Goal: Task Accomplishment & Management: Manage account settings

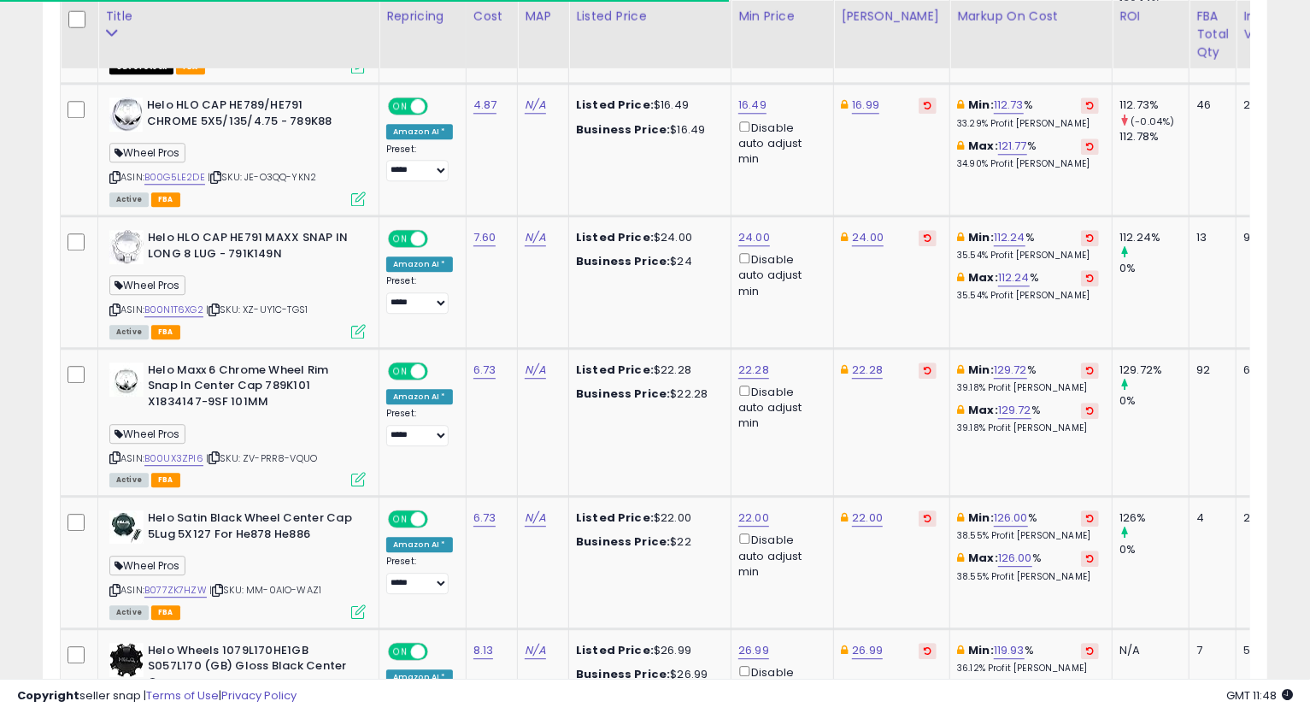
scroll to position [350, 709]
click at [746, 107] on link "16.49" at bounding box center [752, 105] width 28 height 17
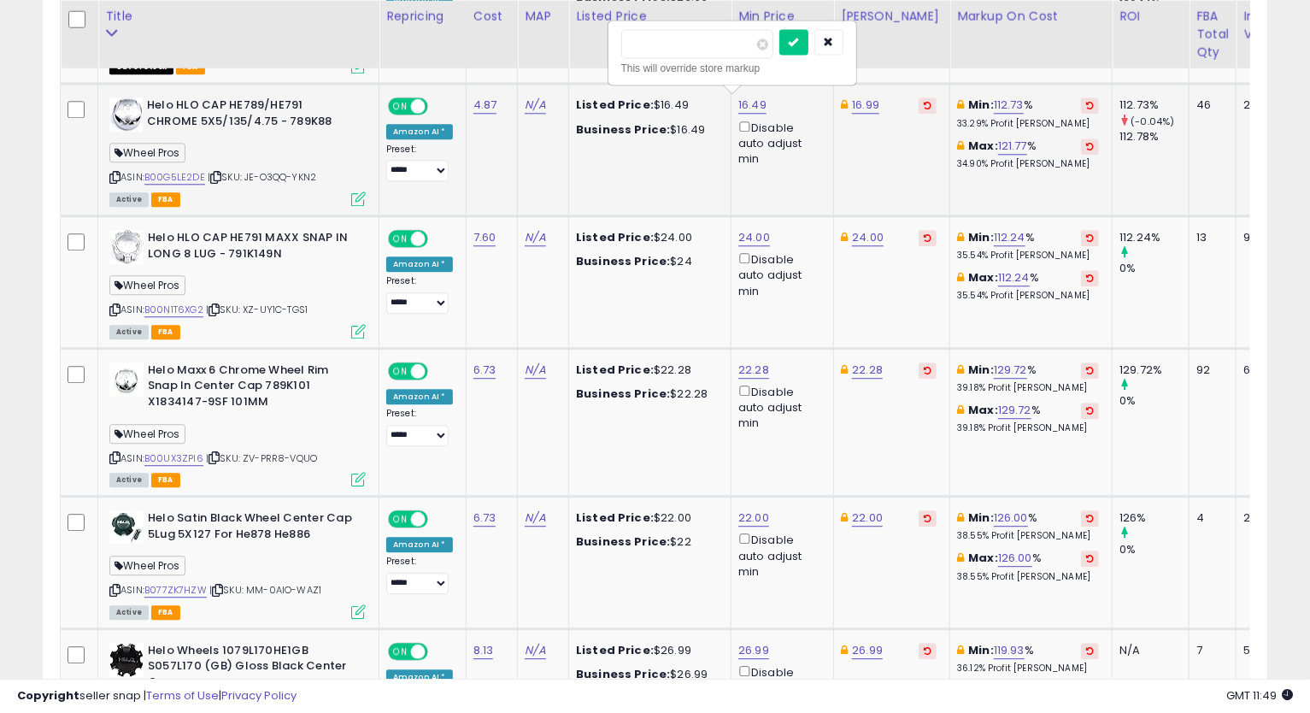
drag, startPoint x: 701, startPoint y: 48, endPoint x: 537, endPoint y: 111, distance: 175.8
click at [544, 75] on tbody "GRS 10SW-4 10" Poly Cone Subwoofer 4 Ohm Parts Express ASIN: B072YKFGY5 | SKU: …" at bounding box center [833, 18] width 1544 height 3495
type input "*****"
click button "submit" at bounding box center [793, 42] width 29 height 26
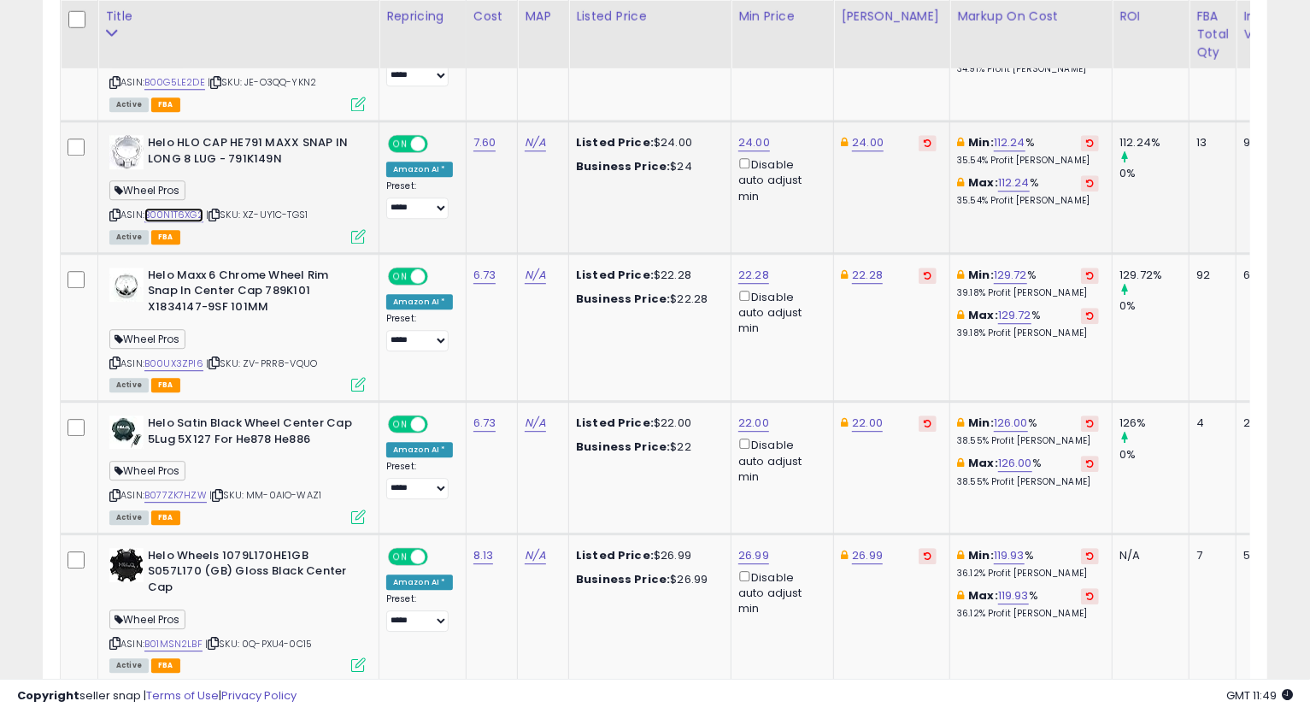
click at [179, 208] on link "B00N1T6XG2" at bounding box center [173, 215] width 59 height 15
click at [113, 214] on icon at bounding box center [114, 214] width 11 height 9
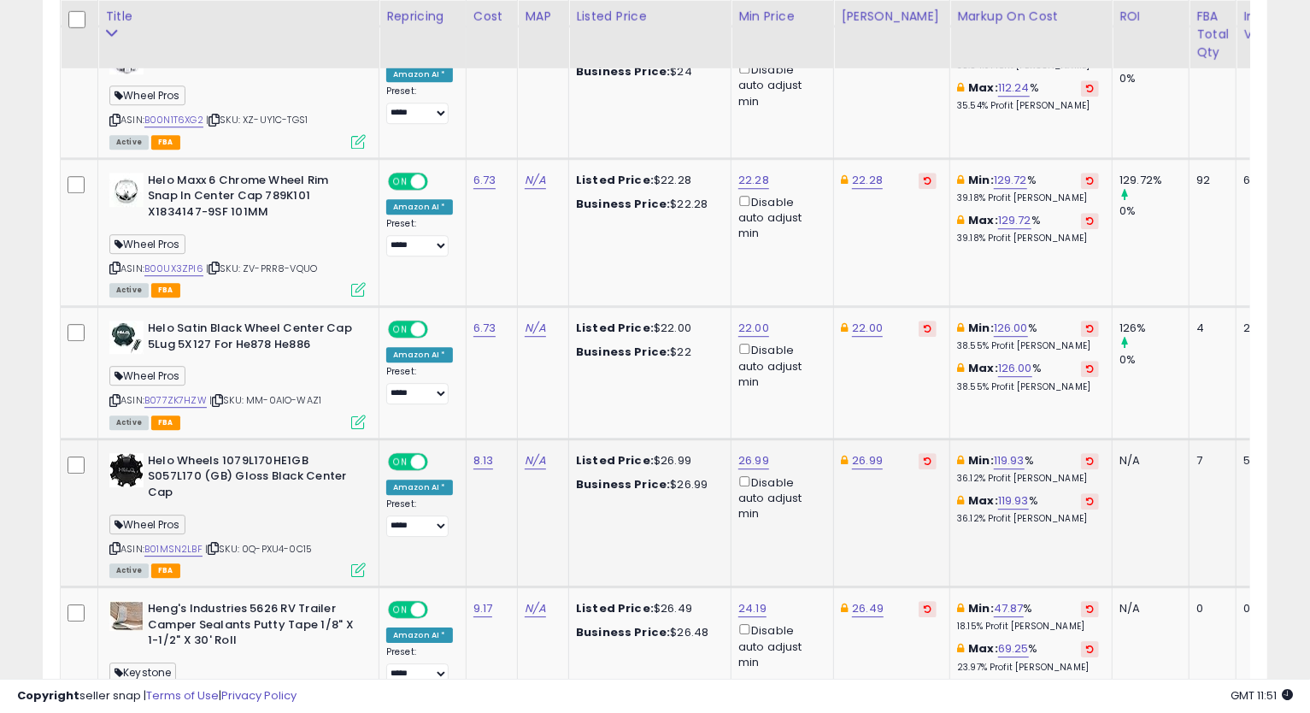
scroll to position [2912, 0]
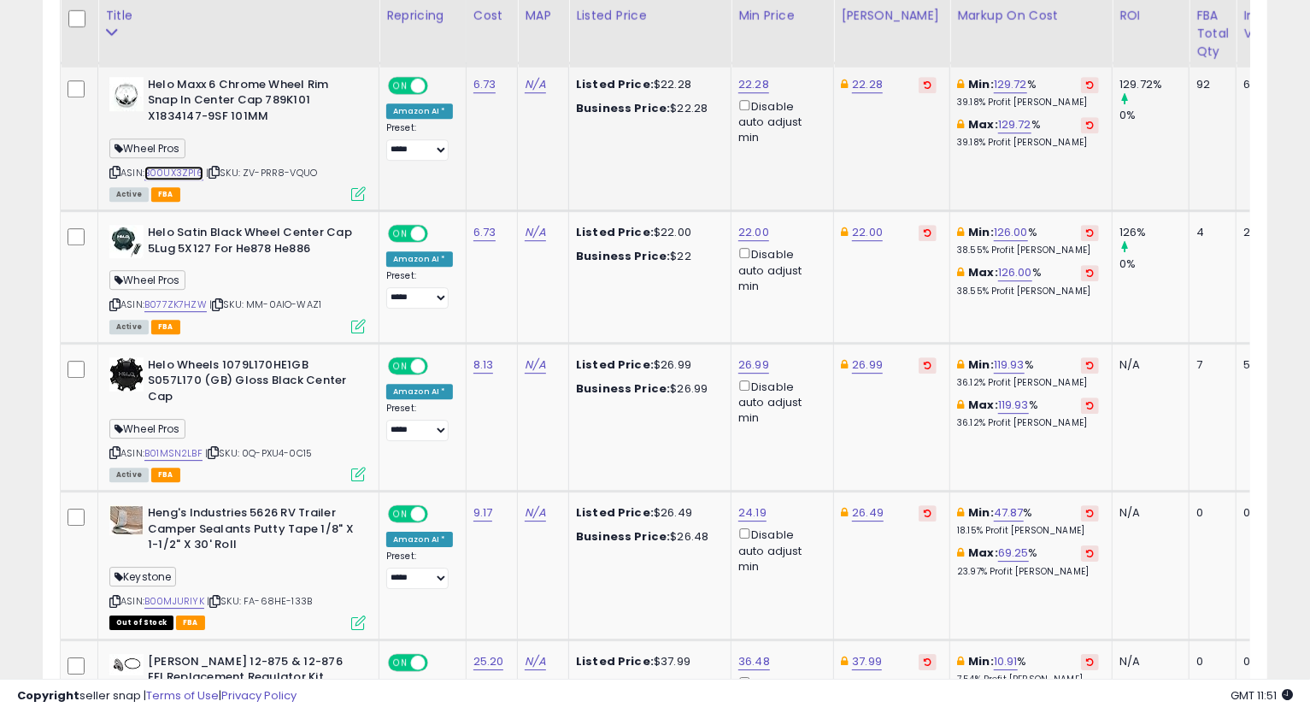
click at [183, 167] on link "B00UX3ZPI6" at bounding box center [173, 173] width 59 height 15
click at [114, 167] on icon at bounding box center [114, 171] width 11 height 9
click at [752, 80] on link "22.28" at bounding box center [753, 84] width 31 height 17
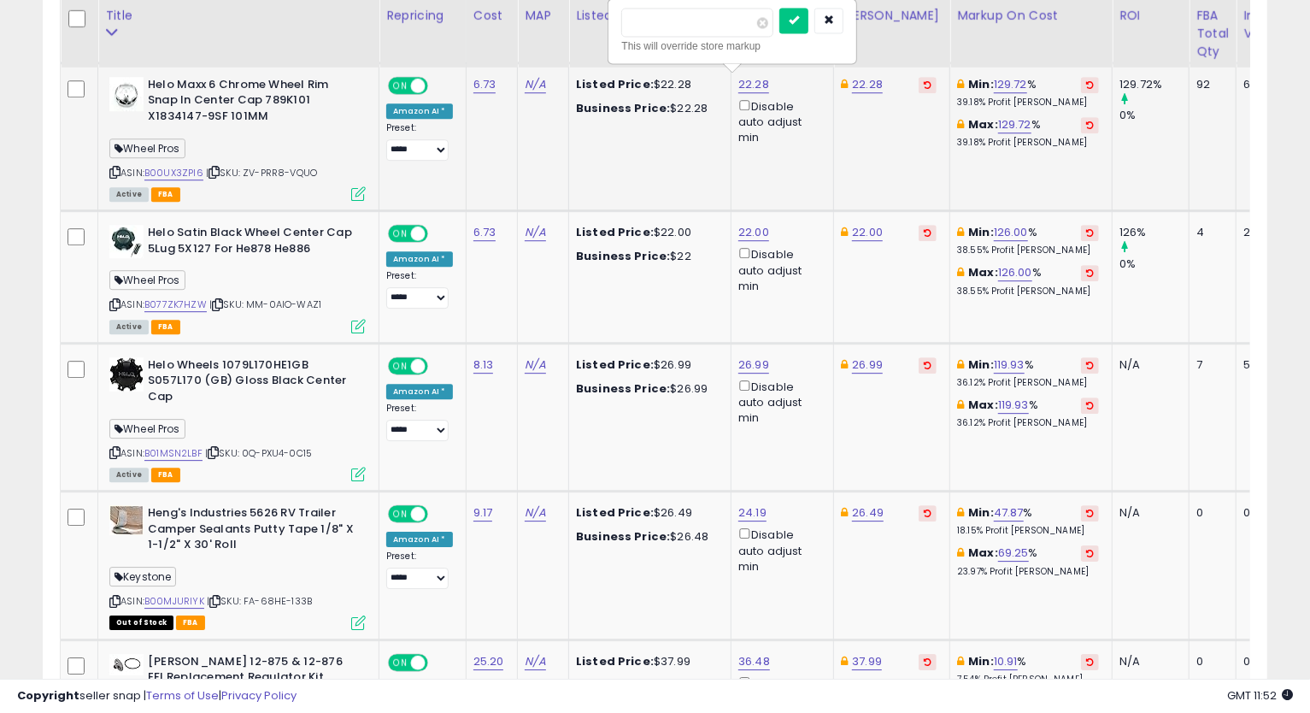
type input "*****"
click button "submit" at bounding box center [793, 21] width 29 height 26
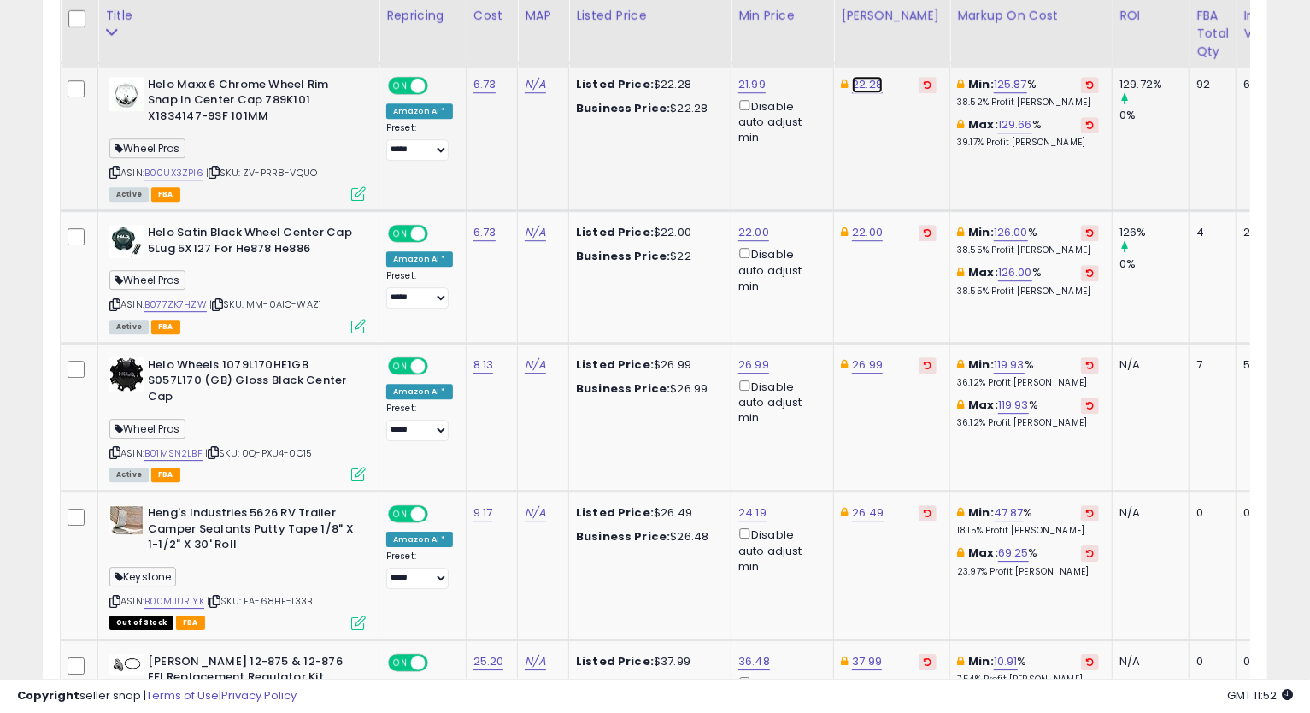
click at [854, 77] on link "22.28" at bounding box center [867, 84] width 31 height 17
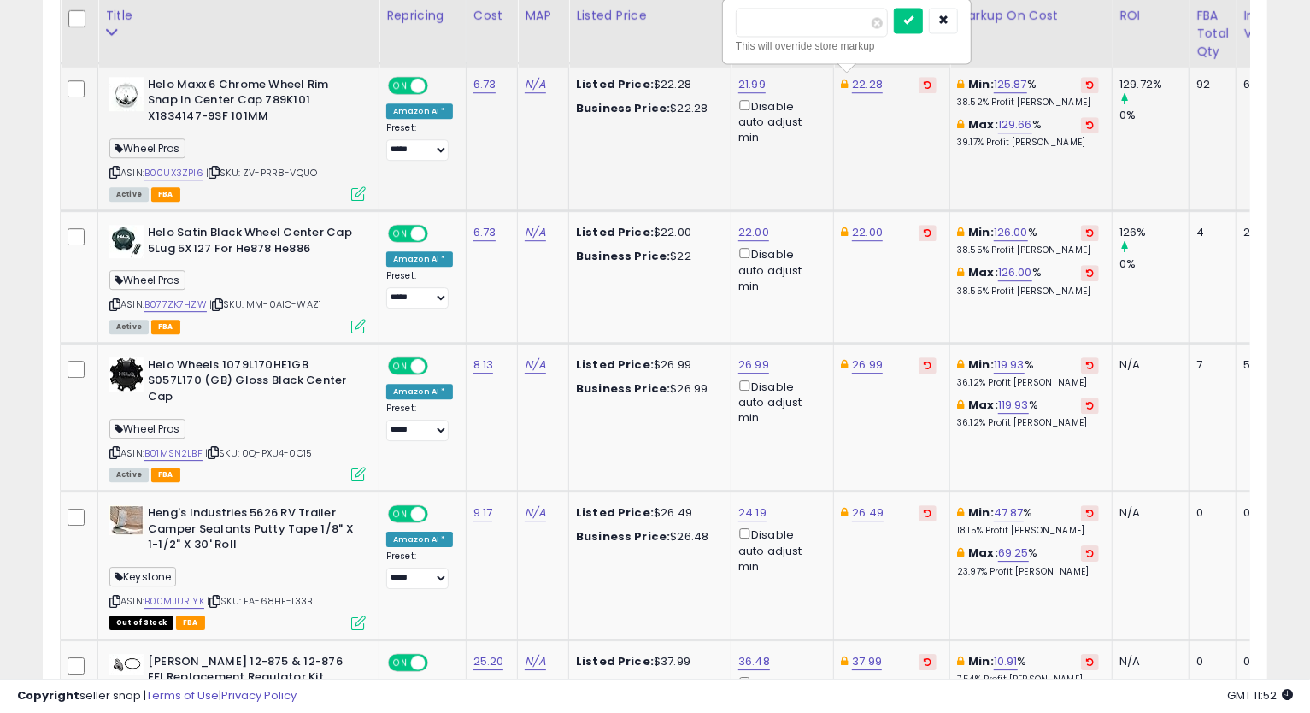
type input "*****"
click button "submit" at bounding box center [908, 21] width 29 height 26
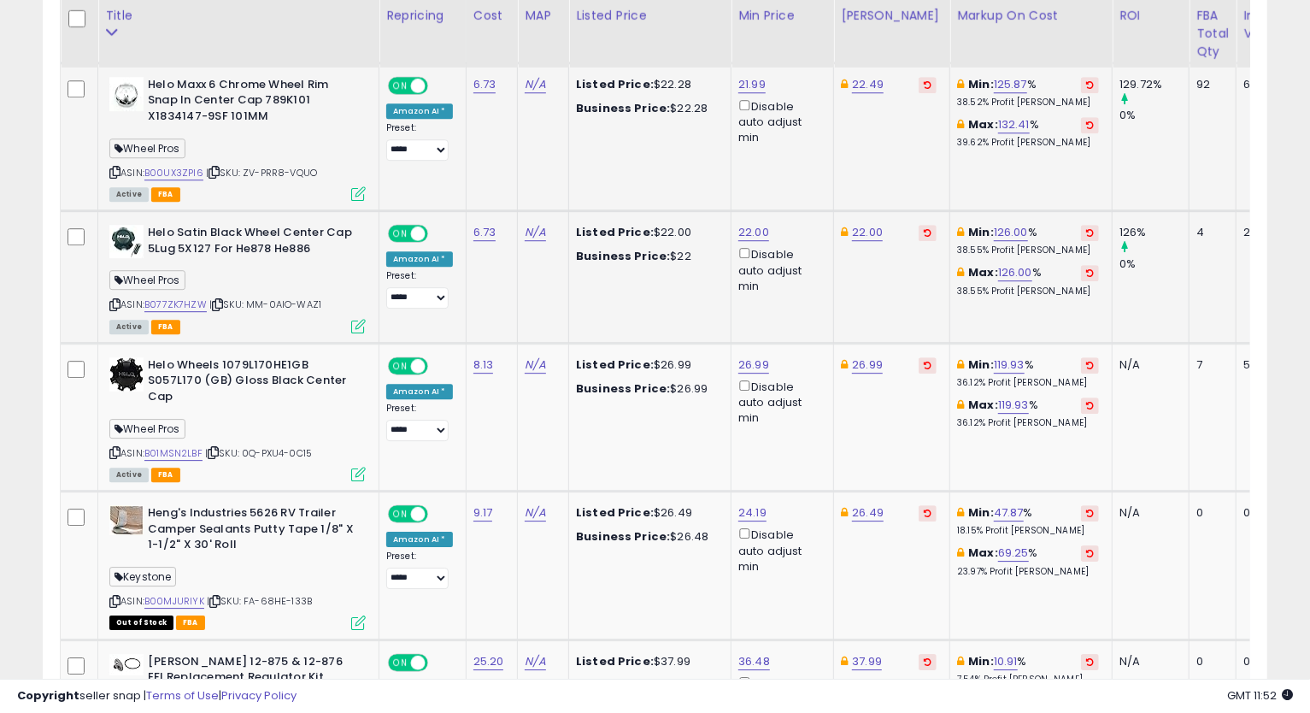
scroll to position [3007, 0]
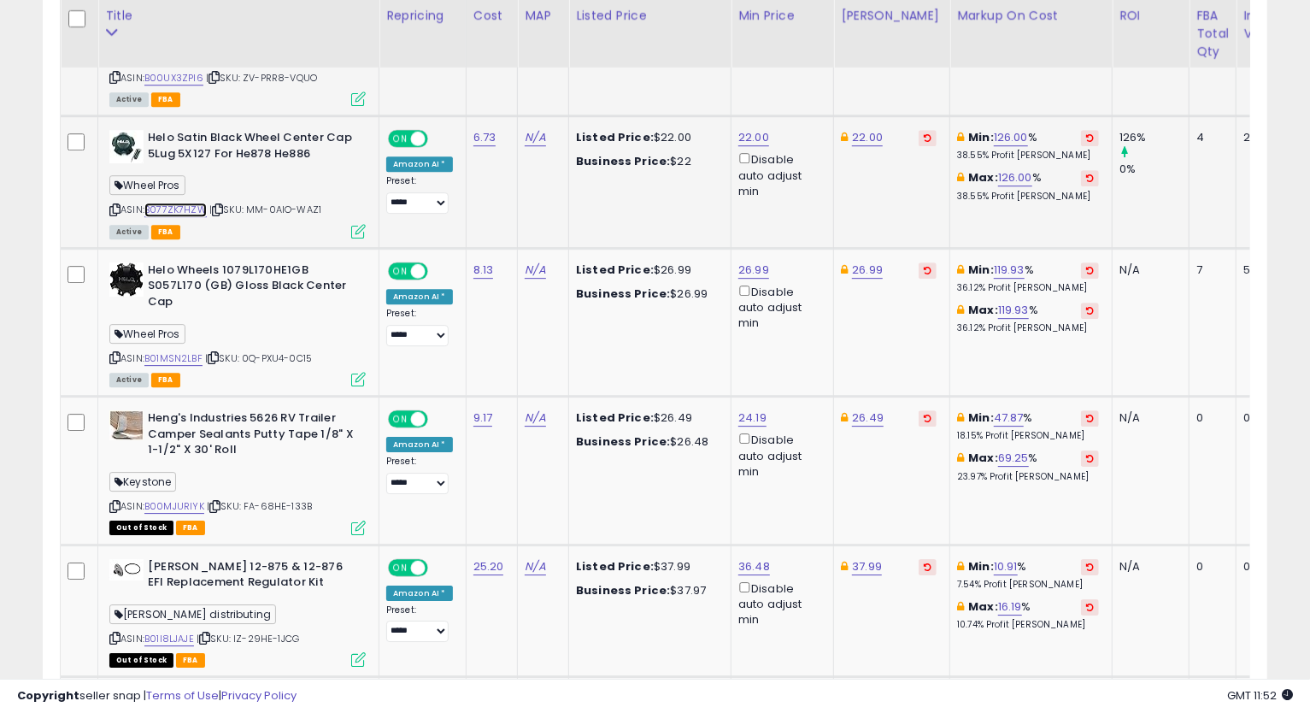
click at [189, 207] on link "B077ZK7HZW" at bounding box center [175, 210] width 62 height 15
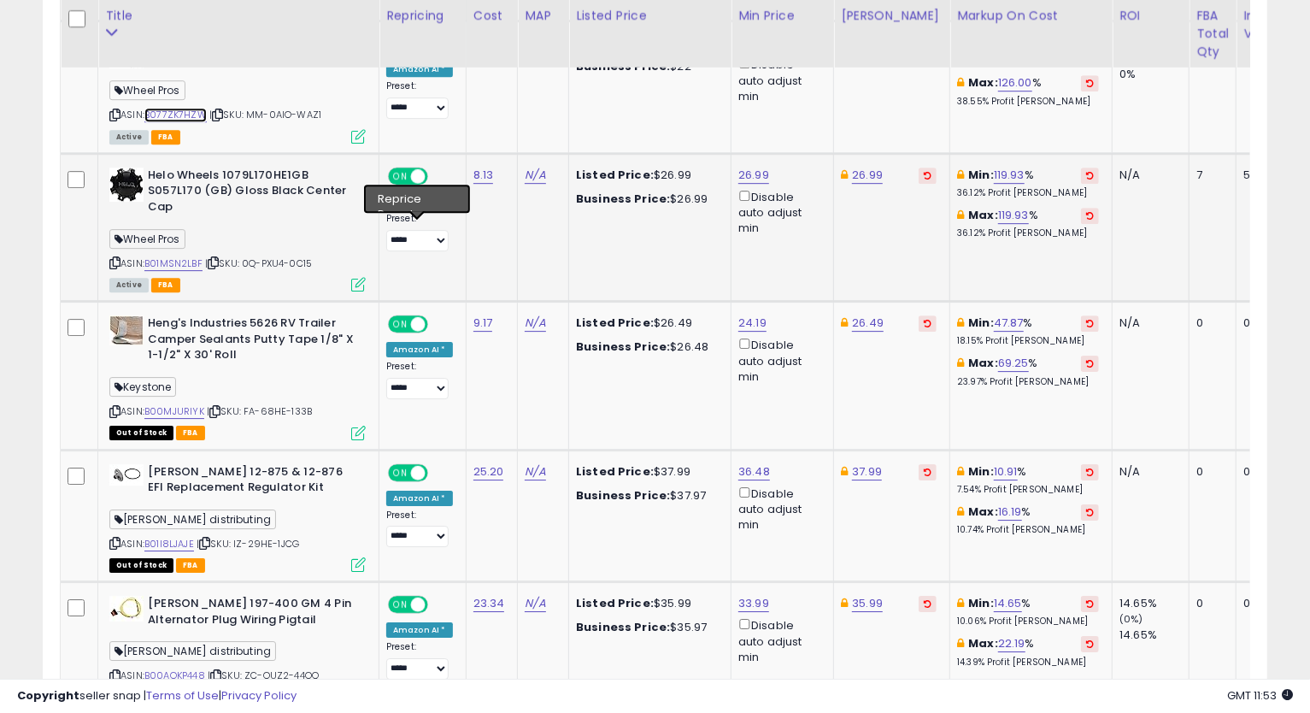
scroll to position [3197, 0]
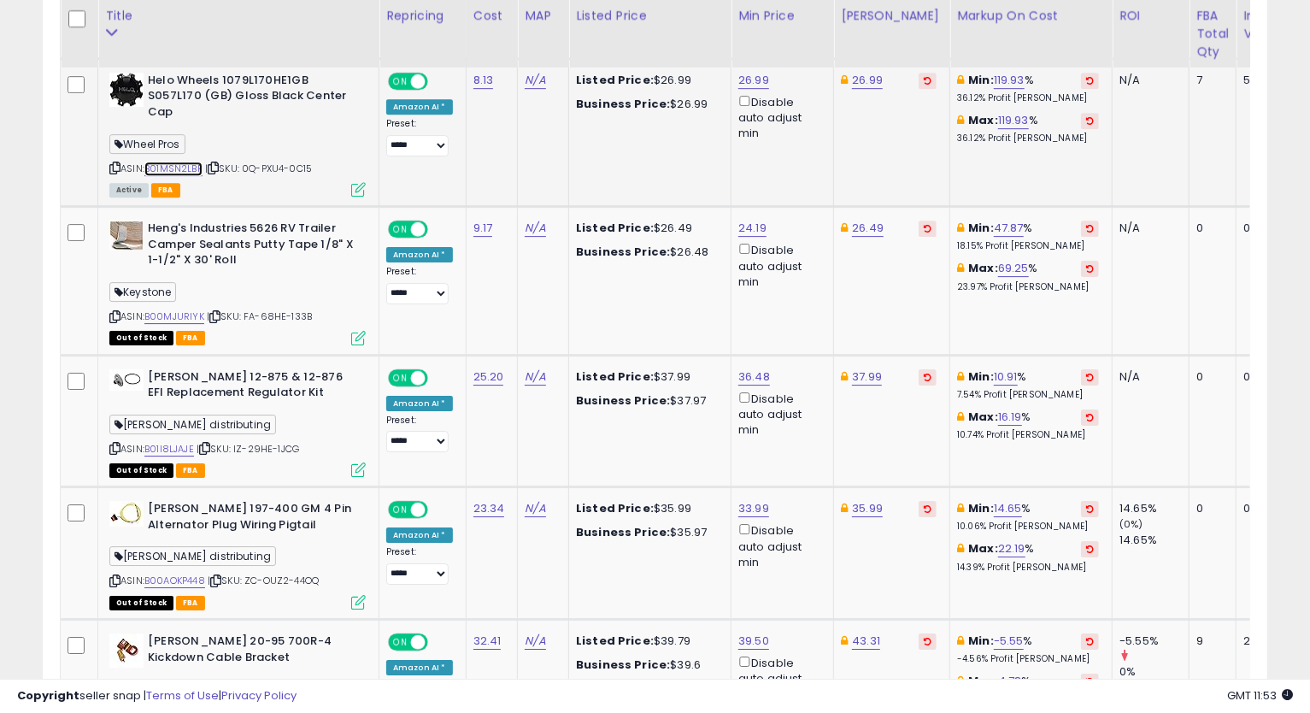
click at [188, 165] on link "B01MSN2LBF" at bounding box center [173, 168] width 58 height 15
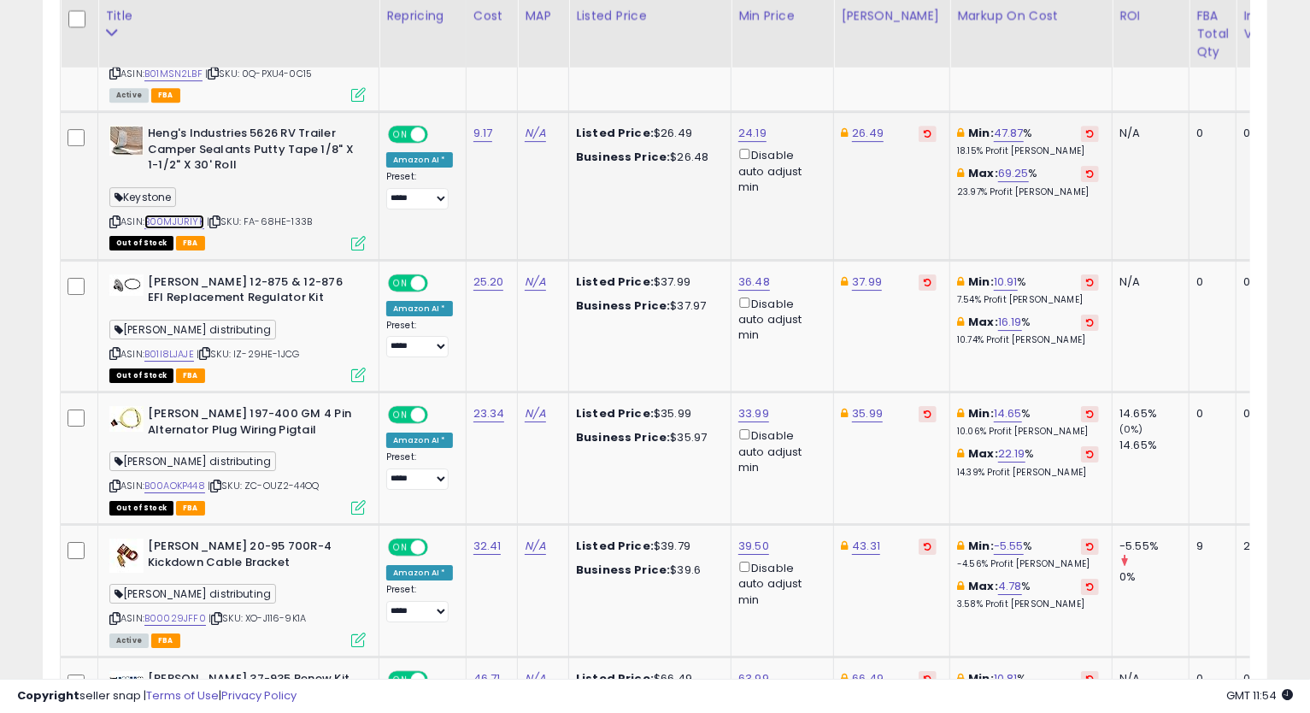
click at [183, 214] on link "B00MJURIYK" at bounding box center [174, 221] width 60 height 15
click at [748, 126] on link "24.19" at bounding box center [752, 133] width 28 height 17
drag, startPoint x: 702, startPoint y: 71, endPoint x: 567, endPoint y: 120, distance: 143.0
type input "*****"
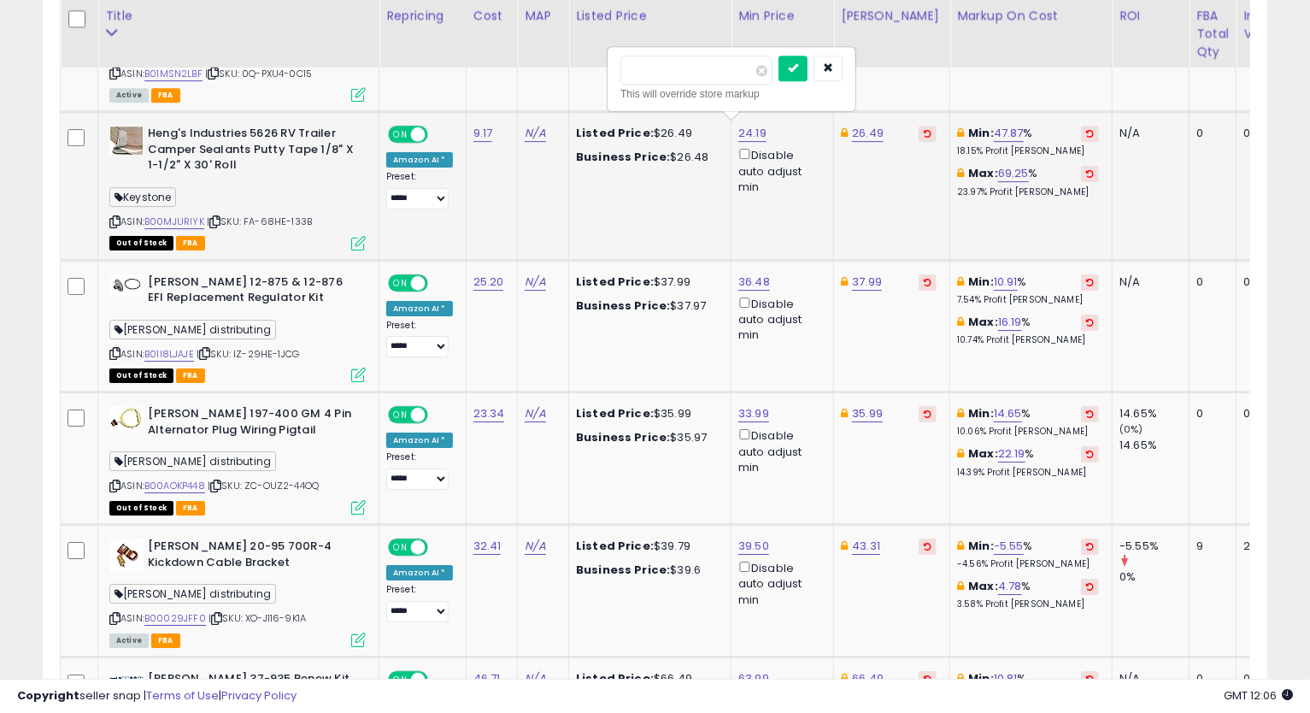
click button "submit" at bounding box center [792, 69] width 29 height 26
click at [868, 132] on link "26.49" at bounding box center [868, 133] width 32 height 17
type input "*****"
click button "submit" at bounding box center [909, 69] width 29 height 26
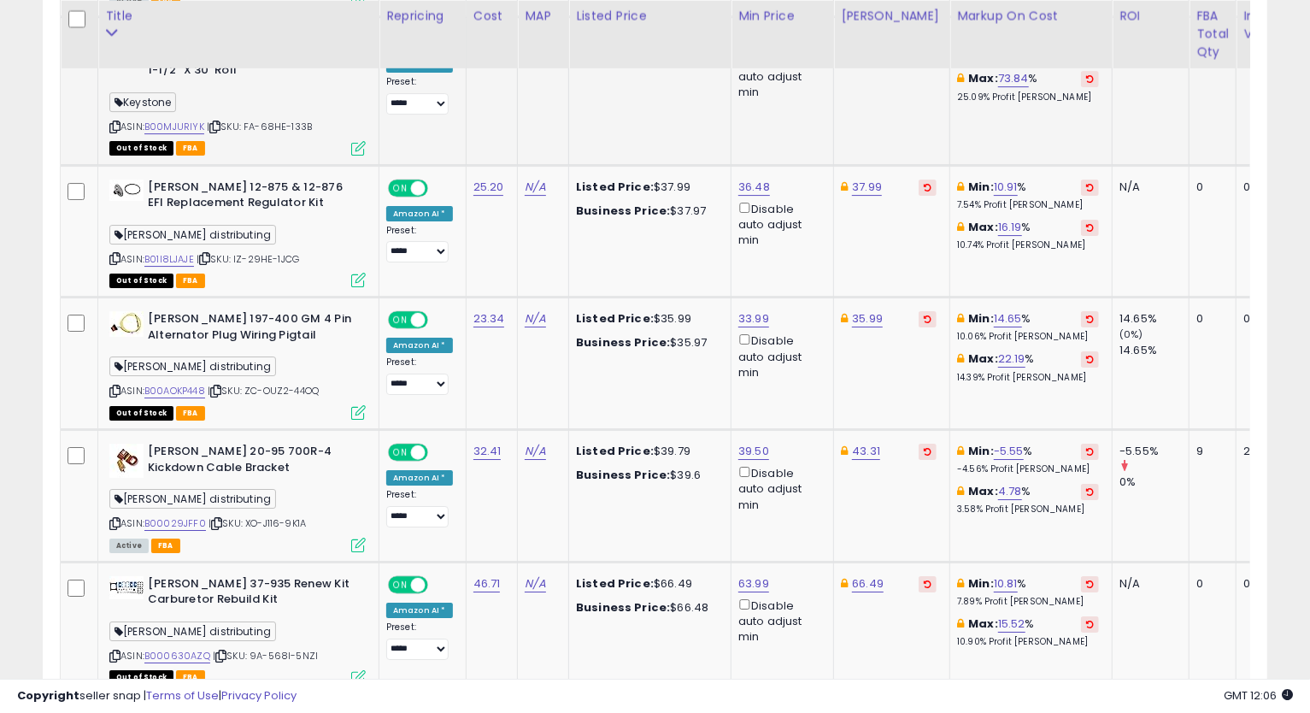
scroll to position [3481, 0]
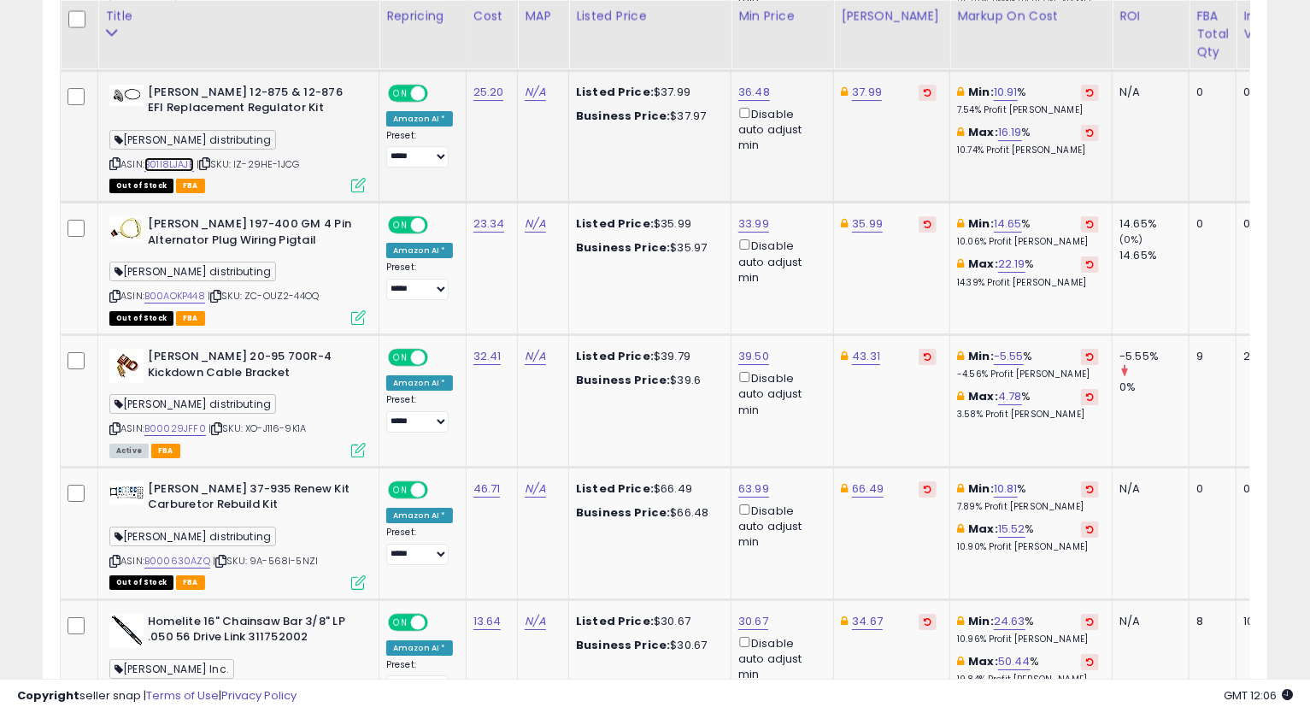
click at [179, 159] on link "B01I8LJAJE" at bounding box center [169, 164] width 50 height 15
click at [116, 159] on icon at bounding box center [114, 163] width 11 height 9
click at [972, 308] on td "Min: 14.65 % 10.06% Profit [PERSON_NAME]: 22.19 % 14.39% Profit [PERSON_NAME]" at bounding box center [1031, 269] width 162 height 132
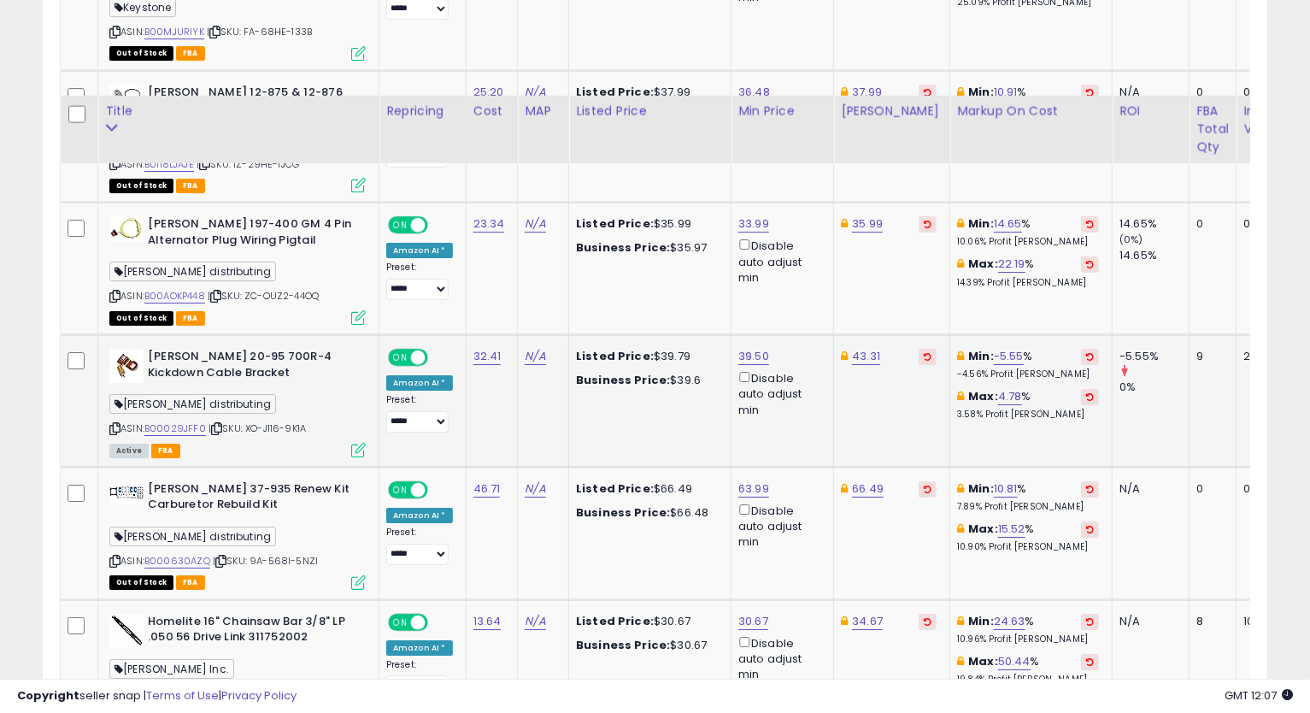
scroll to position [3576, 0]
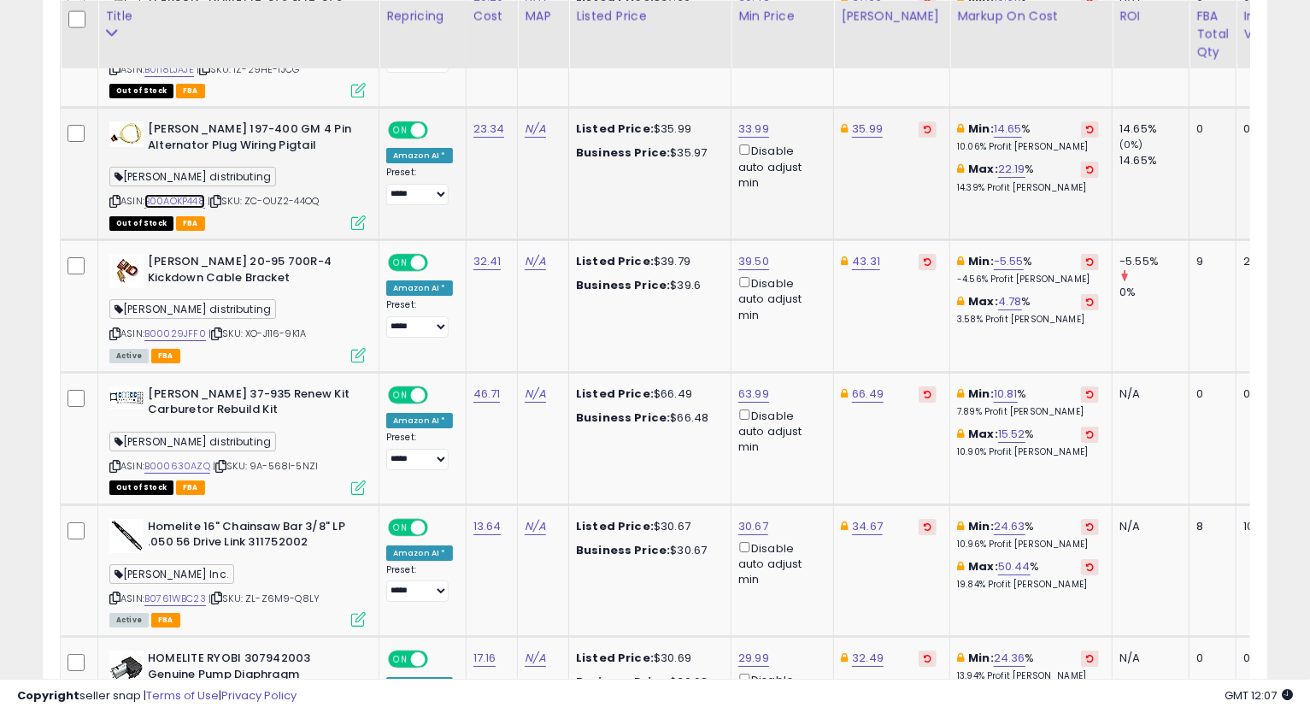
click at [167, 195] on link "B00AOKP448" at bounding box center [174, 201] width 61 height 15
click at [754, 120] on link "33.99" at bounding box center [753, 128] width 31 height 17
type input "*****"
click button "submit" at bounding box center [794, 64] width 29 height 26
click at [111, 197] on icon at bounding box center [114, 201] width 11 height 9
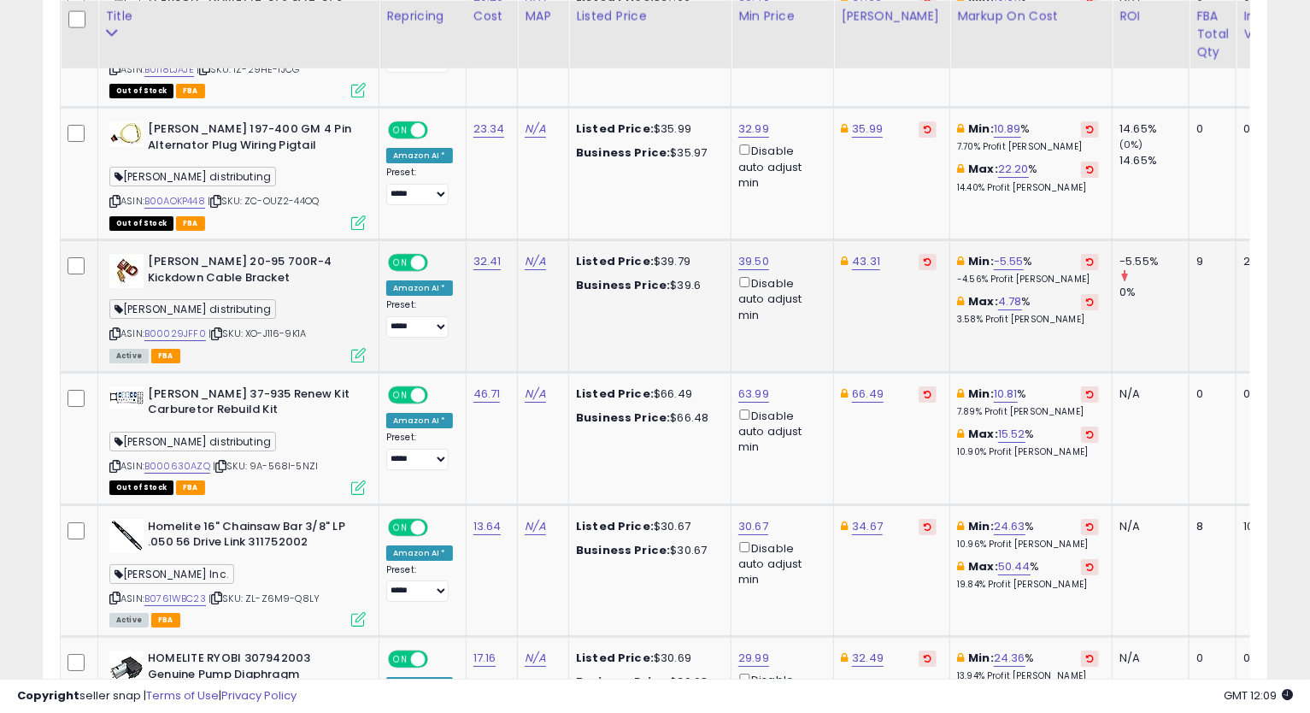
click at [900, 335] on td "43.31" at bounding box center [892, 306] width 116 height 132
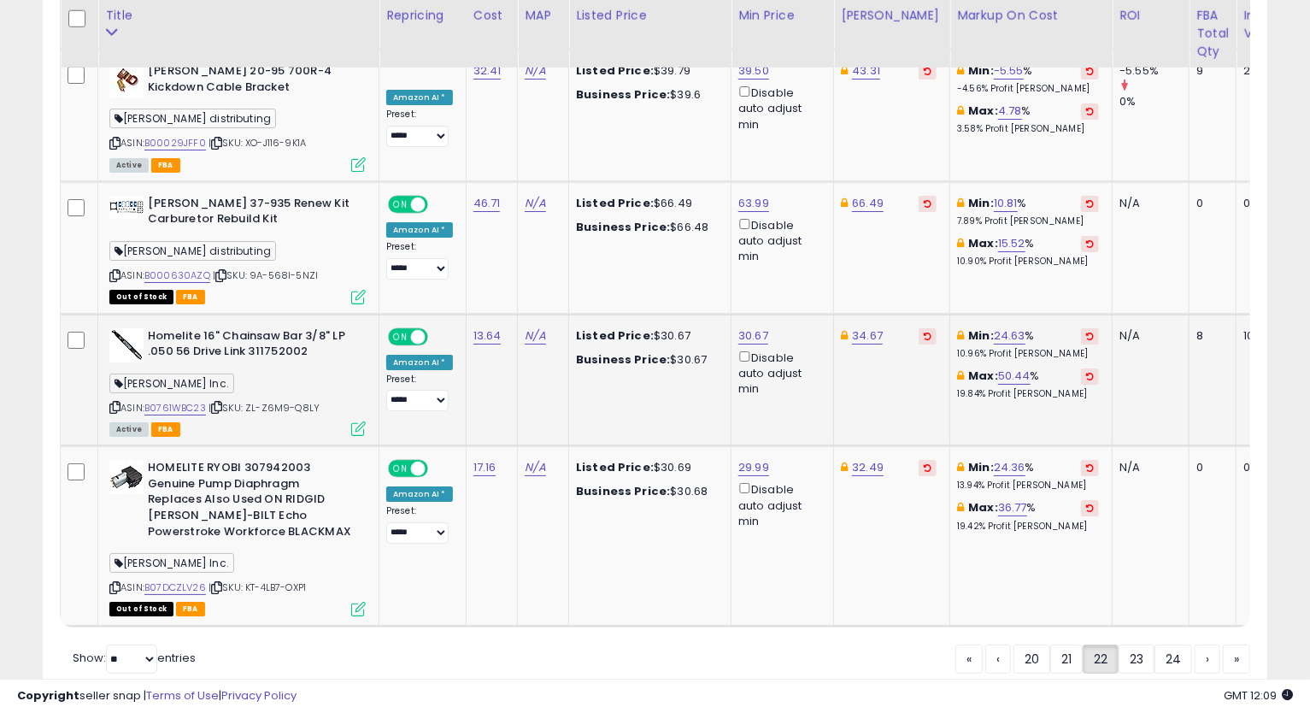
scroll to position [3671, 0]
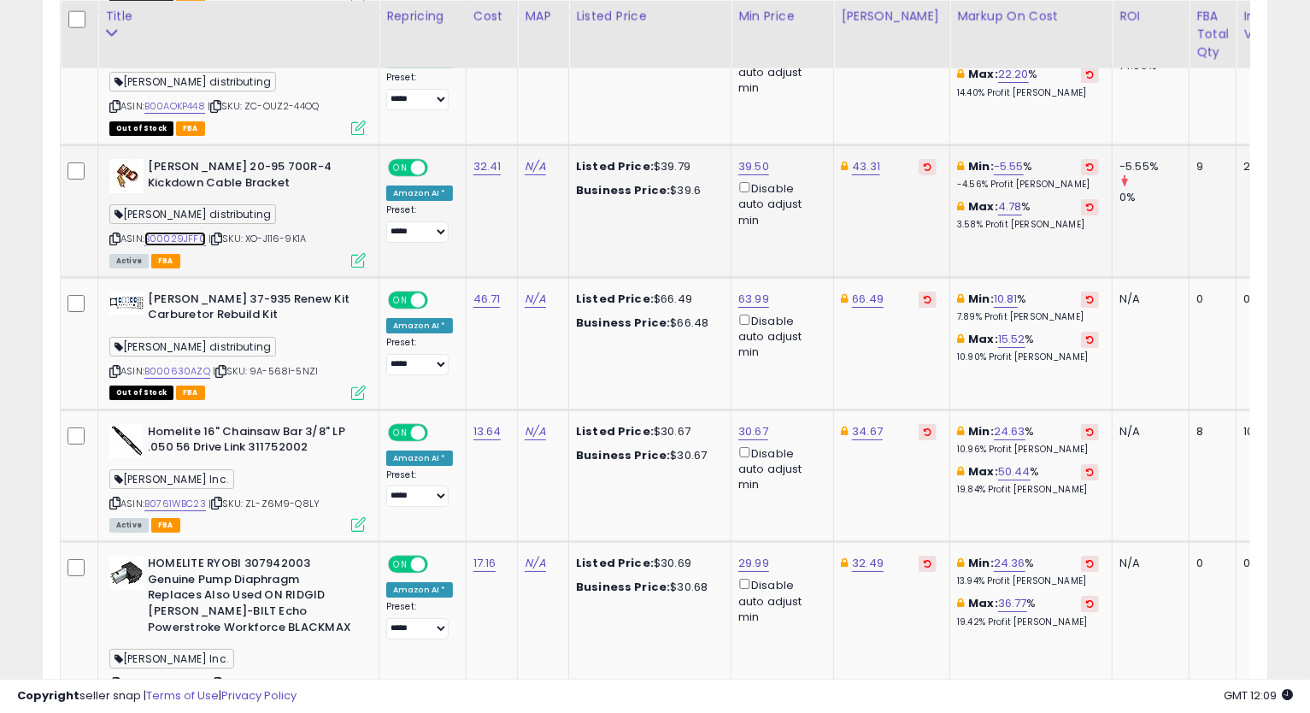
click at [173, 235] on link "B00029JFF0" at bounding box center [175, 239] width 62 height 15
click at [116, 234] on icon at bounding box center [114, 238] width 11 height 9
click at [901, 375] on td "66.49" at bounding box center [892, 343] width 116 height 132
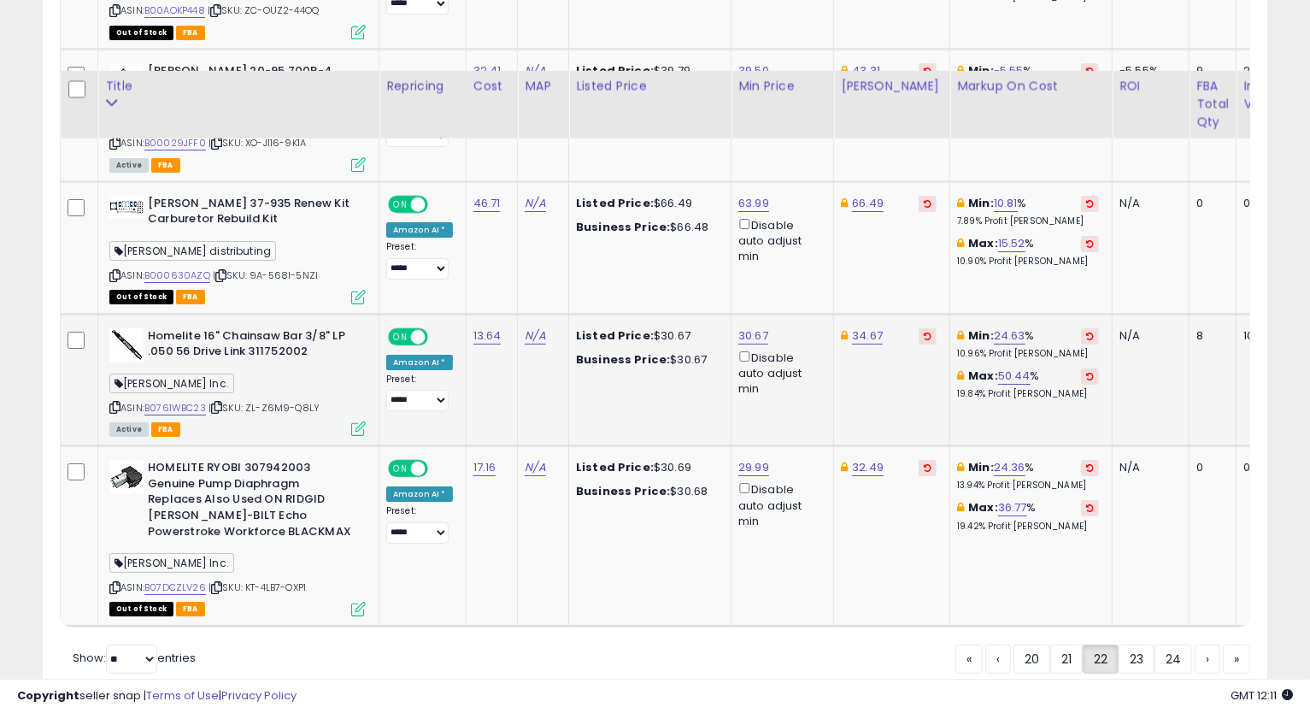
scroll to position [3836, 0]
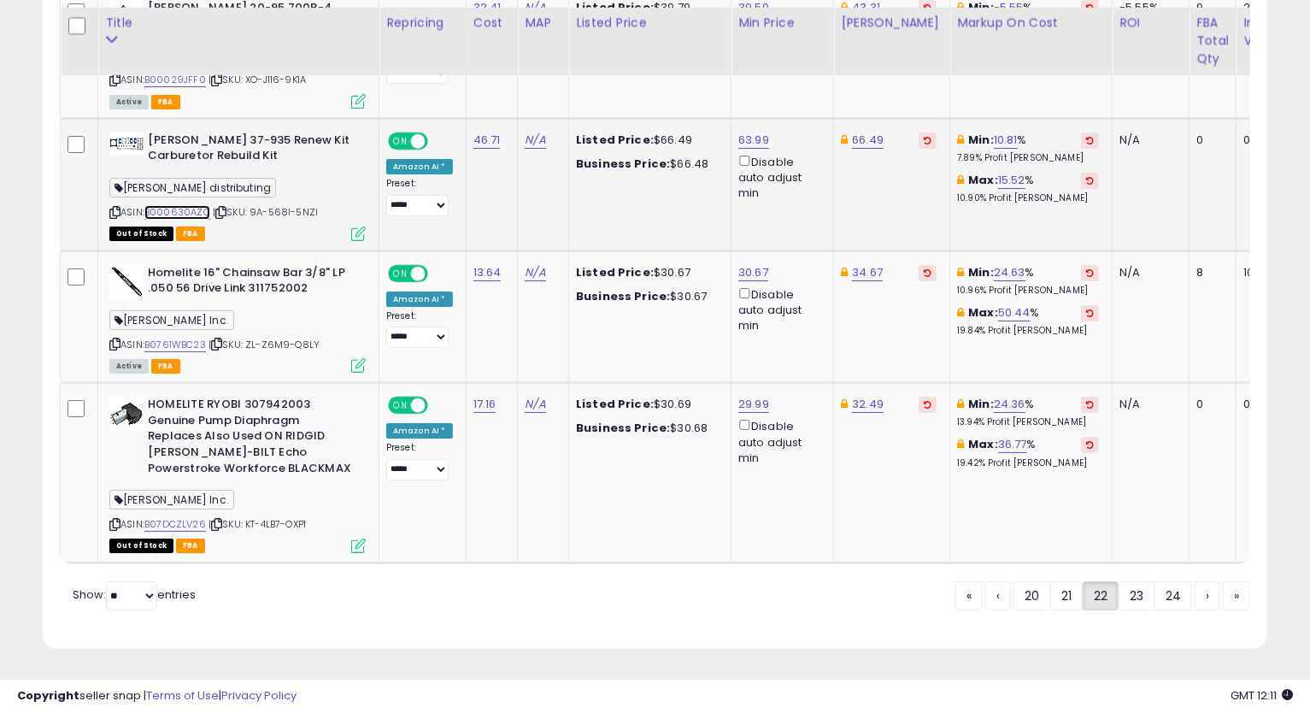
click at [171, 205] on link "B000630AZQ" at bounding box center [177, 212] width 66 height 15
click at [111, 208] on icon at bounding box center [114, 212] width 11 height 9
click at [950, 499] on td "Min: 24.36 % 13.94% Profit [PERSON_NAME]: 36.77 % 19.42% Profit [PERSON_NAME]" at bounding box center [1031, 472] width 162 height 179
click at [203, 338] on link "B0761WBC23" at bounding box center [175, 345] width 62 height 15
click at [115, 339] on icon at bounding box center [114, 343] width 11 height 9
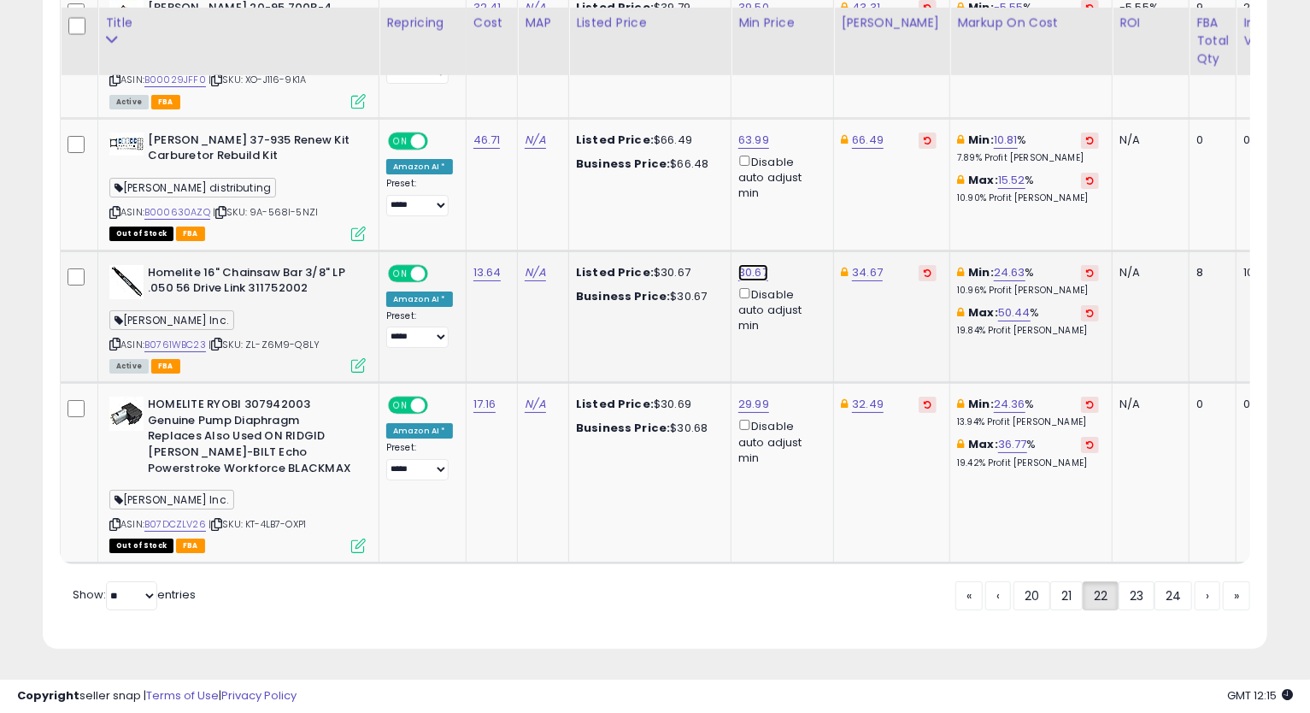
click at [747, 264] on link "30.67" at bounding box center [753, 272] width 30 height 17
drag, startPoint x: 701, startPoint y: 202, endPoint x: 568, endPoint y: 207, distance: 132.5
type input "*****"
click button "submit" at bounding box center [794, 206] width 29 height 26
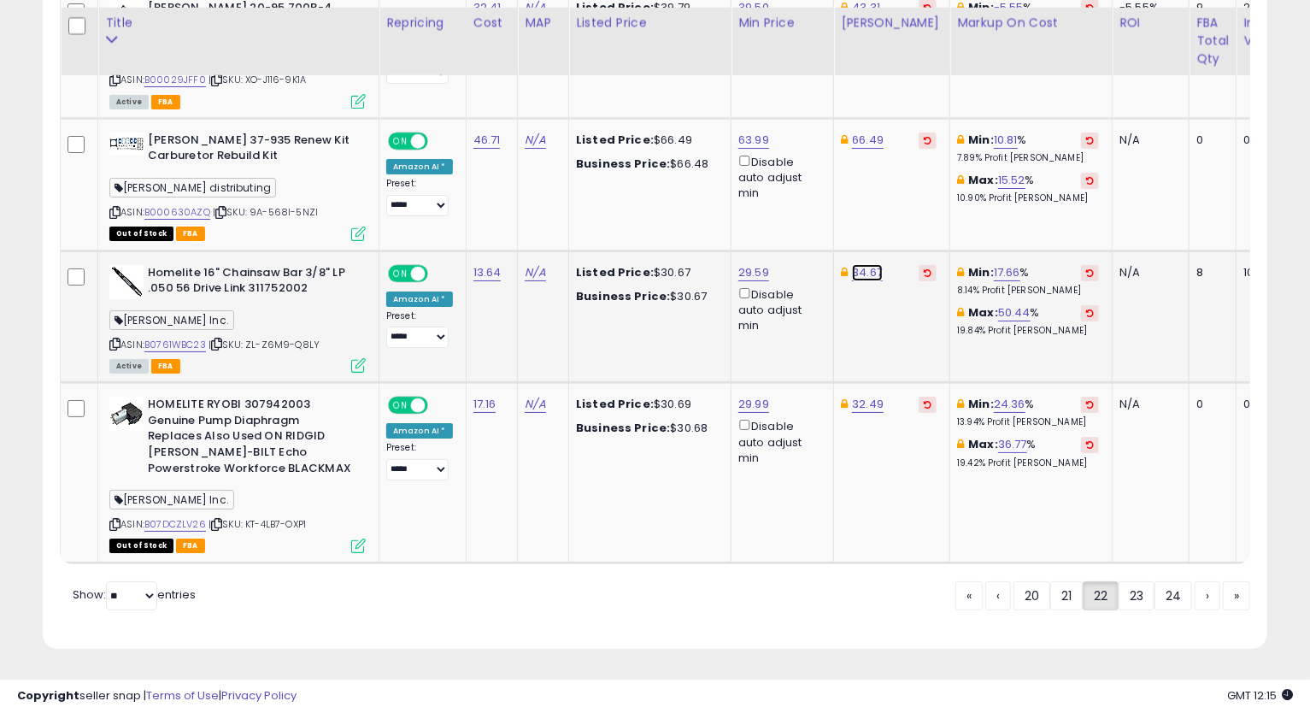
click at [854, 264] on link "34.67" at bounding box center [867, 272] width 31 height 17
type input "*****"
click button "submit" at bounding box center [908, 206] width 29 height 26
click at [177, 517] on link "B07DCZLV26" at bounding box center [175, 524] width 62 height 15
click at [1128, 597] on link "23" at bounding box center [1136, 595] width 36 height 29
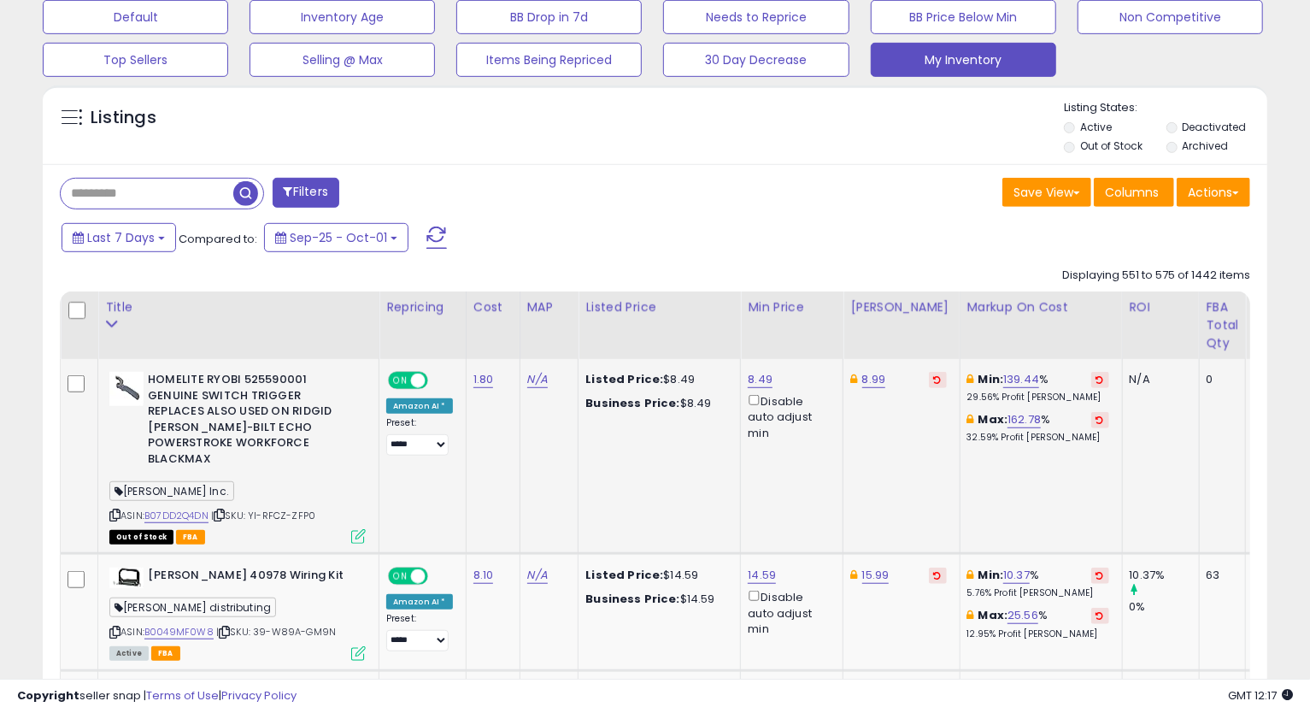
scroll to position [633, 0]
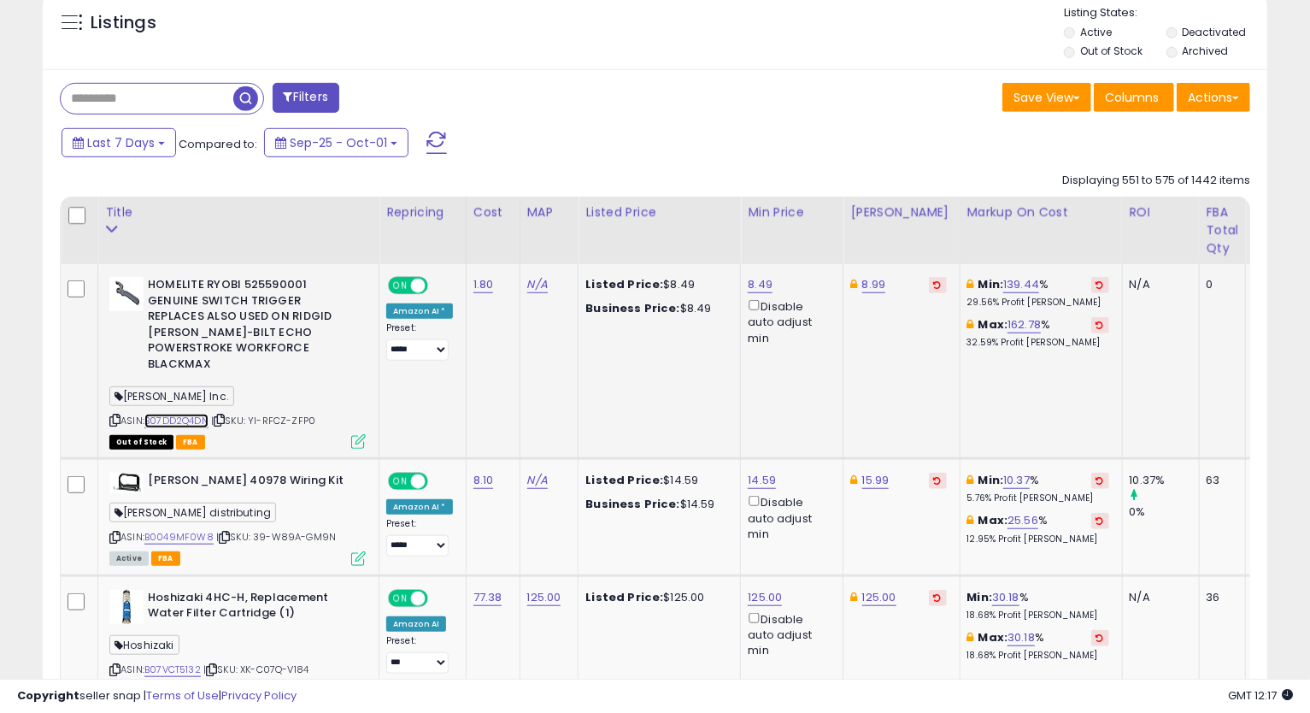
click at [191, 414] on link "B07DD2Q4DN" at bounding box center [176, 421] width 64 height 15
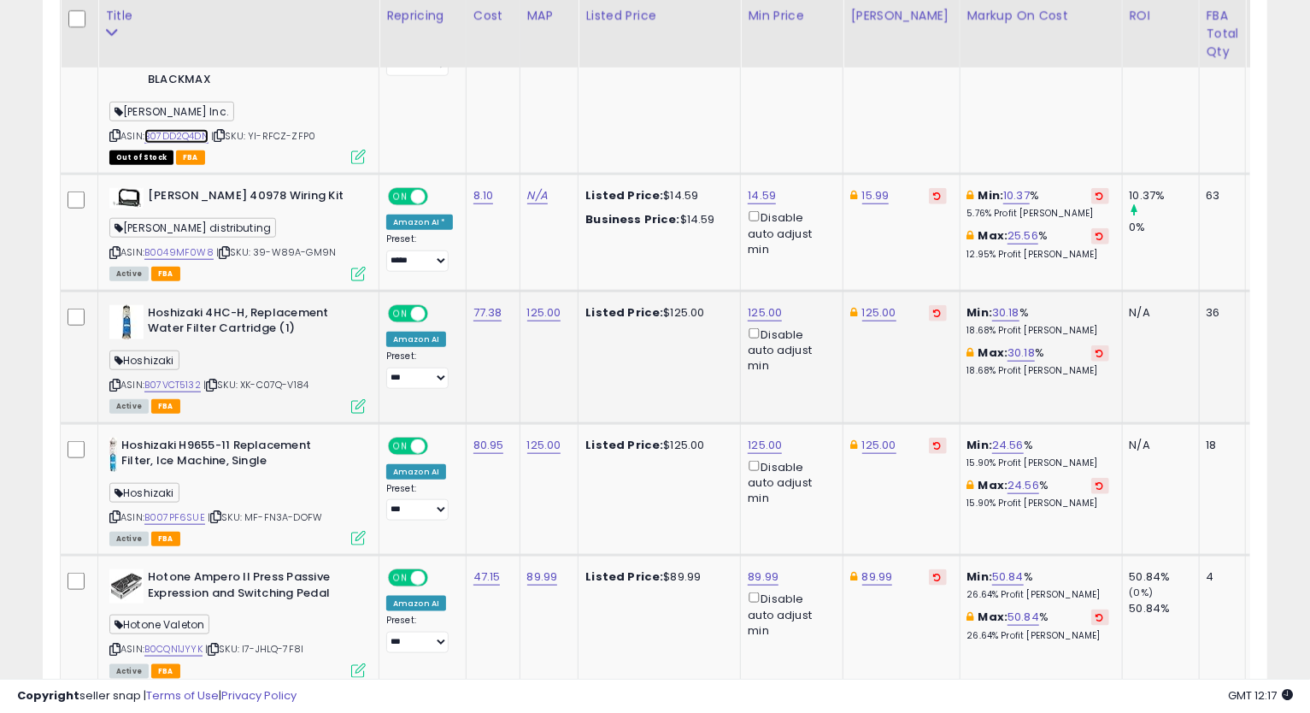
scroll to position [1013, 0]
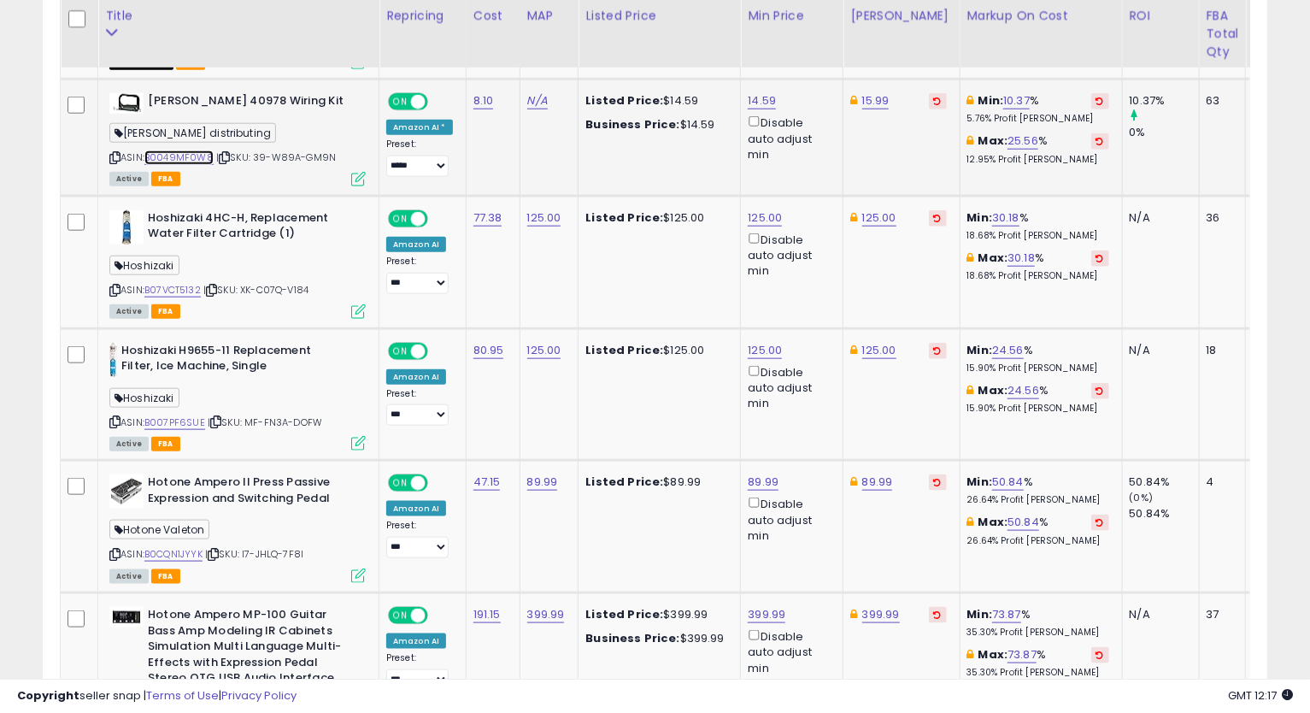
click at [191, 150] on link "B0049MF0W8" at bounding box center [178, 157] width 69 height 15
click at [116, 153] on icon at bounding box center [114, 157] width 11 height 9
click at [114, 153] on icon at bounding box center [114, 157] width 11 height 9
click at [1087, 301] on td "Min: 30.18 % 18.68% Profit [PERSON_NAME]: 30.18 % 18.68% Profit [PERSON_NAME]" at bounding box center [1041, 262] width 162 height 132
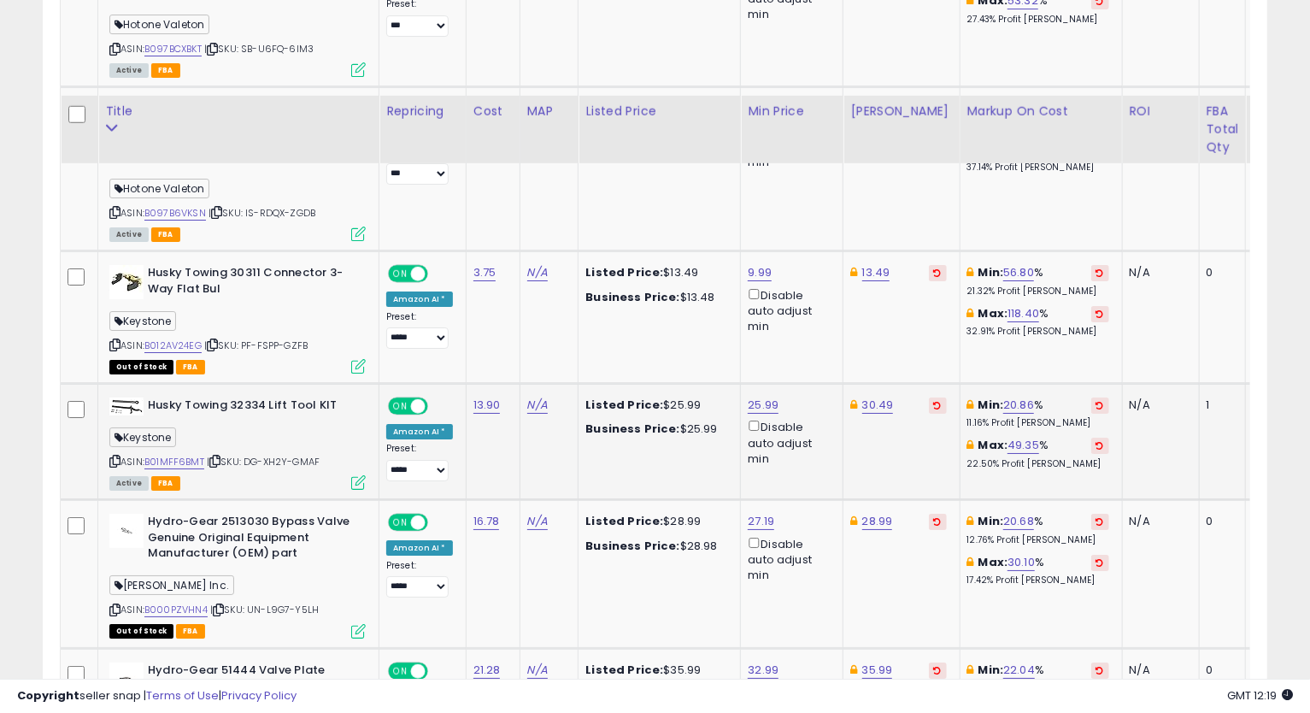
scroll to position [3766, 0]
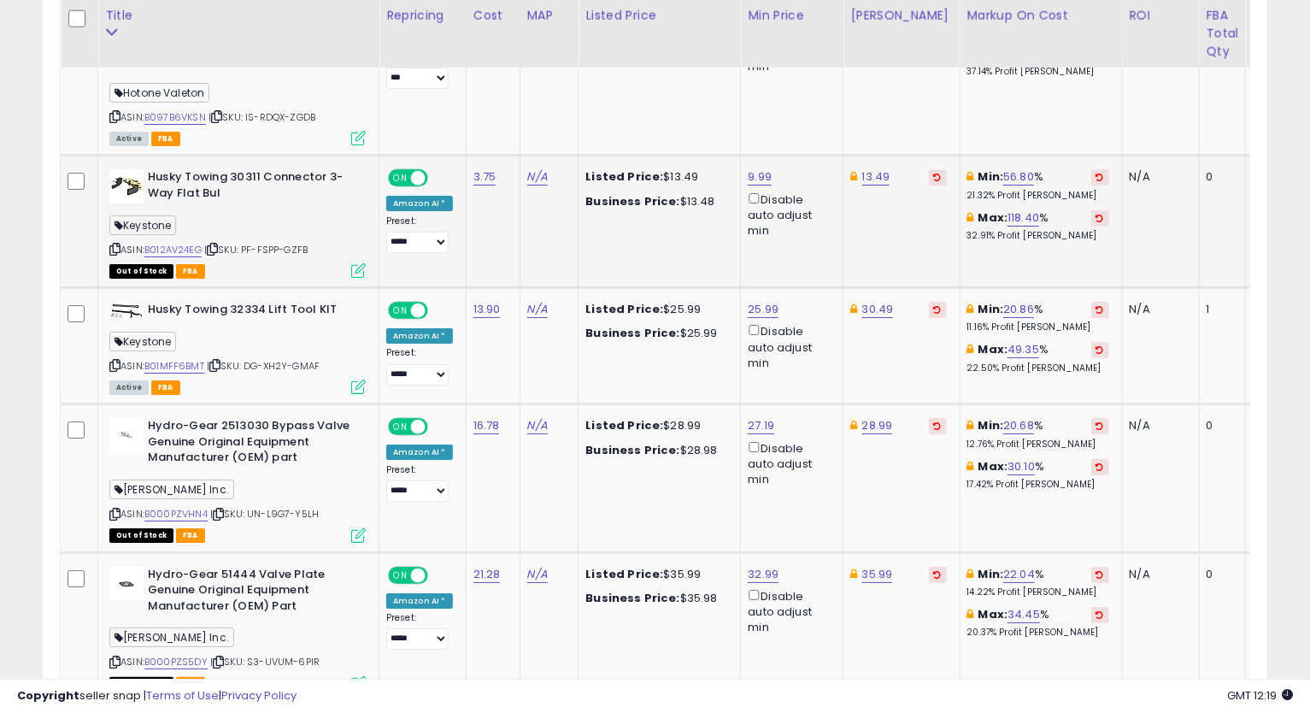
click at [171, 220] on div "ASIN: B012AV24EG | SKU: PF-FSPP-GZFB Out of Stock FBA" at bounding box center [237, 222] width 256 height 107
click at [174, 243] on link "B012AV24EG" at bounding box center [172, 250] width 57 height 15
click at [868, 168] on link "13.49" at bounding box center [876, 176] width 28 height 17
type input "*****"
click button "submit" at bounding box center [918, 96] width 29 height 26
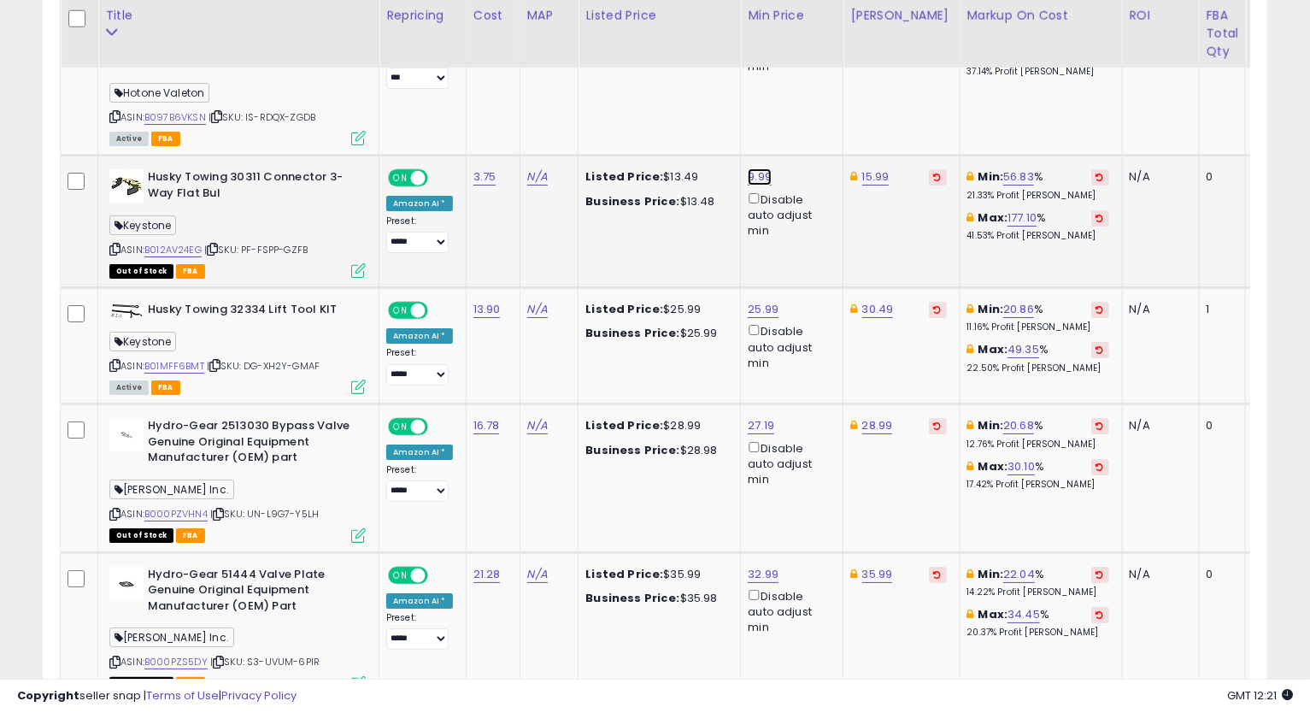
click at [758, 168] on link "9.99" at bounding box center [760, 176] width 24 height 17
type input "*"
type input "*****"
click button "submit" at bounding box center [803, 96] width 29 height 26
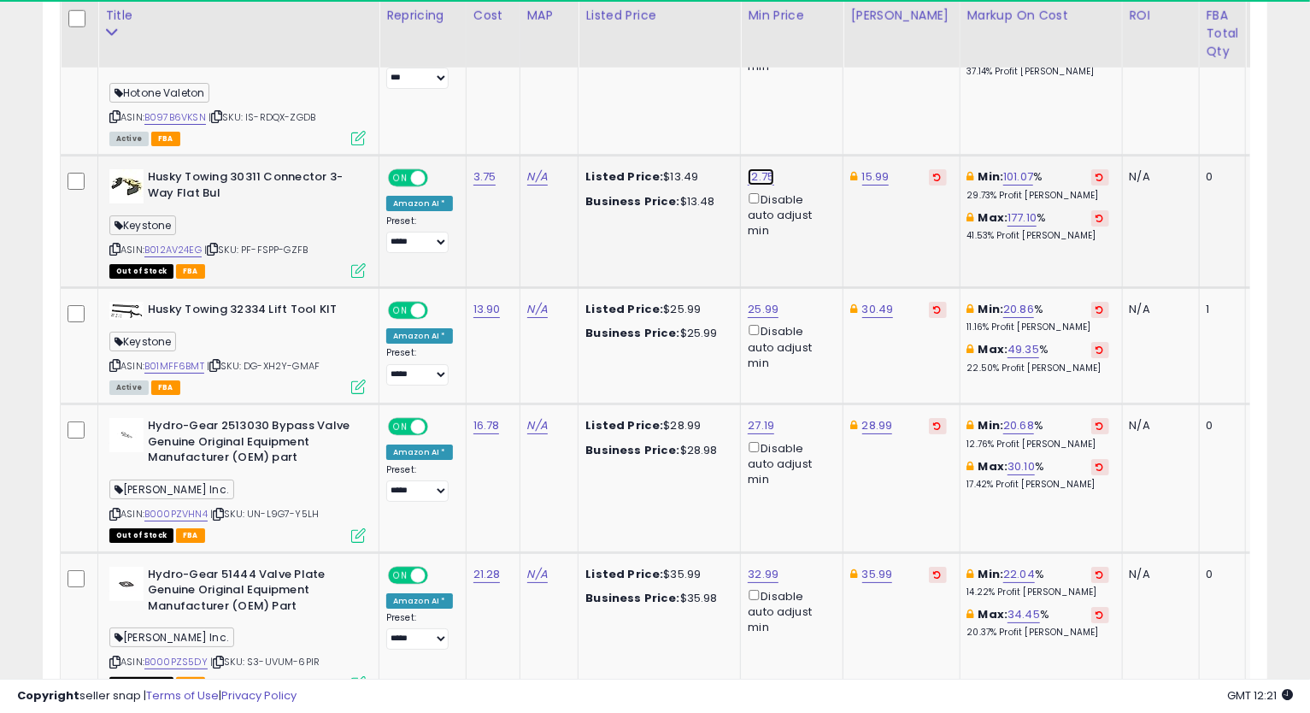
click at [759, 168] on link "12.75" at bounding box center [761, 176] width 26 height 17
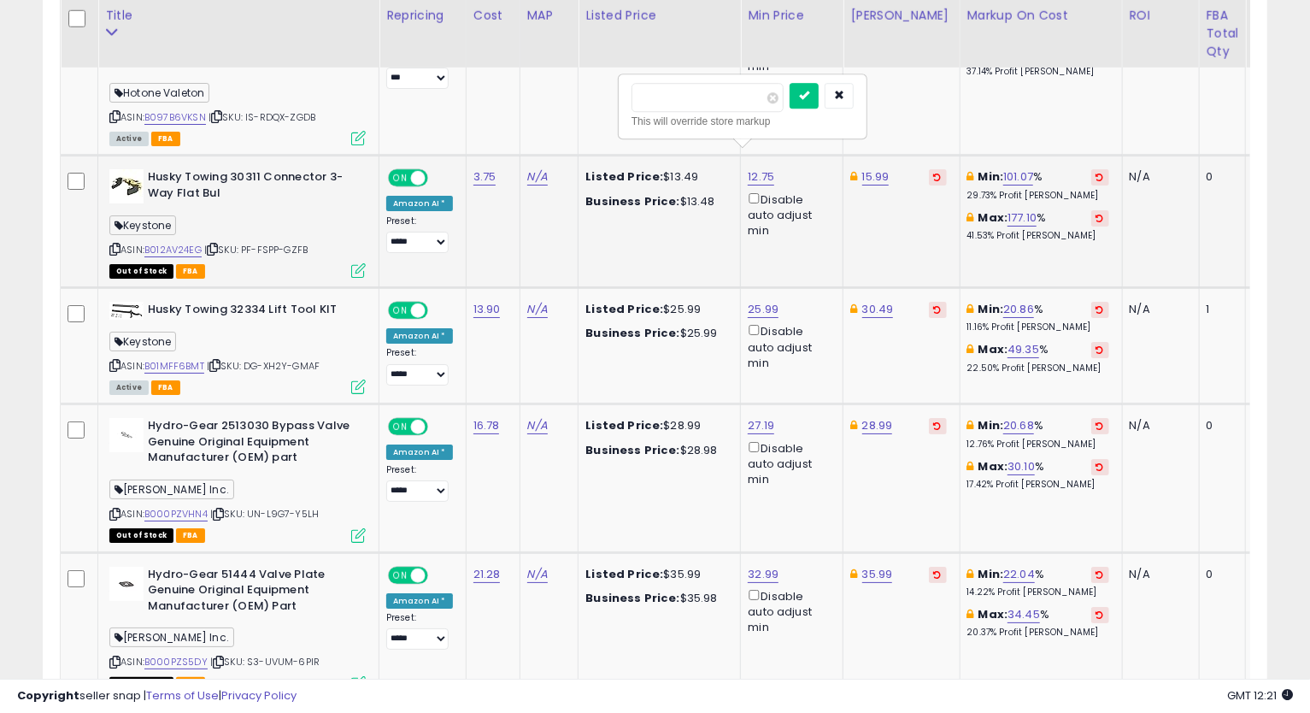
type input "*****"
click button "submit" at bounding box center [804, 96] width 29 height 26
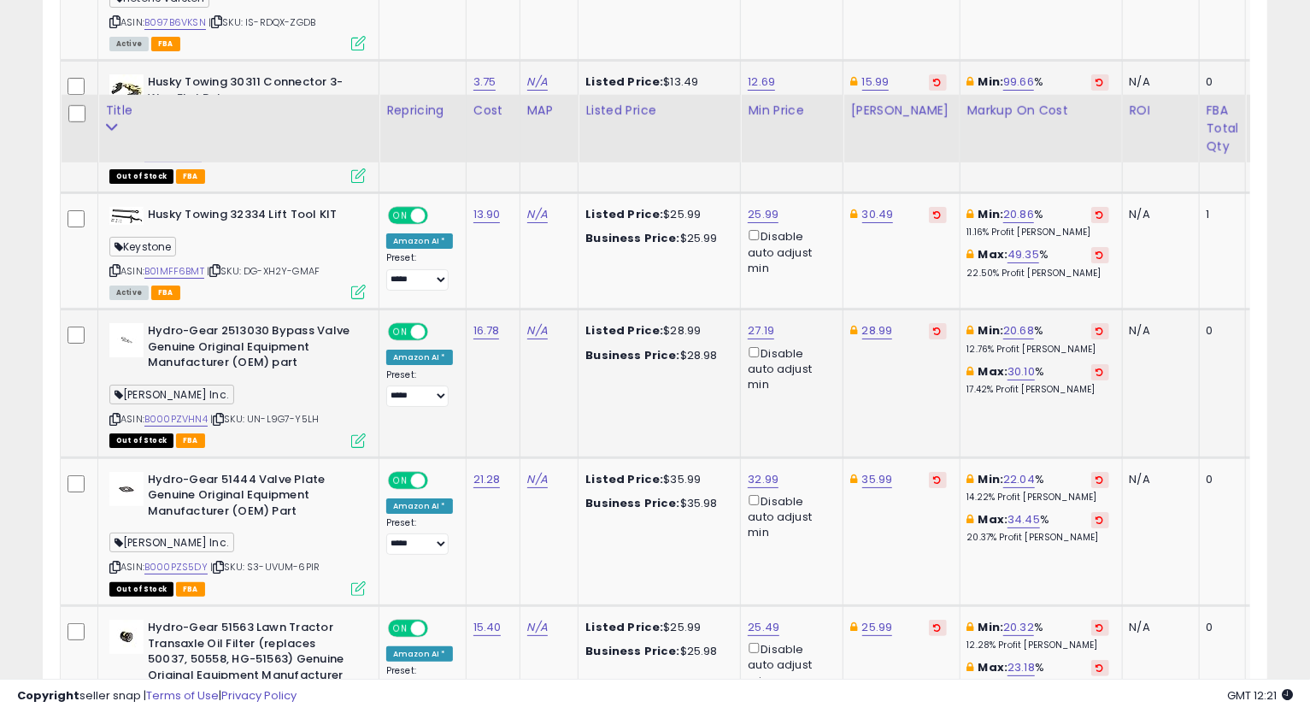
scroll to position [3956, 0]
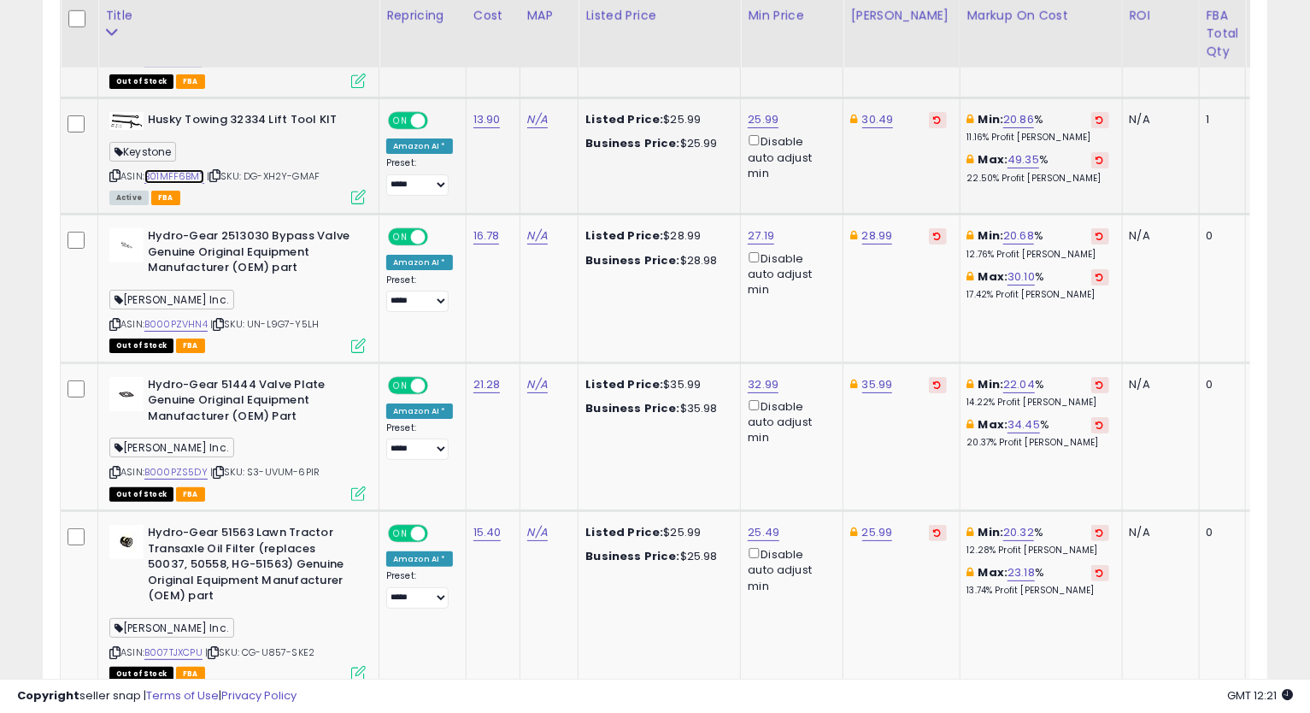
click at [185, 169] on link "B01MFF6BMT" at bounding box center [174, 176] width 60 height 15
click at [116, 171] on icon at bounding box center [114, 175] width 11 height 9
click at [749, 111] on link "25.99" at bounding box center [763, 119] width 31 height 17
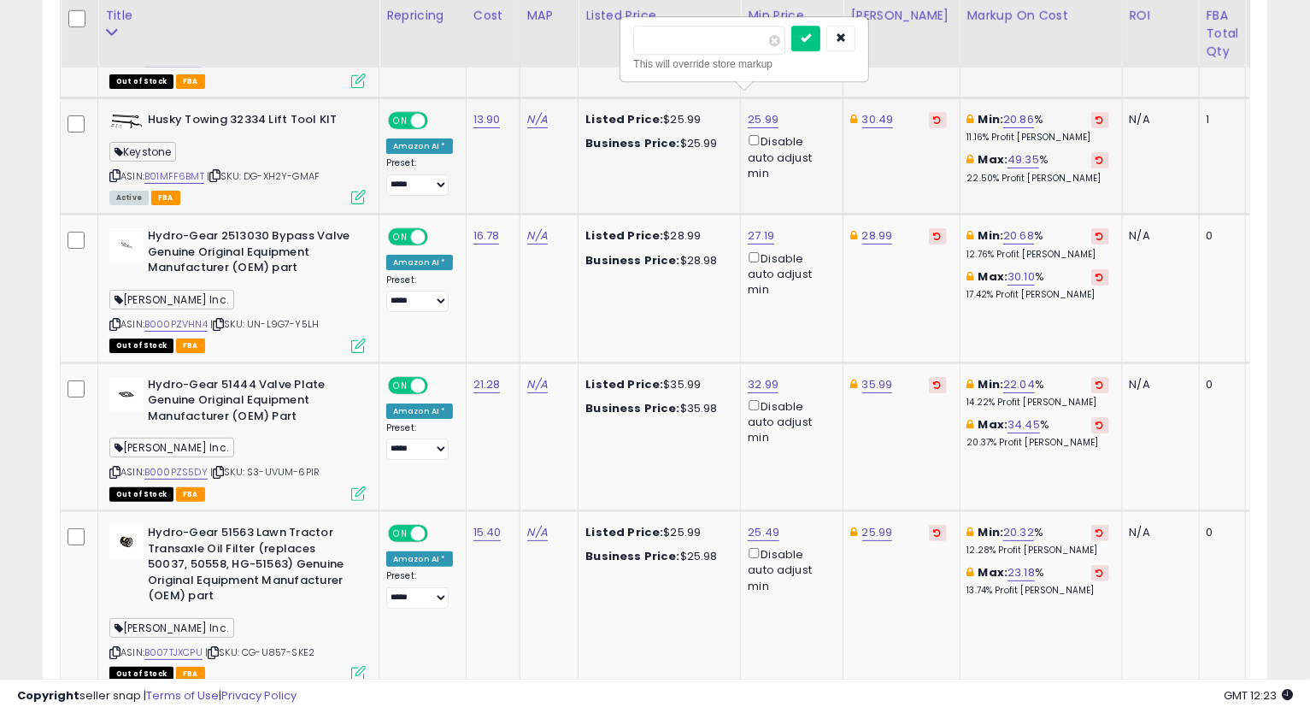
drag, startPoint x: 701, startPoint y: 44, endPoint x: 621, endPoint y: 89, distance: 91.5
click at [625, 65] on div "***** This will override store markup" at bounding box center [744, 49] width 246 height 62
type input "*****"
click button "submit" at bounding box center [805, 39] width 29 height 26
click at [884, 111] on link "30.49" at bounding box center [878, 119] width 32 height 17
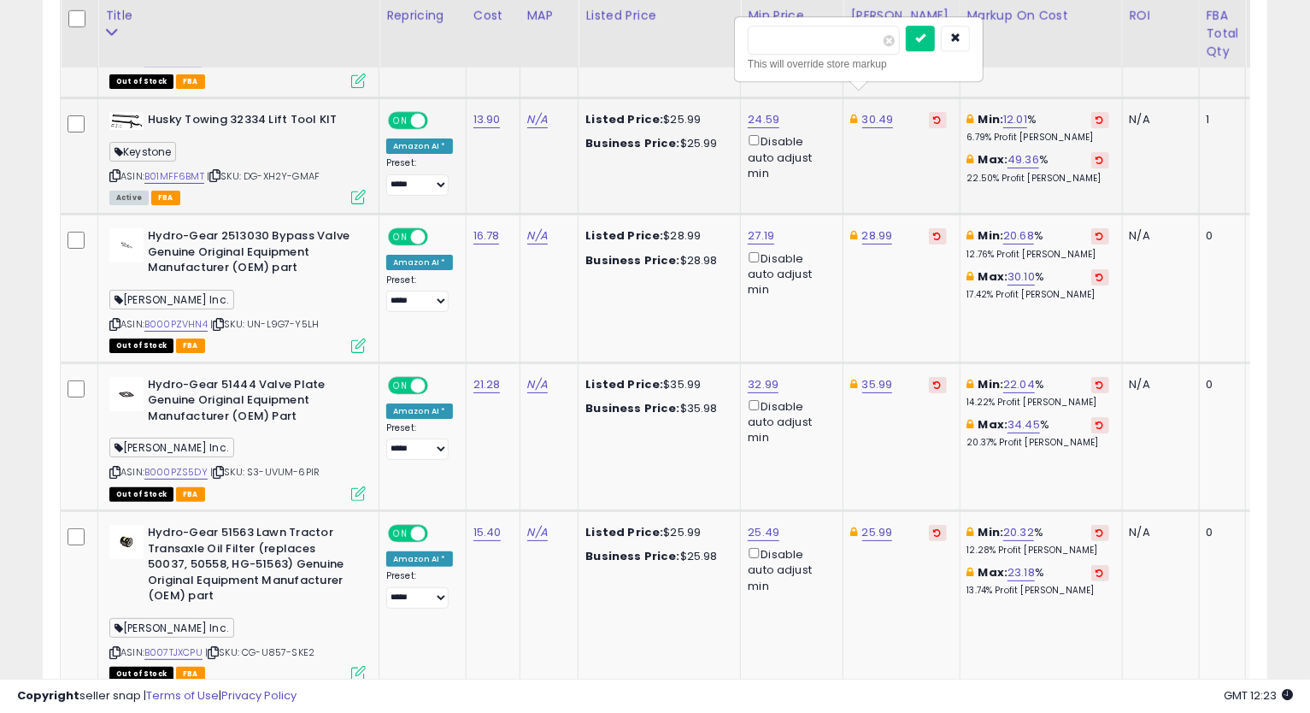
type input "*"
type input "*****"
click button "submit" at bounding box center [920, 39] width 29 height 26
click at [116, 171] on icon at bounding box center [114, 175] width 11 height 9
click at [939, 320] on td "28.99" at bounding box center [901, 288] width 116 height 148
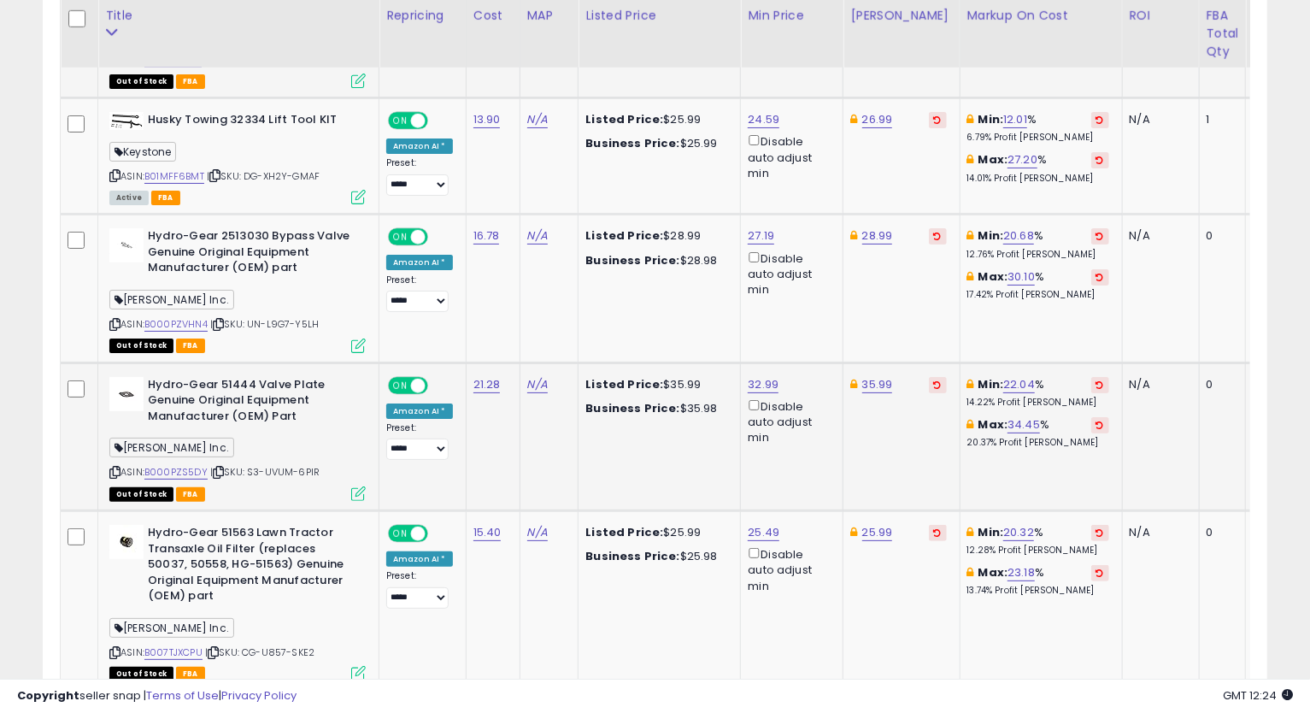
scroll to position [4051, 0]
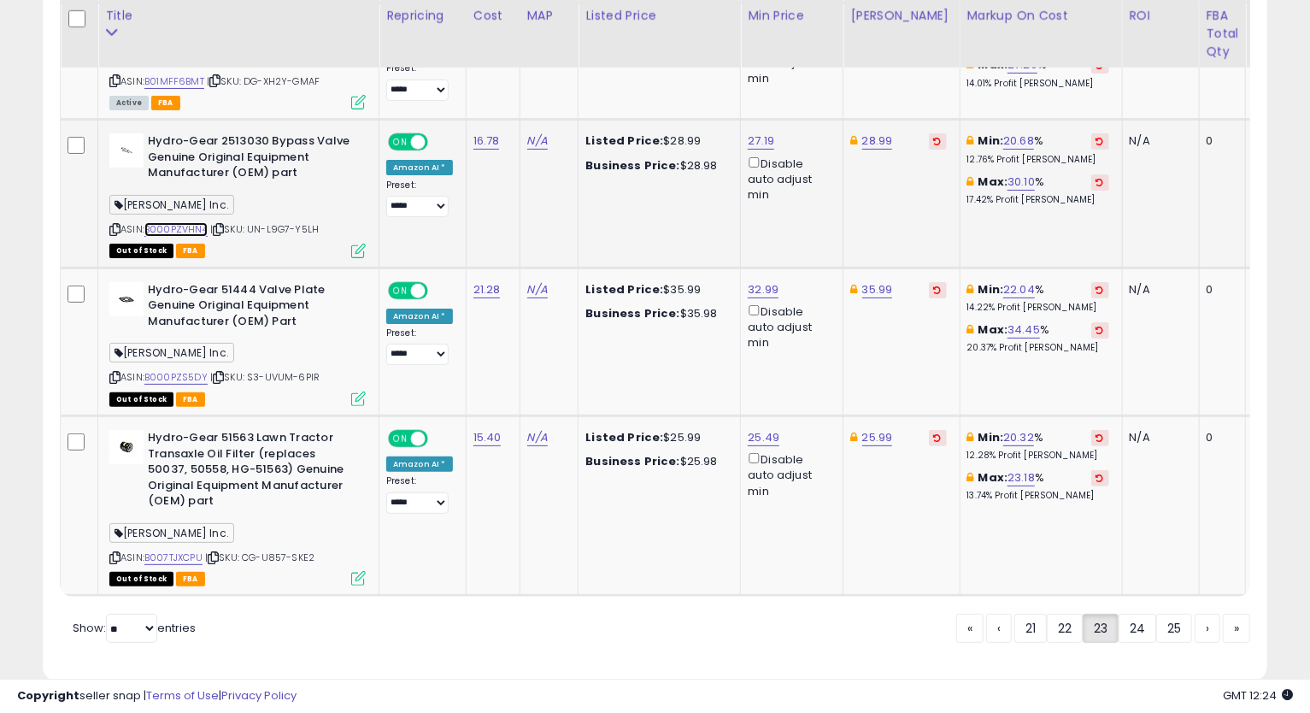
click at [170, 222] on link "B000PZVHN4" at bounding box center [175, 229] width 63 height 15
click at [758, 132] on link "27.19" at bounding box center [761, 140] width 26 height 17
click at [844, 59] on icon "button" at bounding box center [839, 59] width 10 height 10
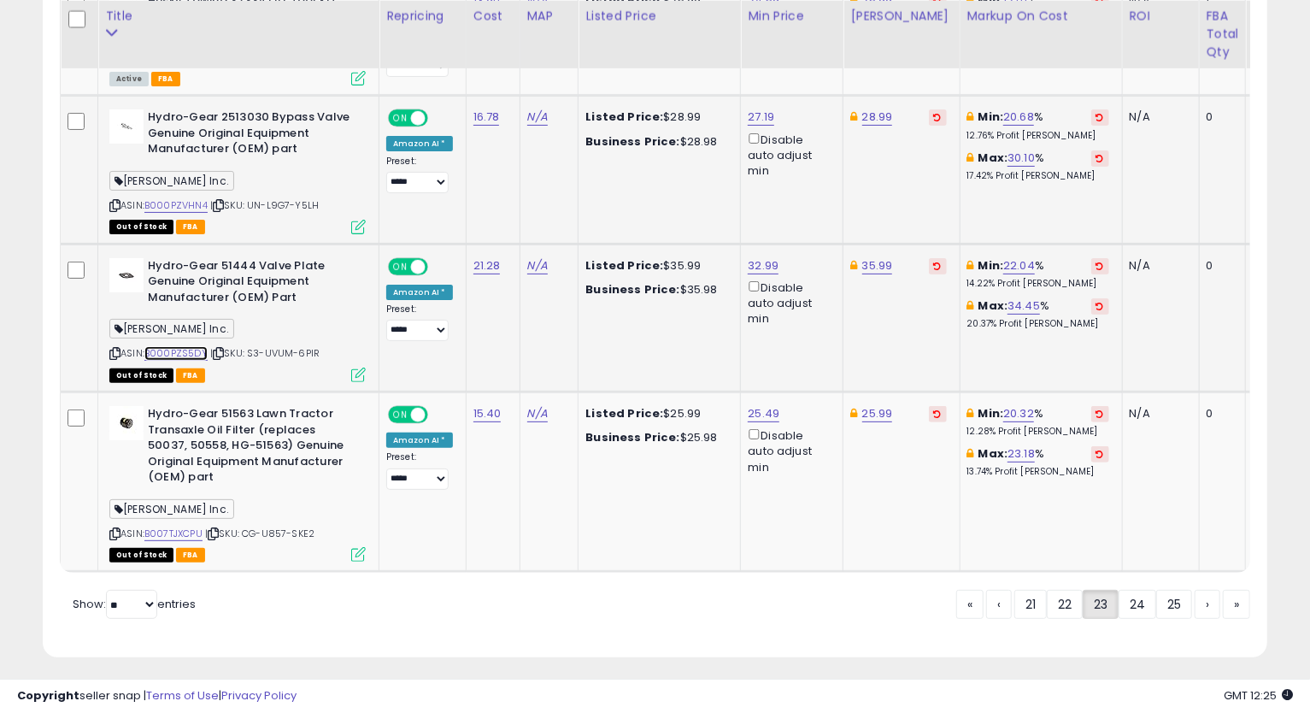
click at [164, 346] on link "B000PZS5DY" at bounding box center [175, 353] width 63 height 15
click at [761, 257] on link "32.99" at bounding box center [763, 265] width 31 height 17
drag, startPoint x: 731, startPoint y: 181, endPoint x: 588, endPoint y: 256, distance: 161.3
type input "*****"
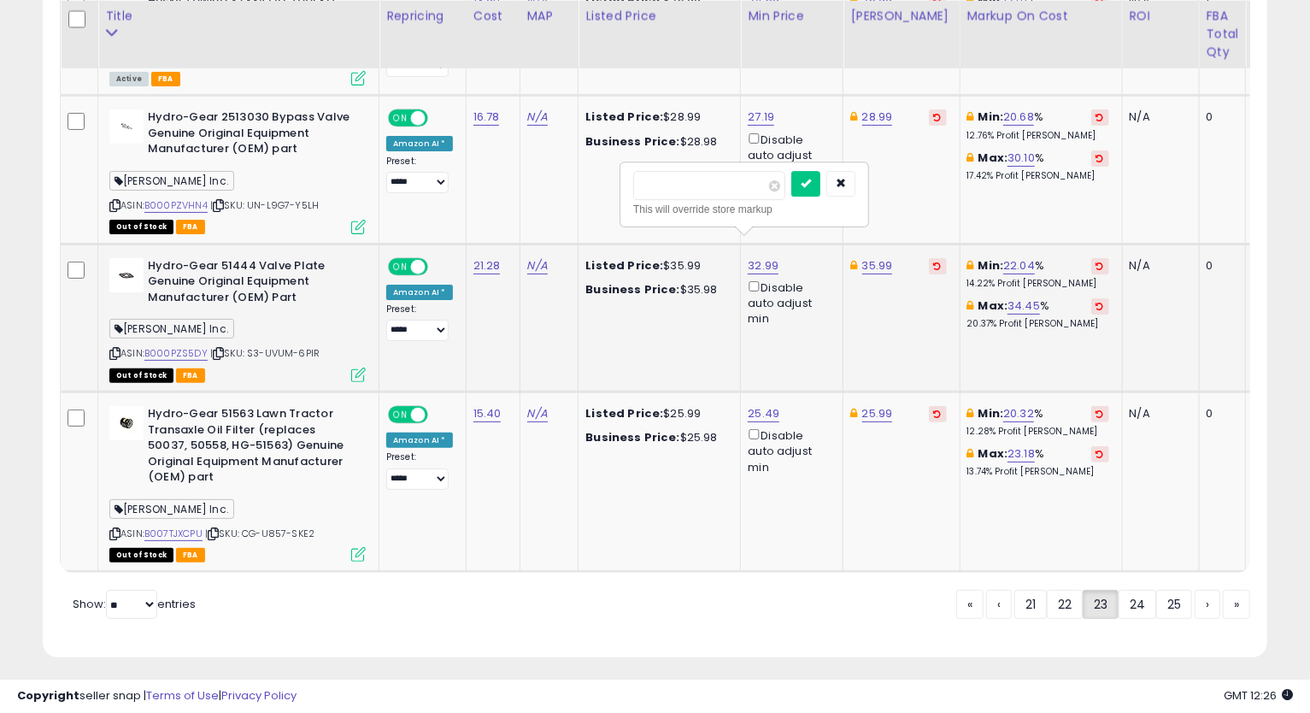
click button "submit" at bounding box center [805, 184] width 29 height 26
click at [870, 257] on link "35.99" at bounding box center [877, 265] width 31 height 17
type input "*****"
click button "submit" at bounding box center [920, 184] width 29 height 26
click at [877, 257] on link "34.99" at bounding box center [878, 265] width 32 height 17
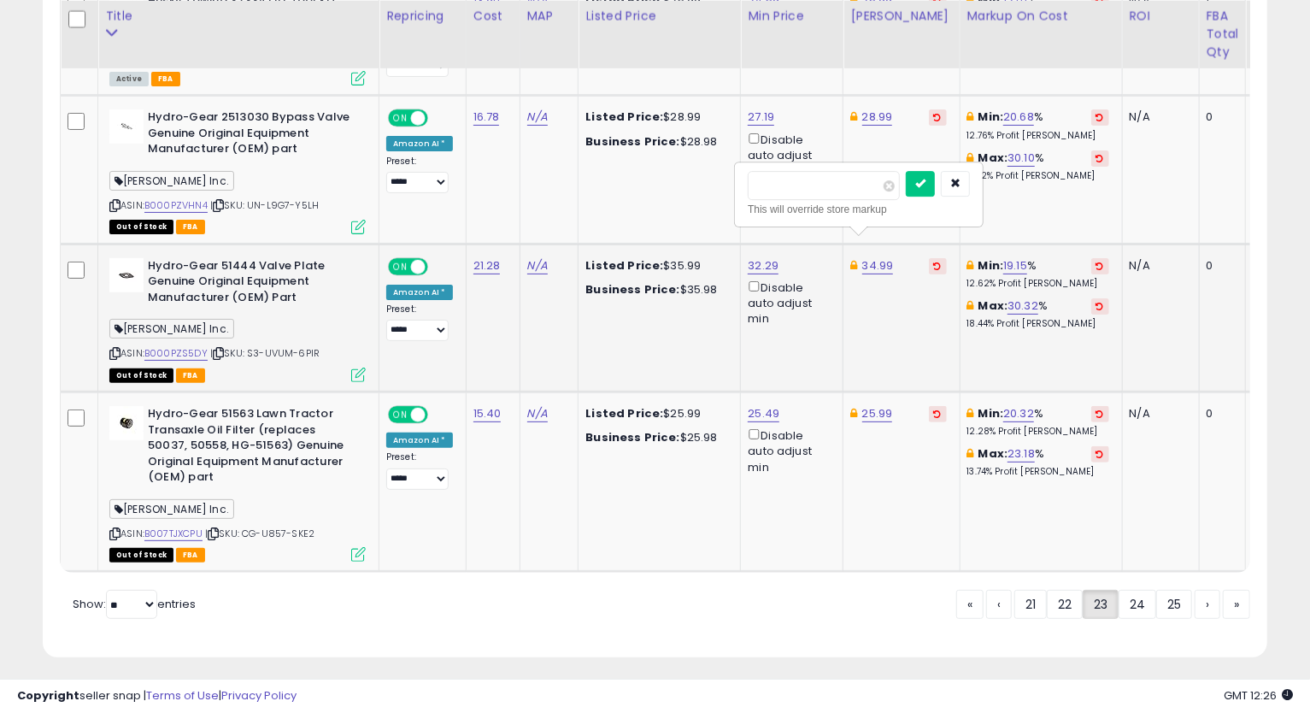
type input "*****"
click button "submit" at bounding box center [920, 184] width 29 height 26
click at [188, 526] on link "B007TJXCPU" at bounding box center [173, 533] width 58 height 15
click at [1135, 595] on link "24" at bounding box center [1137, 604] width 38 height 29
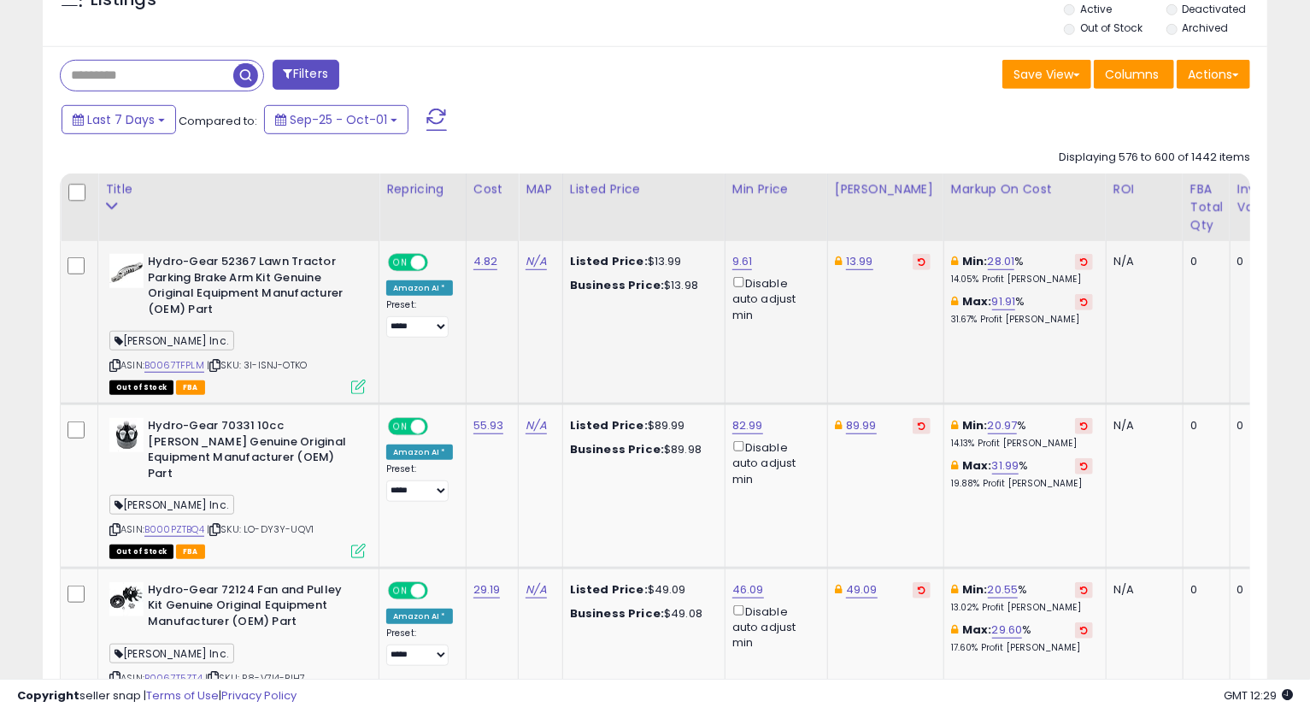
scroll to position [752, 0]
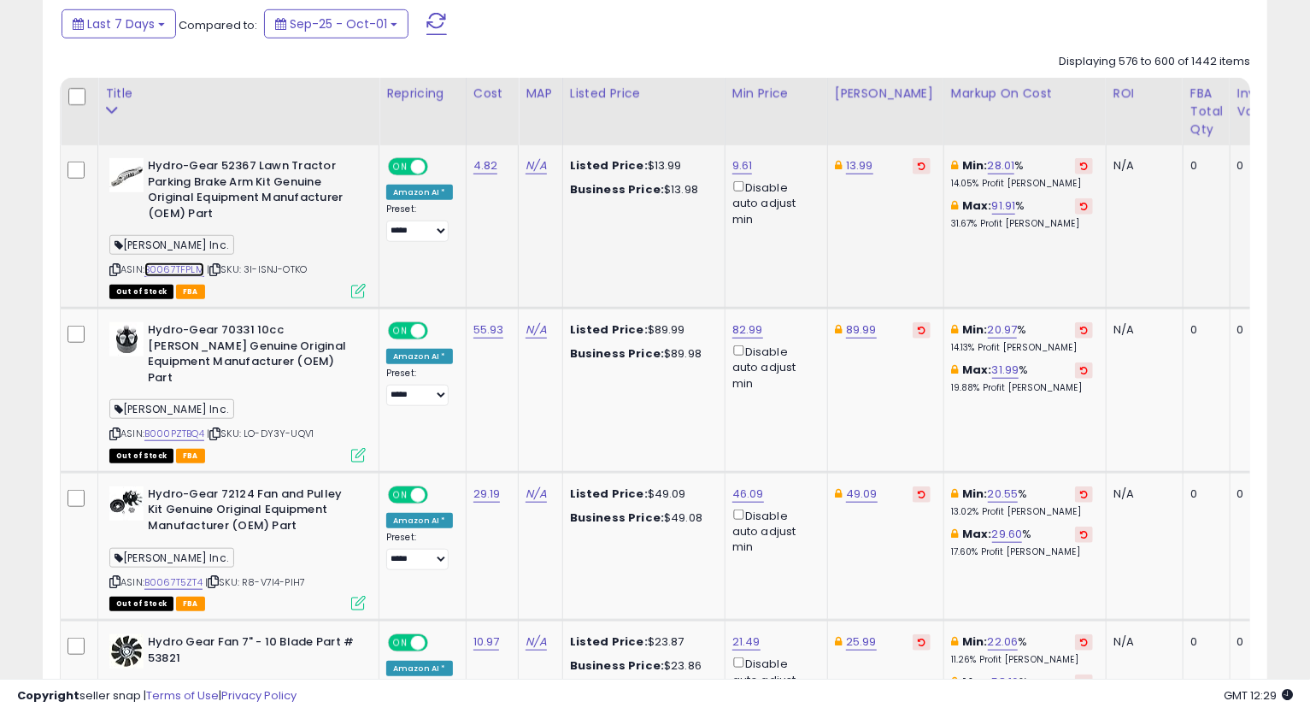
click at [161, 266] on link "B0067TFPLM" at bounding box center [174, 269] width 60 height 15
click at [737, 167] on link "9.61" at bounding box center [742, 165] width 21 height 17
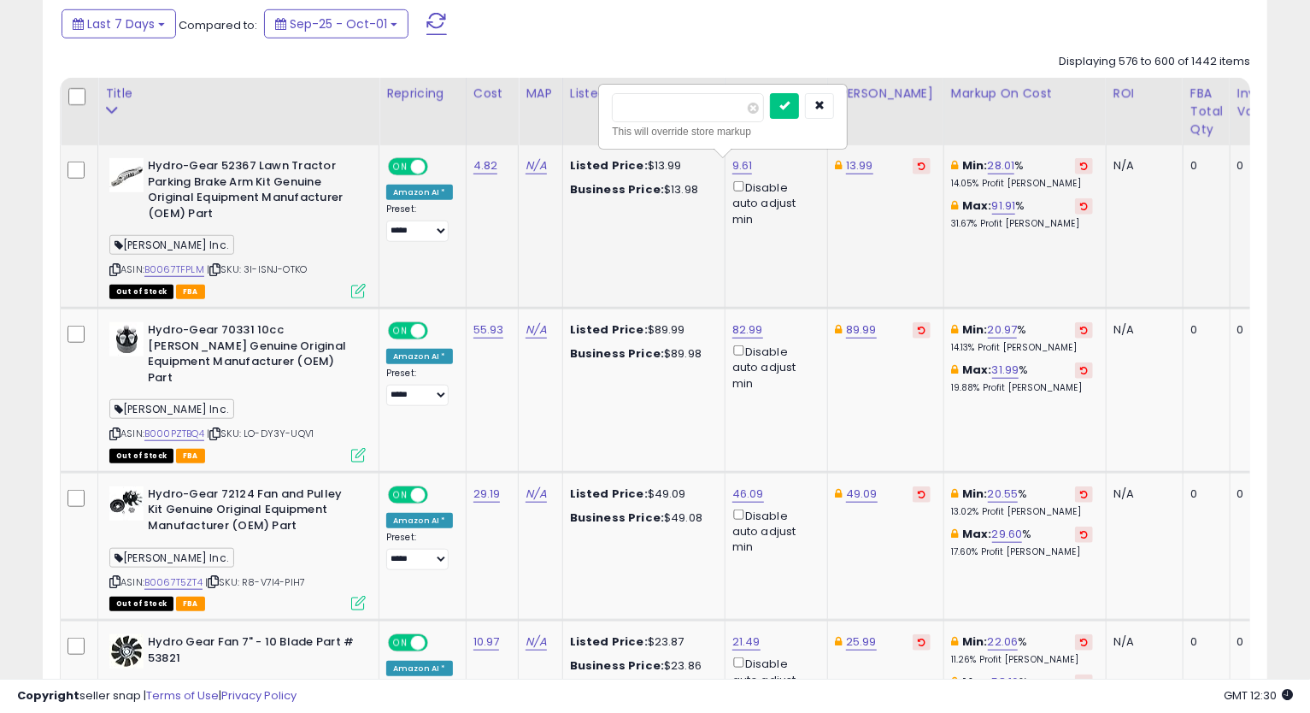
type input "****"
click button "submit" at bounding box center [784, 106] width 29 height 26
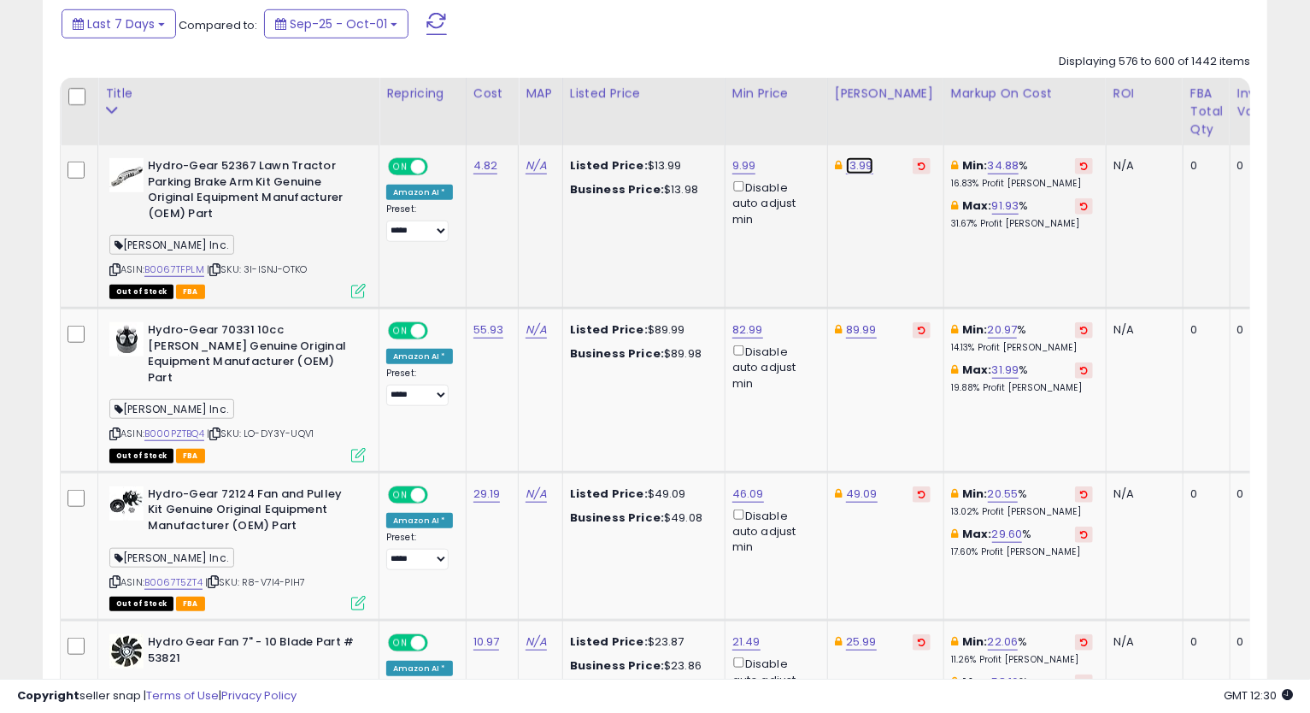
click at [860, 169] on link "13.99" at bounding box center [859, 165] width 27 height 17
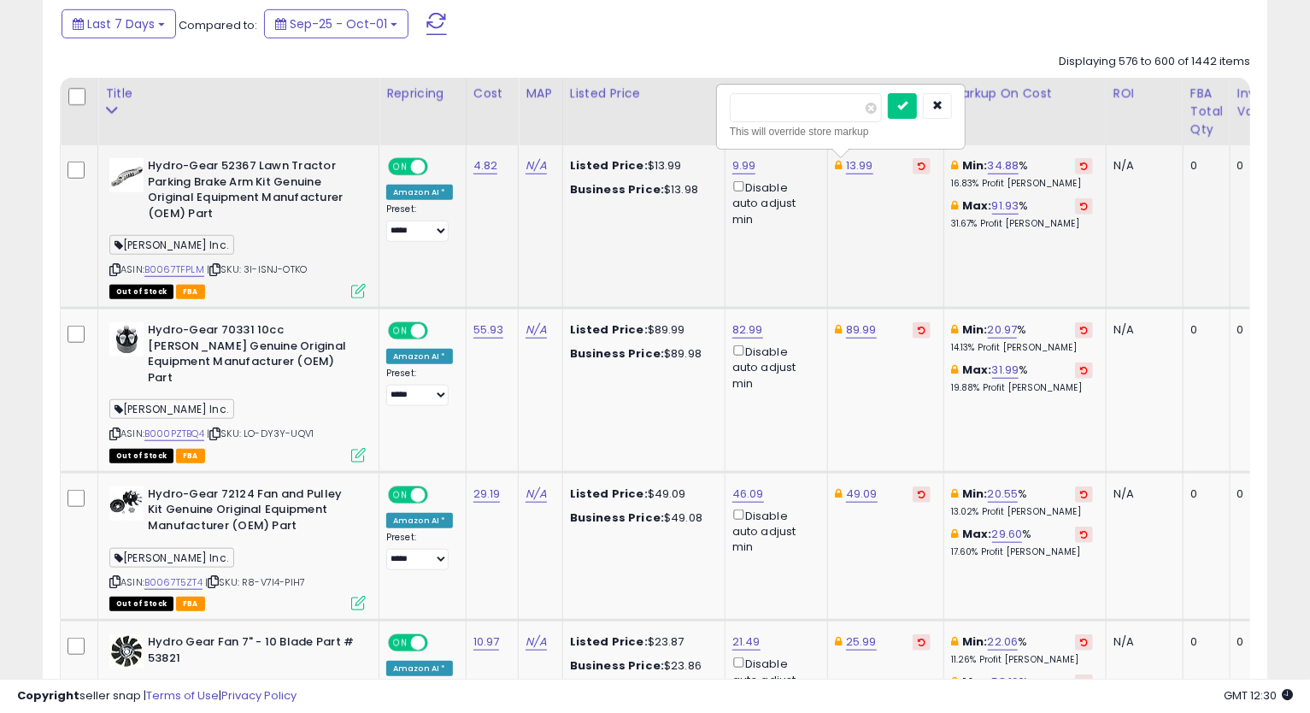
type input "*****"
click button "submit" at bounding box center [902, 106] width 29 height 26
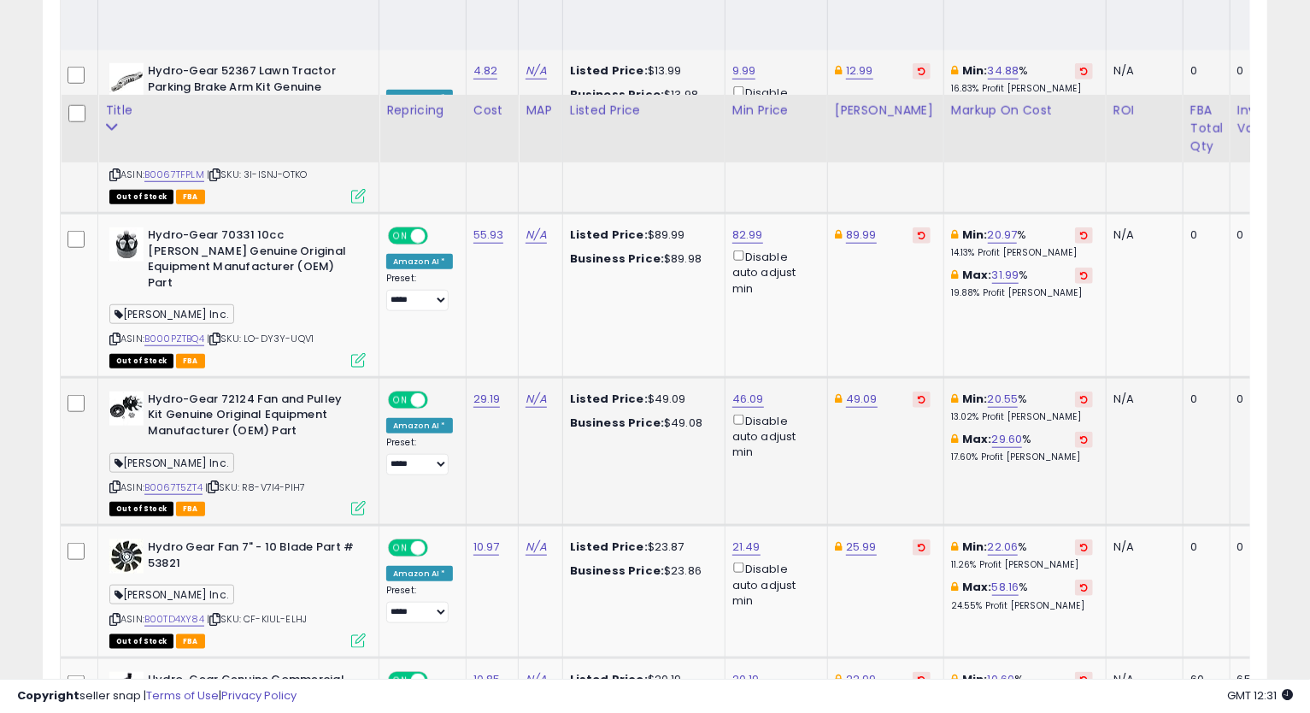
scroll to position [942, 0]
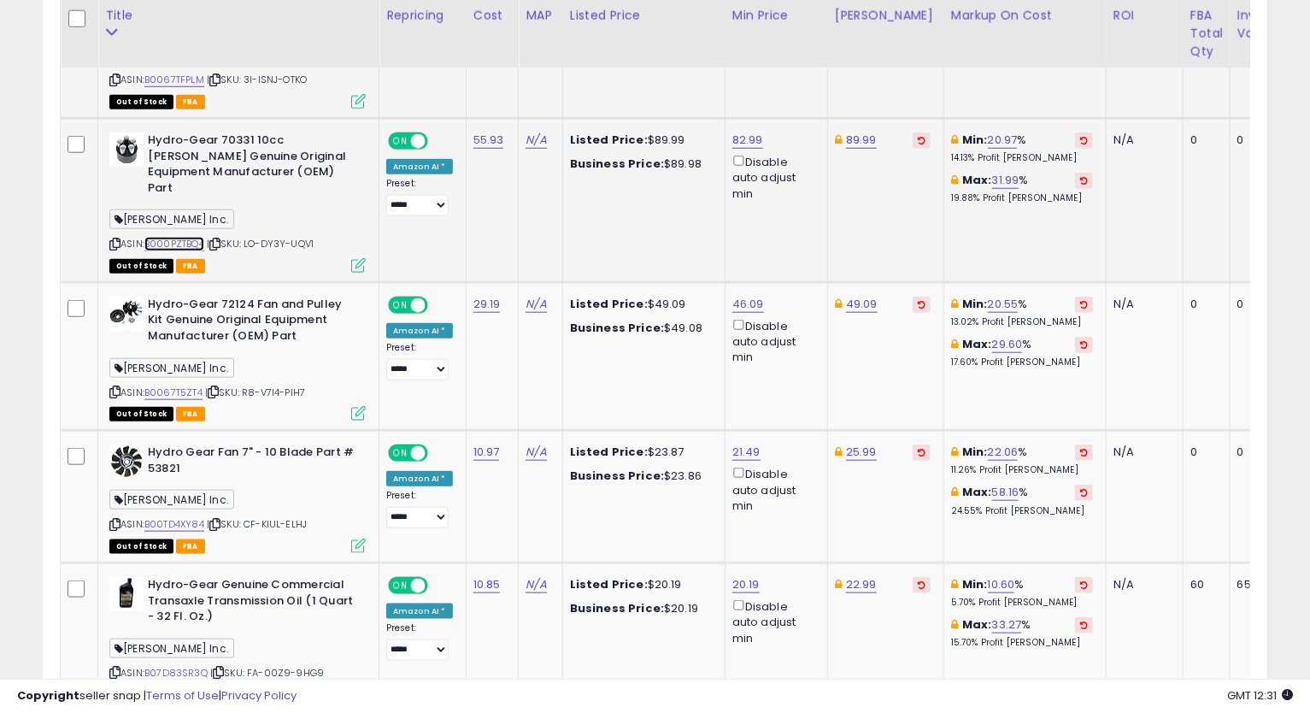
click at [185, 237] on link "B000PZTBQ4" at bounding box center [174, 244] width 60 height 15
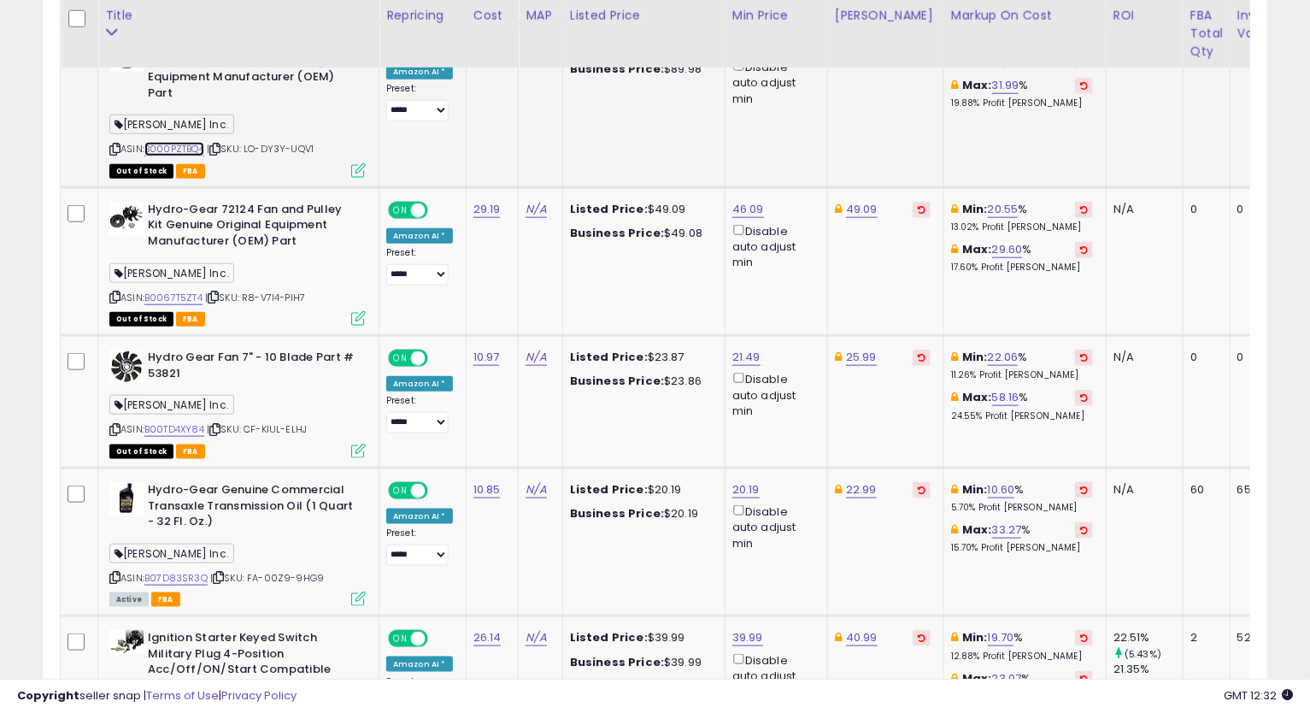
scroll to position [1131, 0]
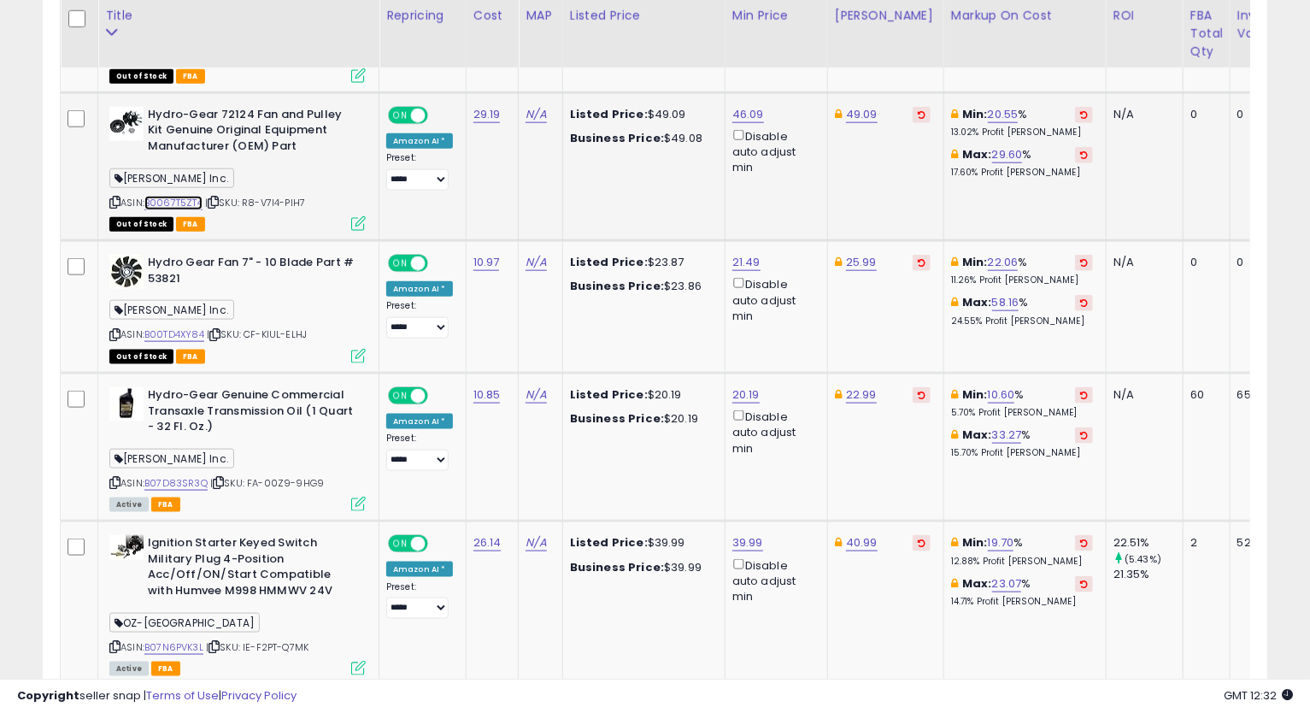
click at [179, 196] on link "B0067T5ZT4" at bounding box center [173, 203] width 58 height 15
click at [745, 106] on link "46.09" at bounding box center [748, 114] width 32 height 17
type input "*****"
click button "submit" at bounding box center [790, 39] width 29 height 26
click at [859, 106] on link "49.09" at bounding box center [862, 114] width 32 height 17
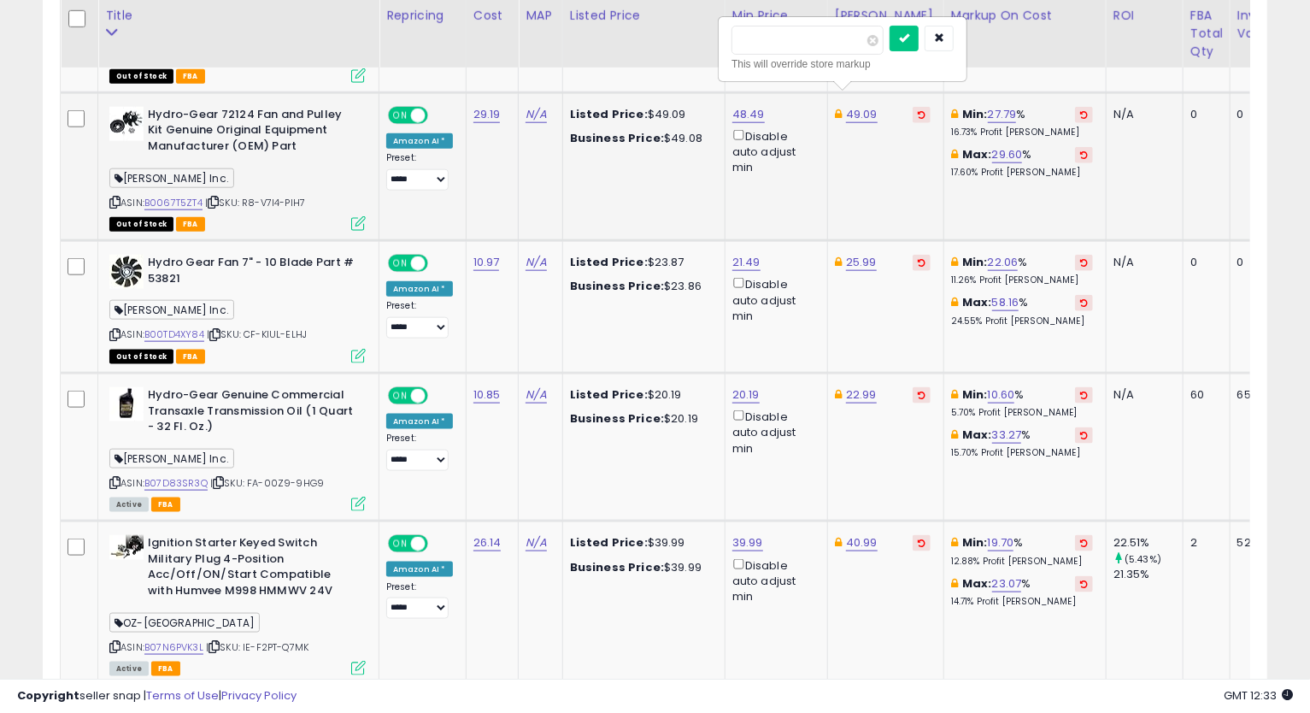
type input "*"
type input "*****"
click button "submit" at bounding box center [903, 39] width 29 height 26
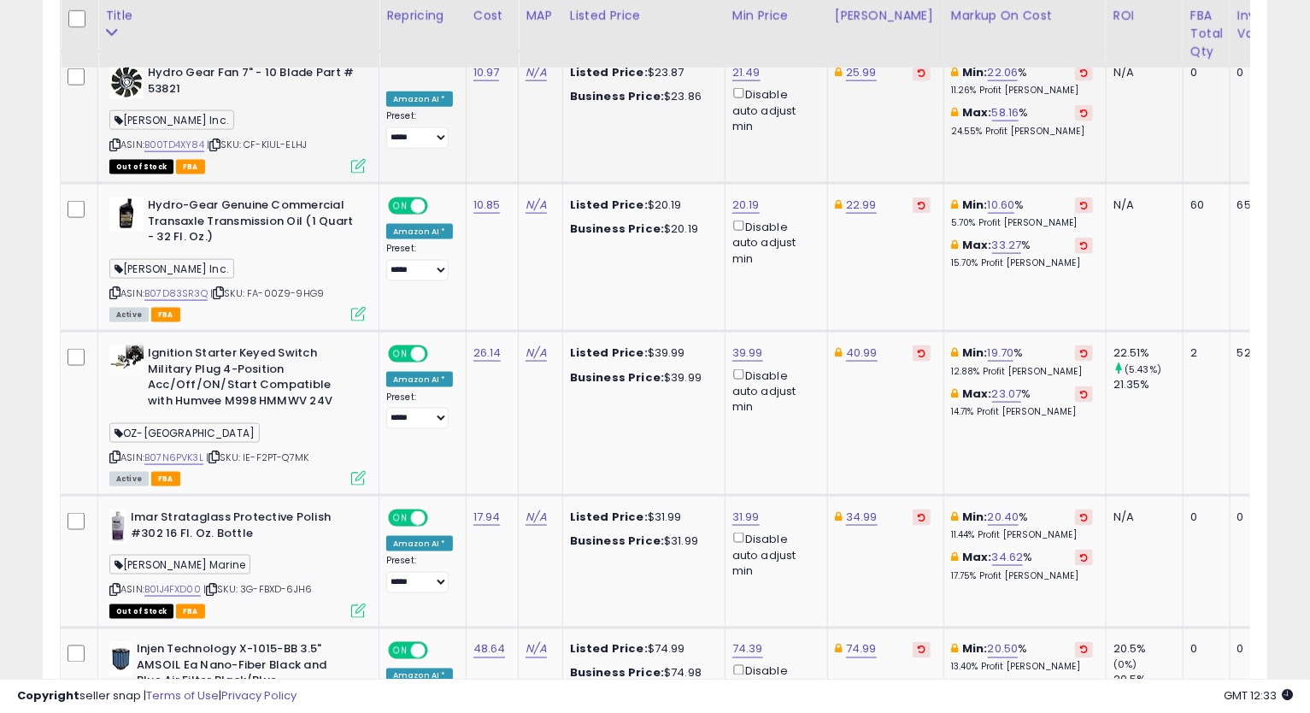
scroll to position [1226, 0]
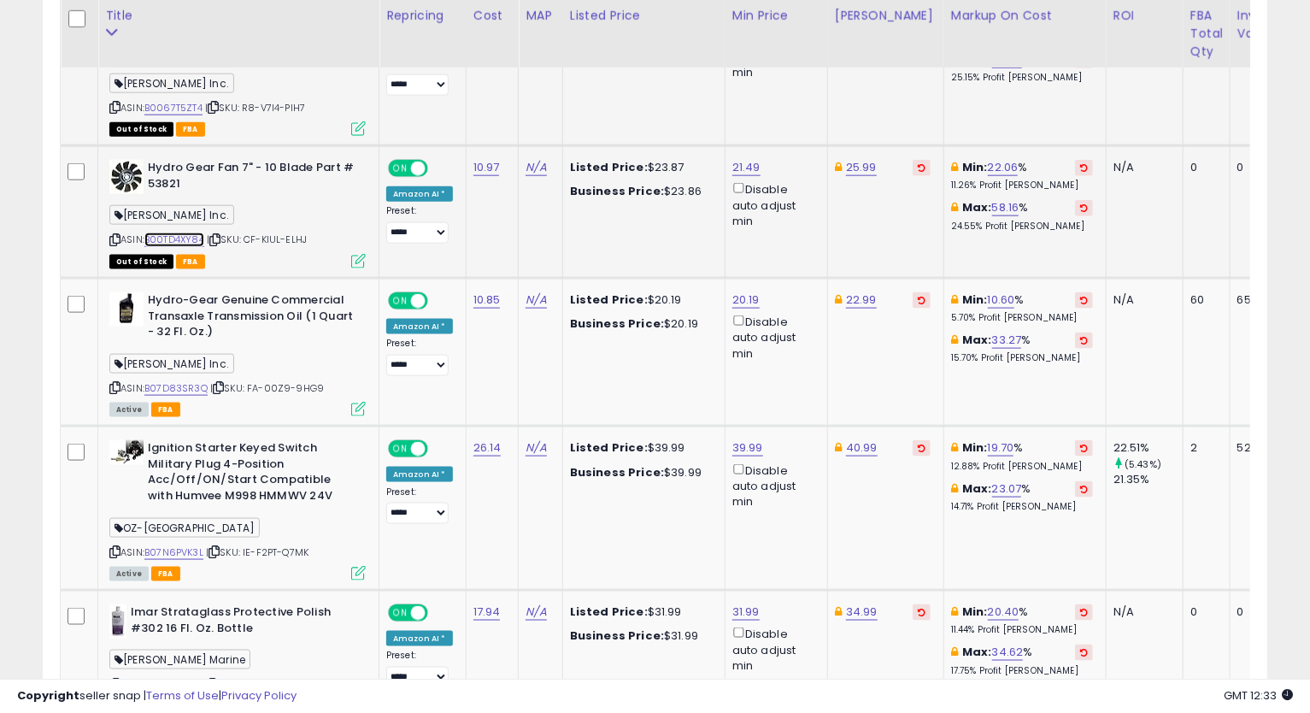
click at [176, 232] on link "B00TD4XY84" at bounding box center [174, 239] width 60 height 15
click at [735, 159] on link "21.49" at bounding box center [746, 167] width 28 height 17
type input "*****"
click button "submit" at bounding box center [787, 92] width 29 height 26
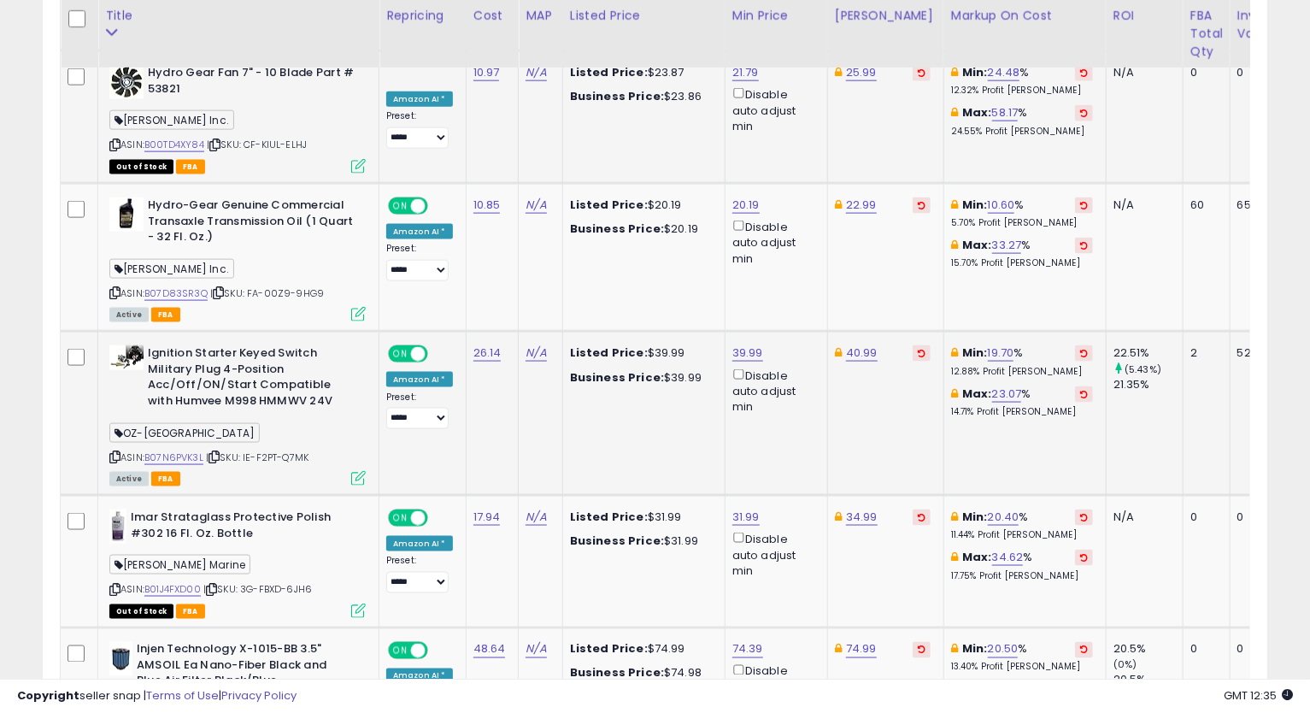
scroll to position [1416, 0]
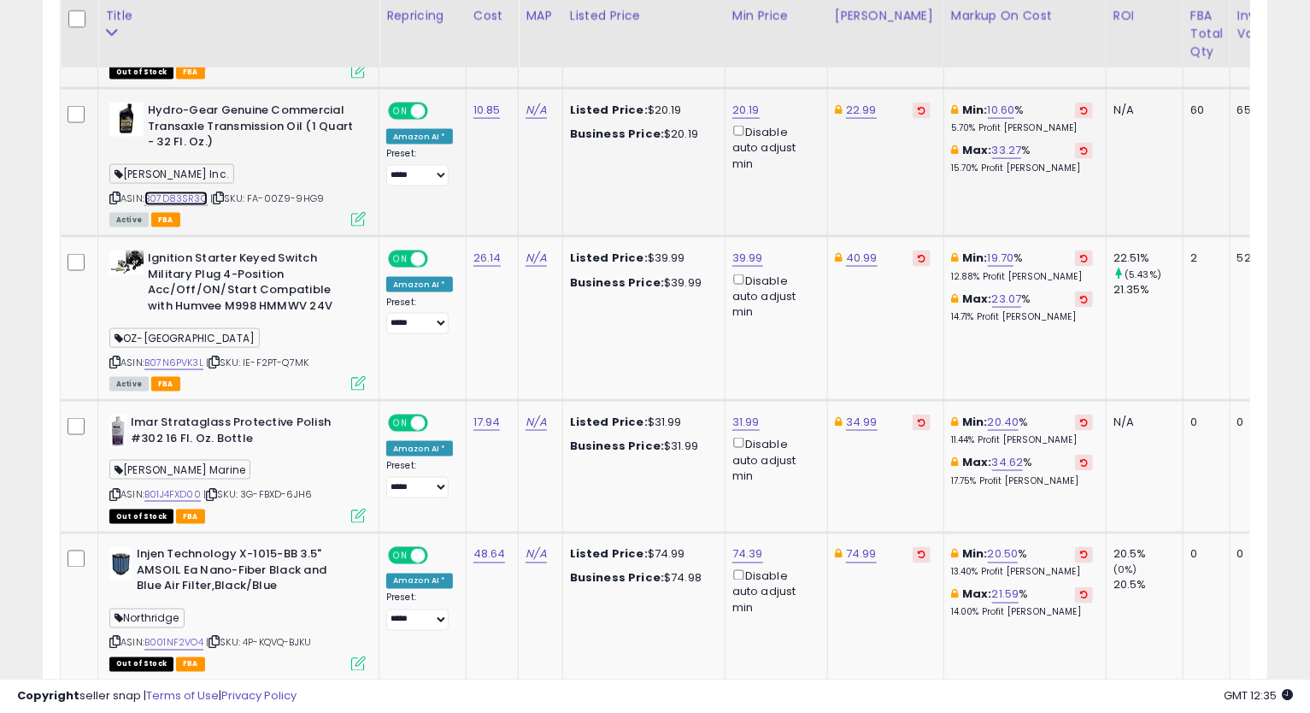
click at [188, 191] on link "B07D83SR3Q" at bounding box center [175, 198] width 63 height 15
click at [110, 193] on icon at bounding box center [114, 197] width 11 height 9
click at [113, 193] on icon at bounding box center [114, 197] width 11 height 9
click at [849, 102] on link "22.99" at bounding box center [861, 110] width 31 height 17
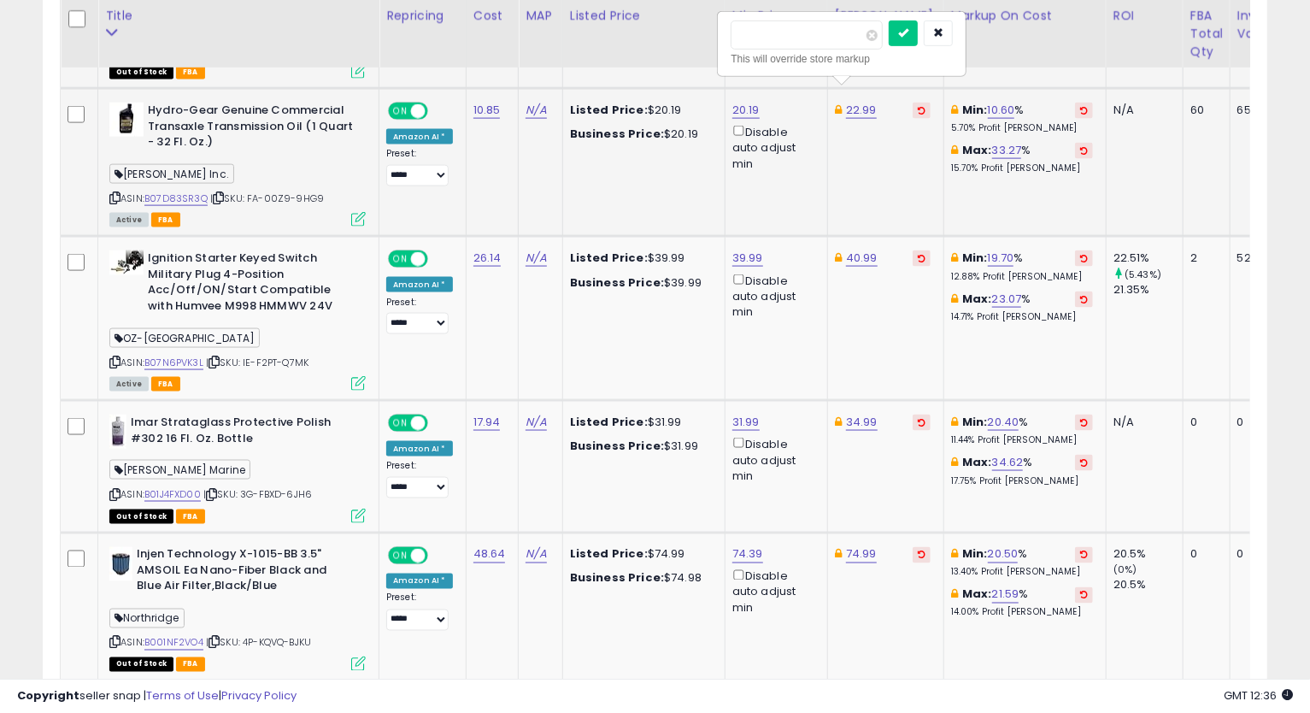
type input "*****"
click button "submit" at bounding box center [903, 34] width 29 height 26
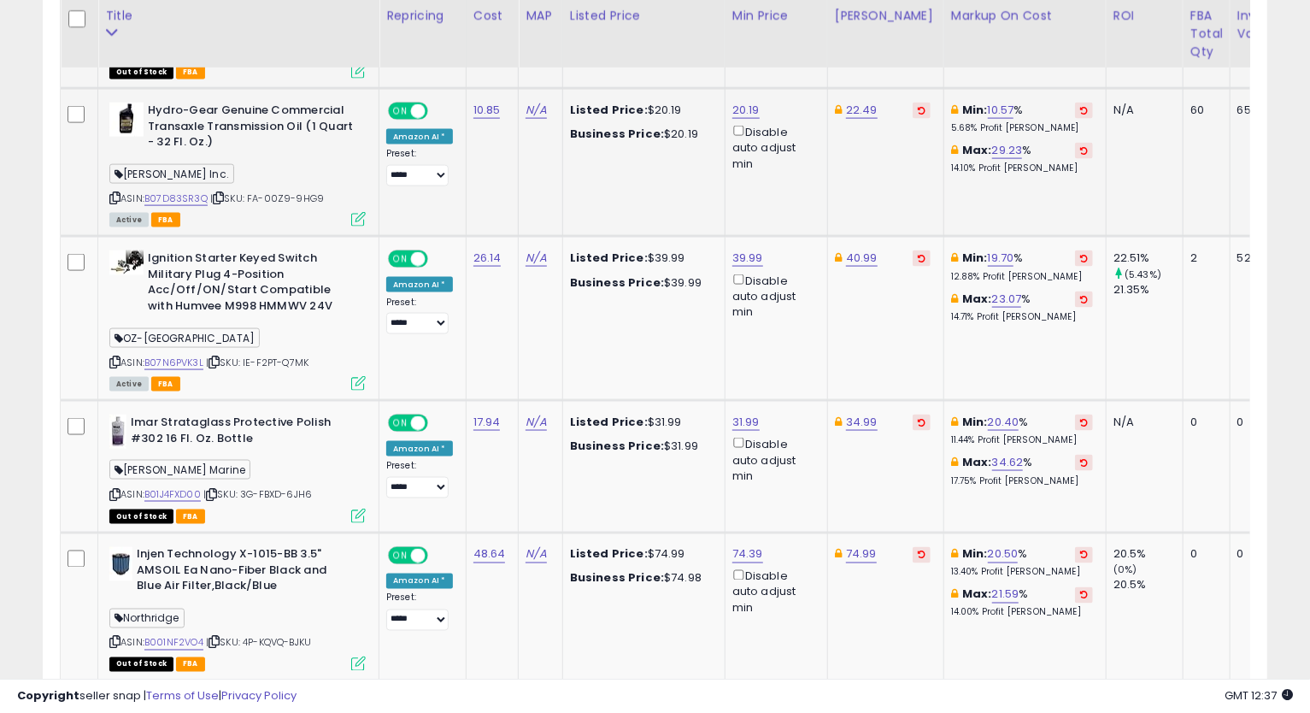
click at [113, 193] on icon at bounding box center [114, 197] width 11 height 9
click at [959, 344] on td "Min: 19.70 % 12.88% Profit [PERSON_NAME]: 23.07 % 14.71% Profit [PERSON_NAME]" at bounding box center [1024, 319] width 162 height 164
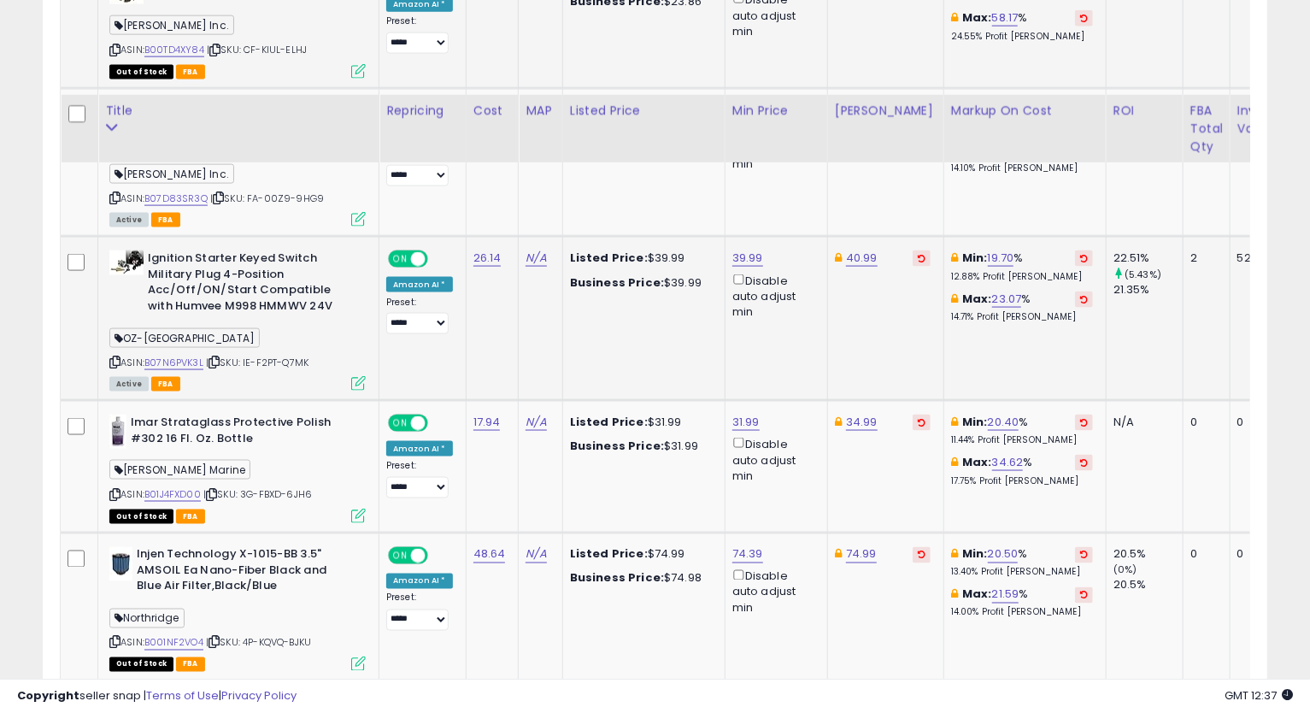
scroll to position [1511, 0]
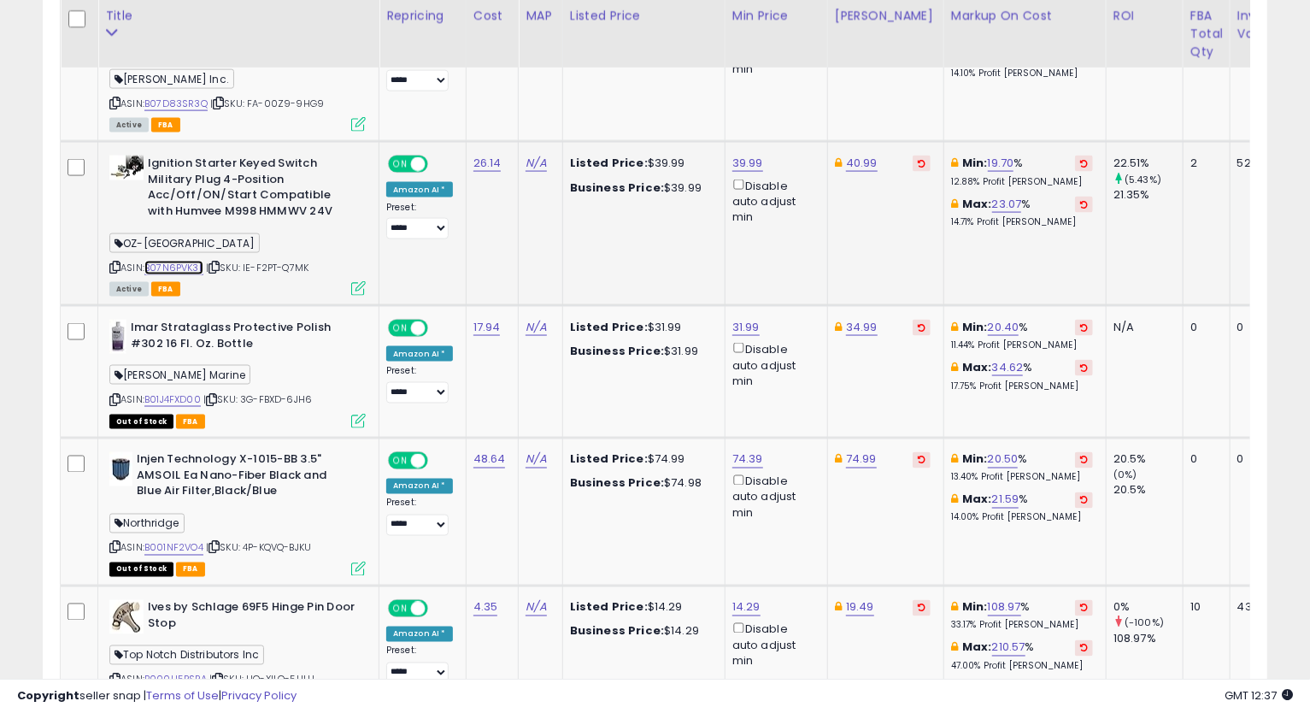
click at [180, 261] on link "B07N6PVK3L" at bounding box center [173, 268] width 59 height 15
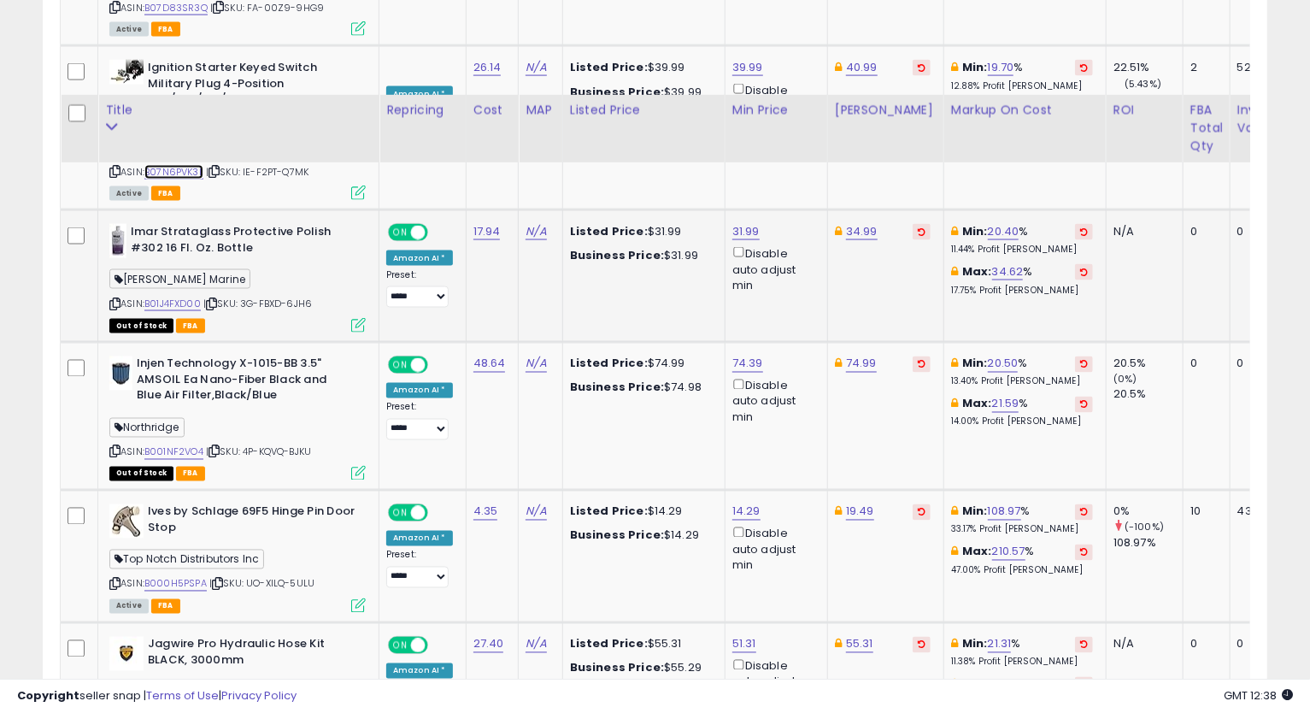
scroll to position [1701, 0]
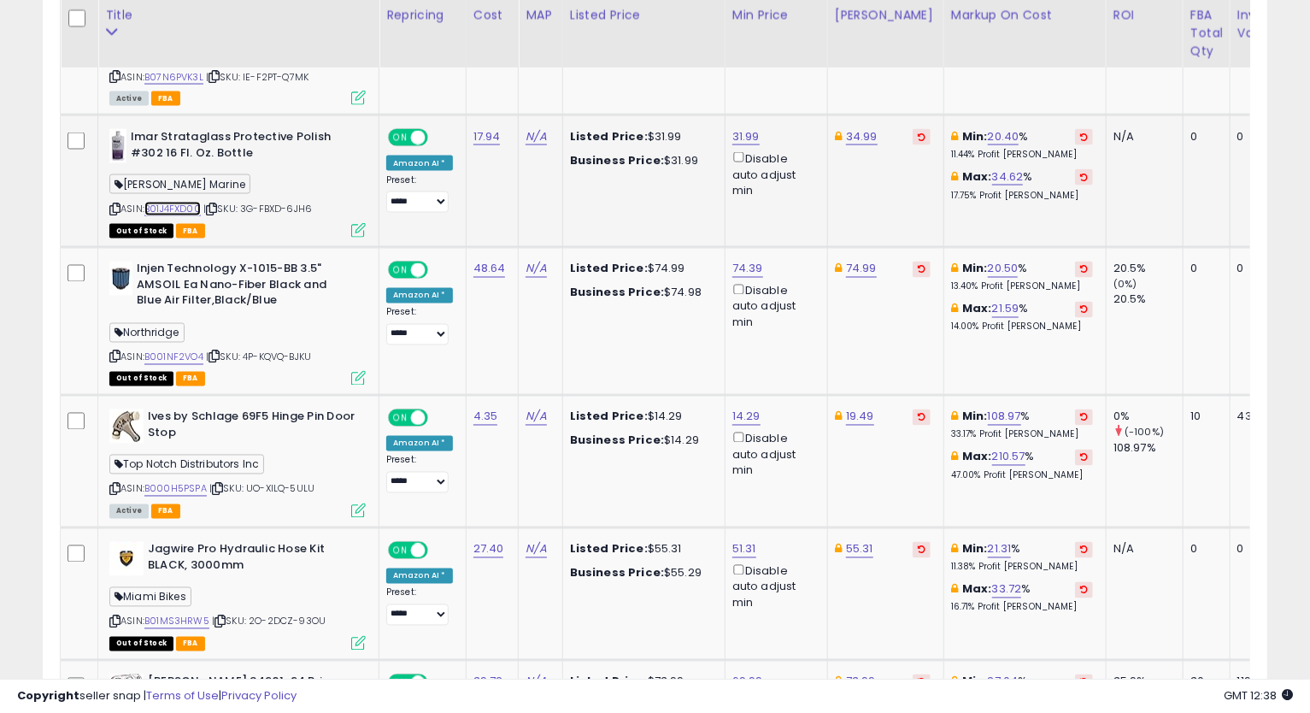
click at [154, 202] on link "B01J4FXD00" at bounding box center [172, 209] width 56 height 15
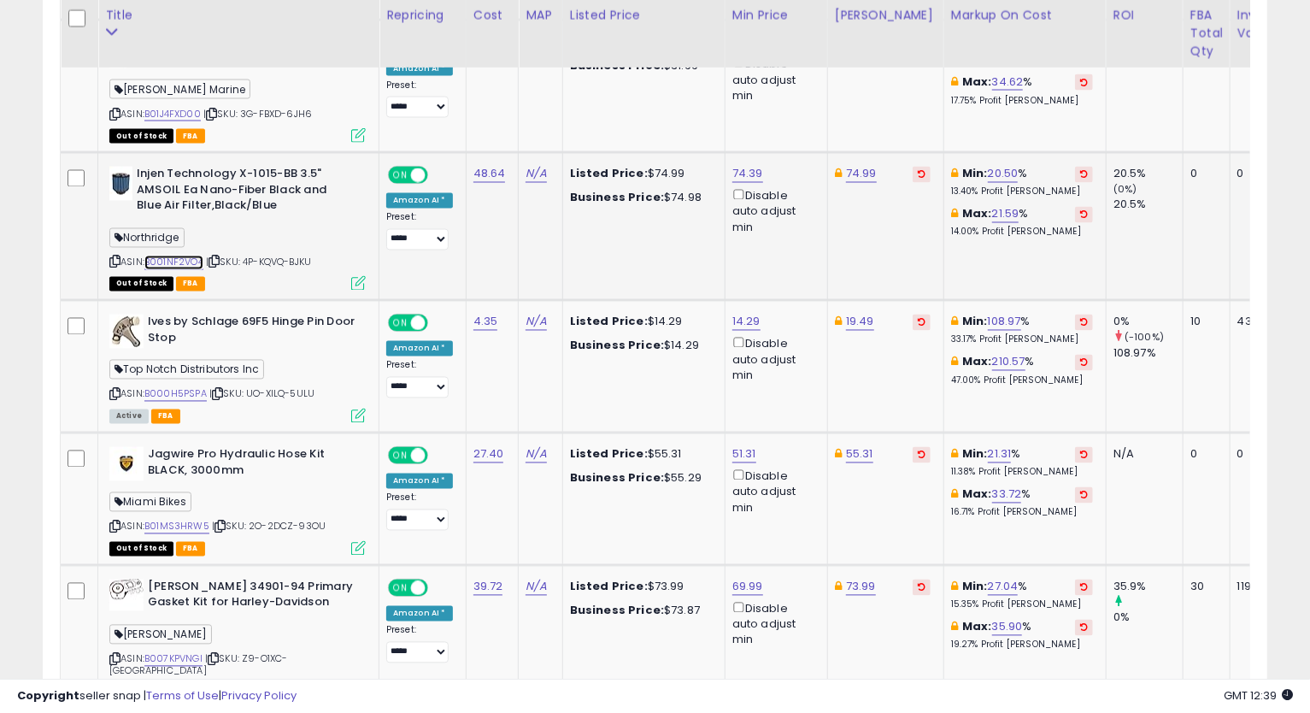
click at [193, 255] on link "B001NF2VO4" at bounding box center [173, 262] width 59 height 15
click at [846, 166] on link "74.99" at bounding box center [861, 174] width 31 height 17
type input "*****"
click button "submit" at bounding box center [903, 97] width 29 height 26
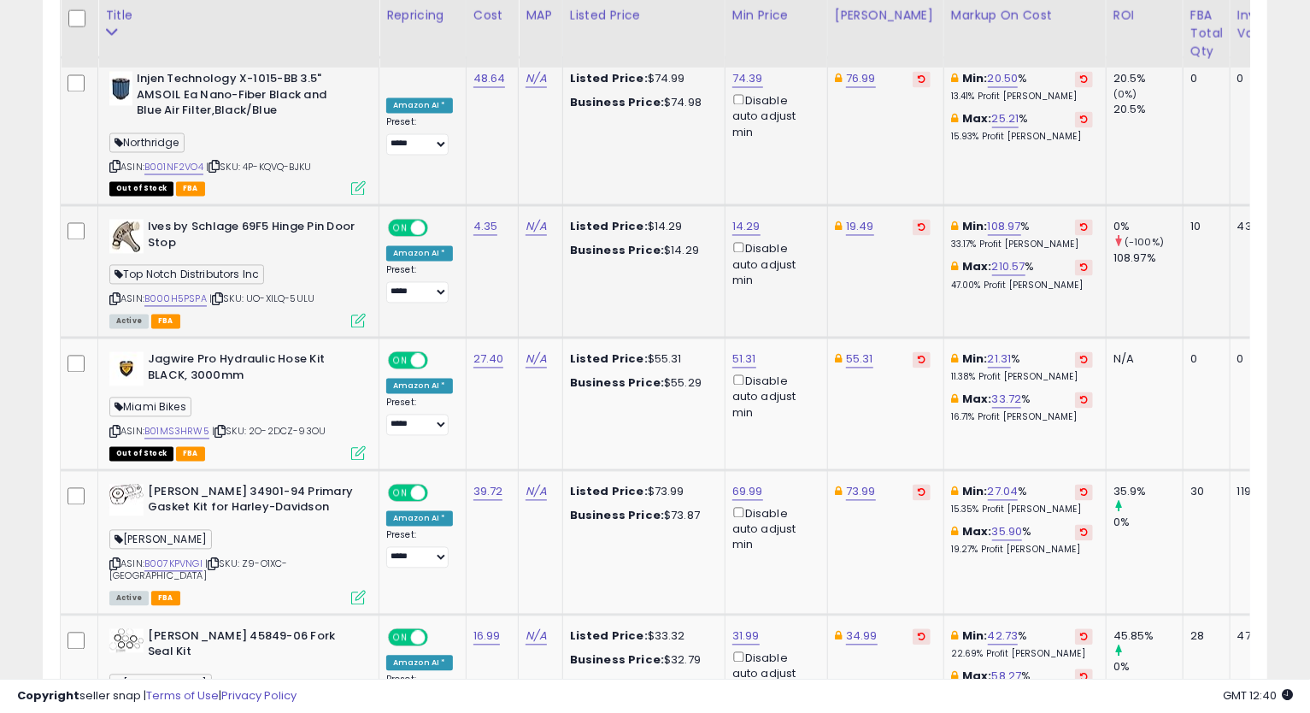
scroll to position [1986, 0]
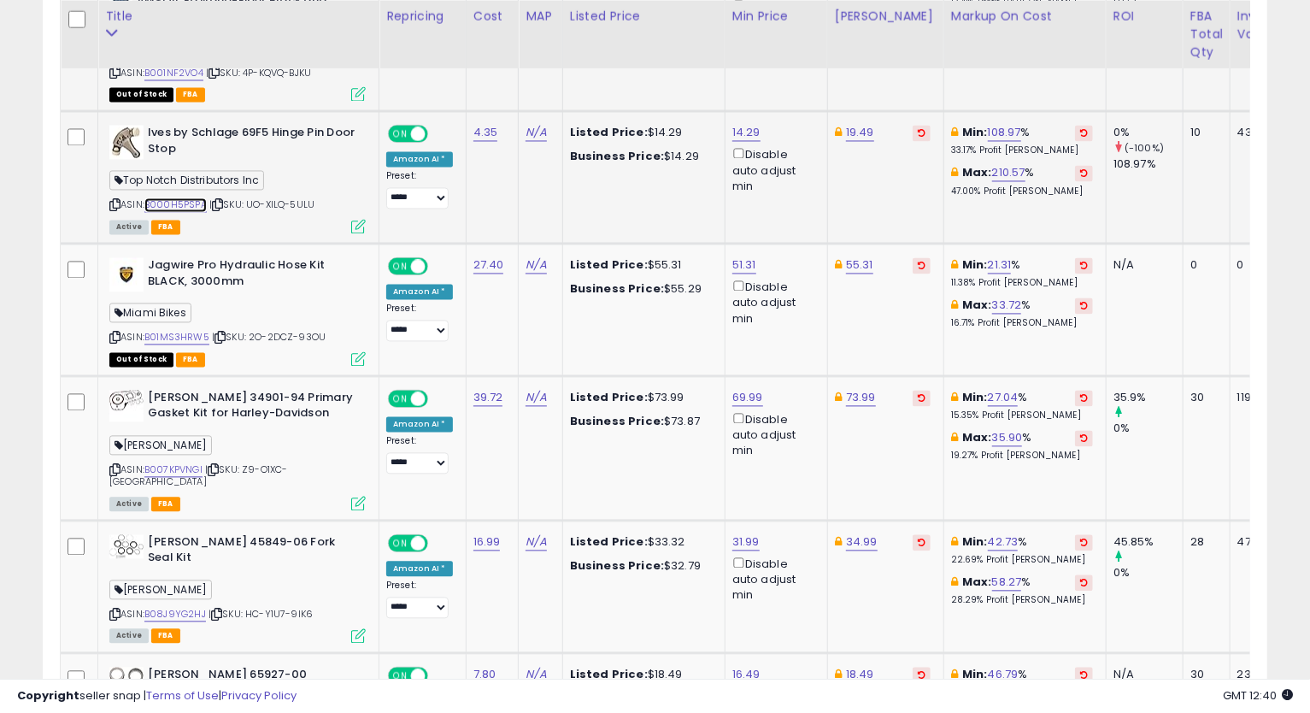
click at [178, 197] on link "B000H5PSPA" at bounding box center [175, 204] width 62 height 15
drag, startPoint x: 119, startPoint y: 181, endPoint x: 123, endPoint y: 172, distance: 10.3
click at [123, 172] on div "Ives by Schlage 69F5 Hinge Pin Door Stop Top Notch Distributors Inc ASIN: B000H…" at bounding box center [235, 178] width 261 height 107
click at [112, 200] on icon at bounding box center [114, 204] width 11 height 9
click at [737, 124] on link "14.29" at bounding box center [746, 132] width 28 height 17
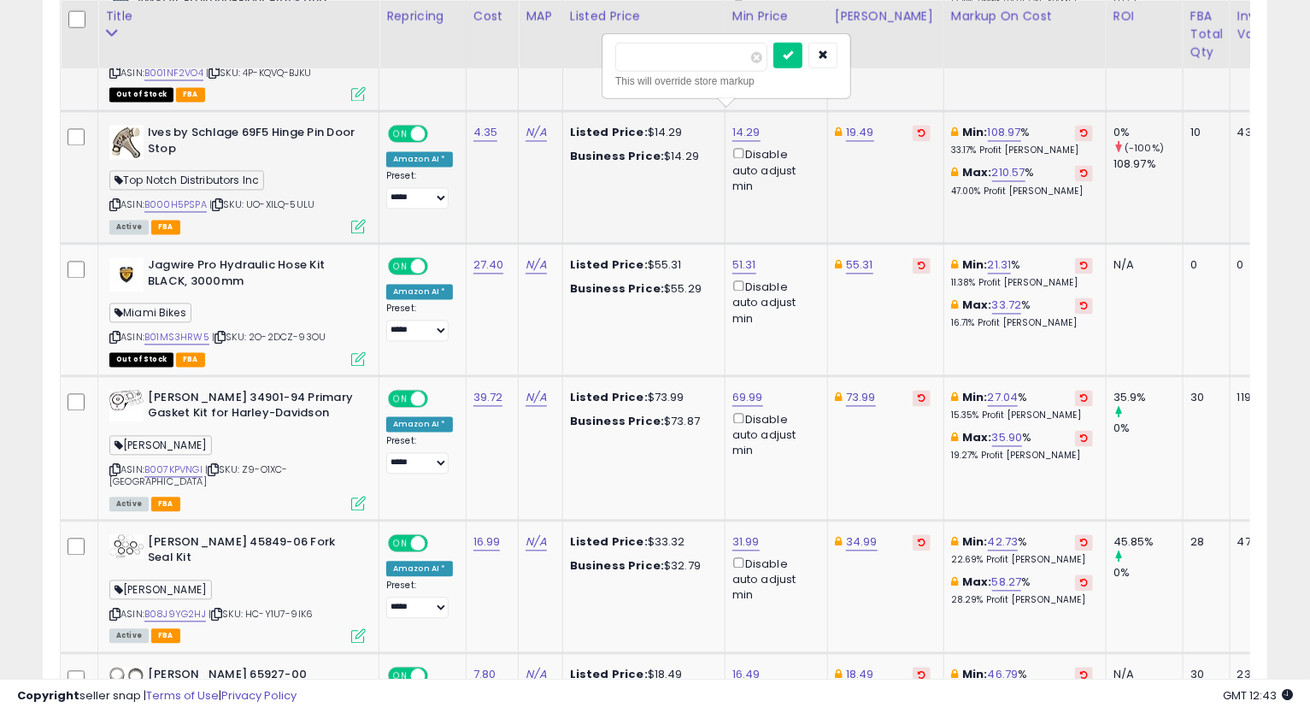
type input "*****"
click button "submit" at bounding box center [787, 55] width 29 height 26
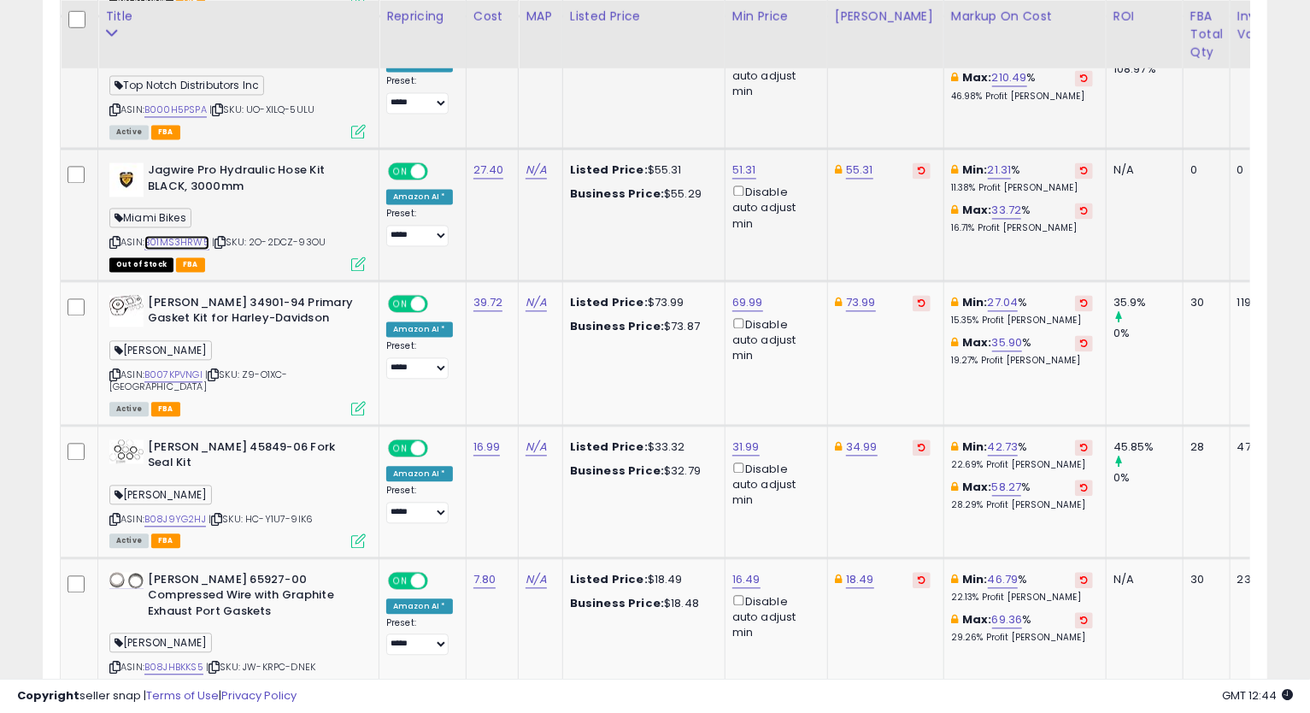
click at [200, 235] on link "B01MS3HRW5" at bounding box center [176, 242] width 65 height 15
click at [858, 161] on link "55.31" at bounding box center [859, 169] width 27 height 17
type input "*****"
click button "submit" at bounding box center [902, 92] width 29 height 26
click at [732, 161] on link "51.31" at bounding box center [744, 169] width 24 height 17
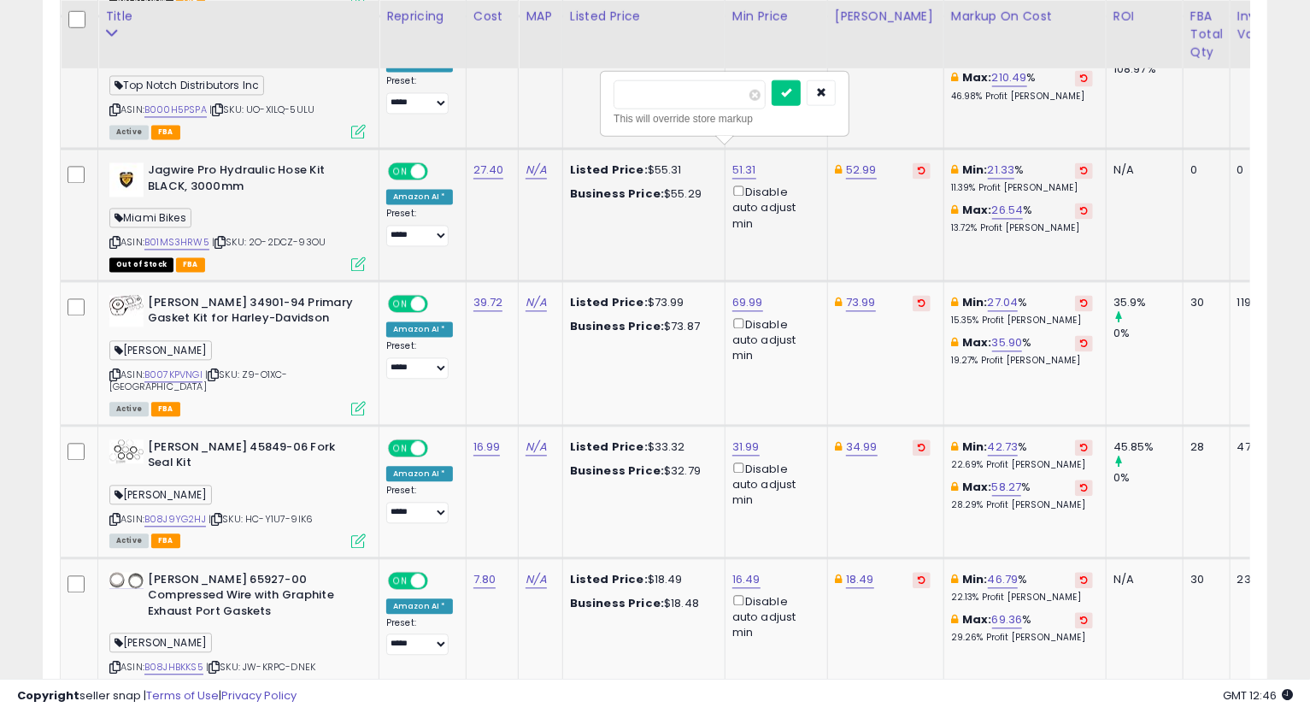
type input "*****"
click button "submit" at bounding box center [786, 92] width 29 height 26
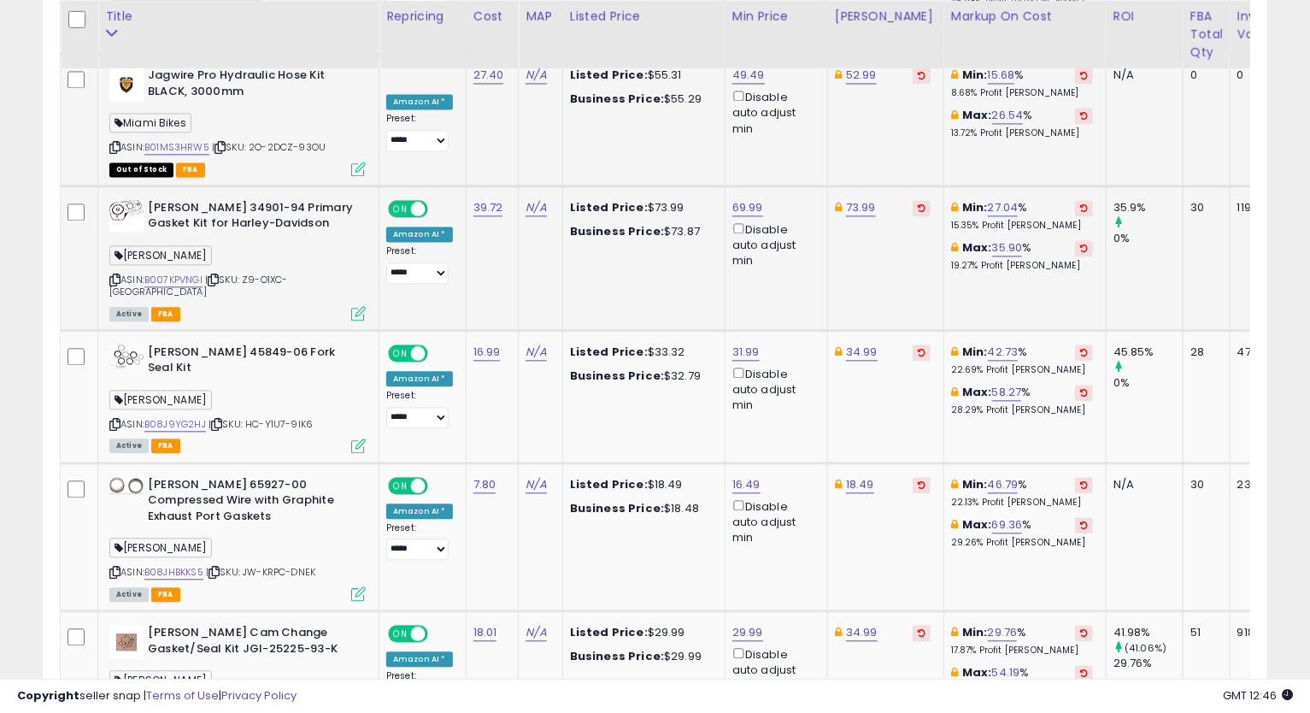
scroll to position [2270, 0]
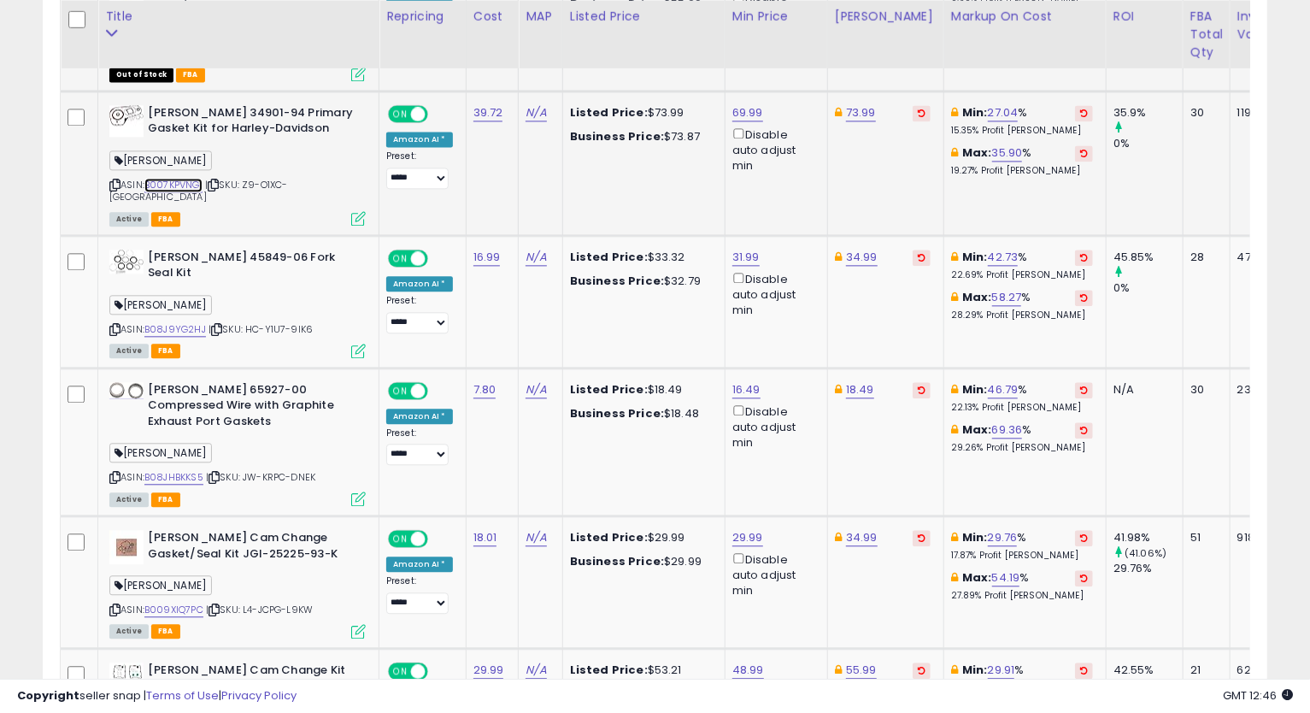
click at [170, 178] on link "B007KPVNGI" at bounding box center [173, 185] width 58 height 15
click at [112, 180] on icon at bounding box center [114, 184] width 11 height 9
click at [749, 104] on link "69.99" at bounding box center [747, 112] width 31 height 17
type input "*"
type input "*****"
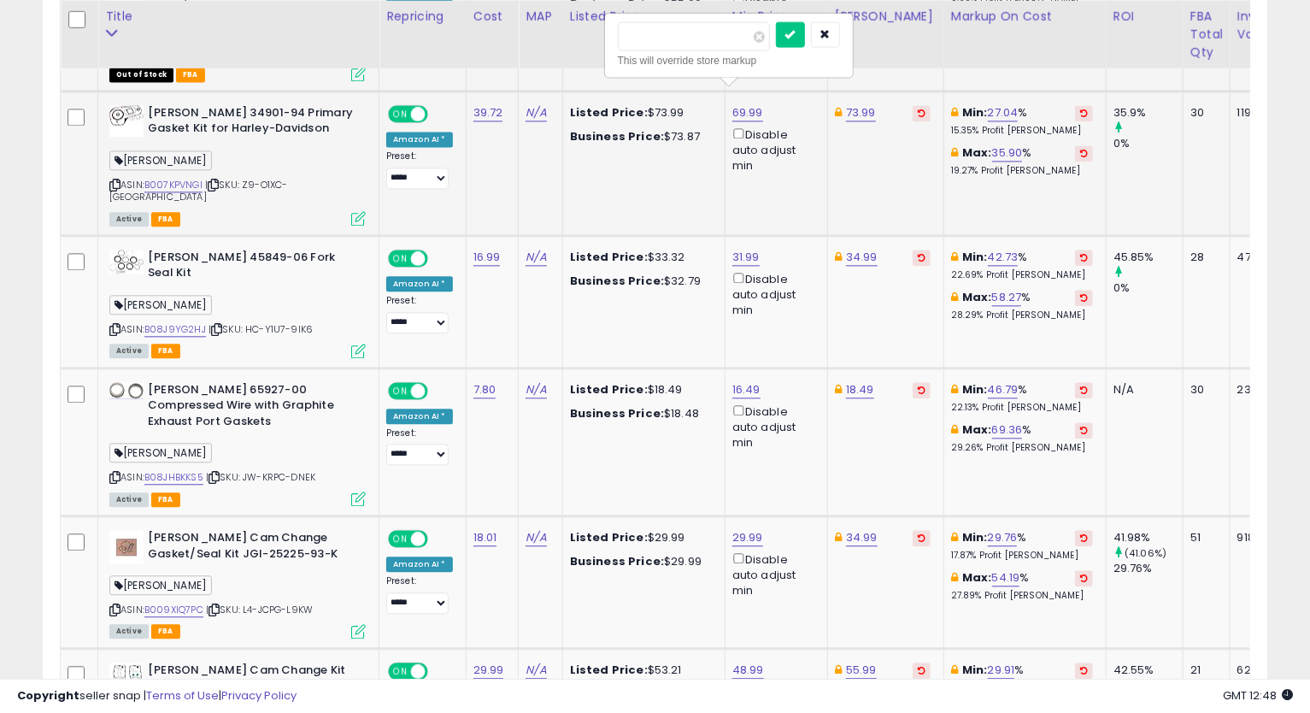
click button "submit" at bounding box center [790, 34] width 29 height 26
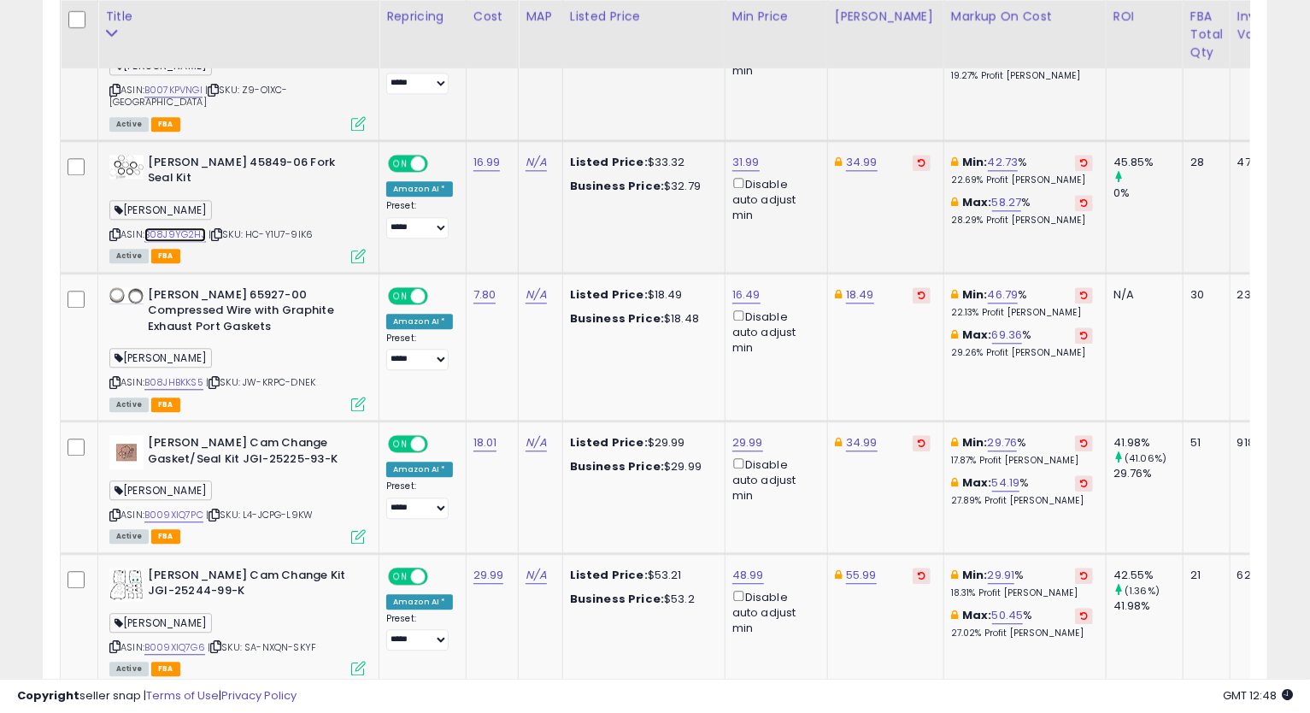
click at [197, 227] on link "B08J9YG2HJ" at bounding box center [175, 234] width 62 height 15
click at [110, 230] on icon at bounding box center [114, 234] width 11 height 9
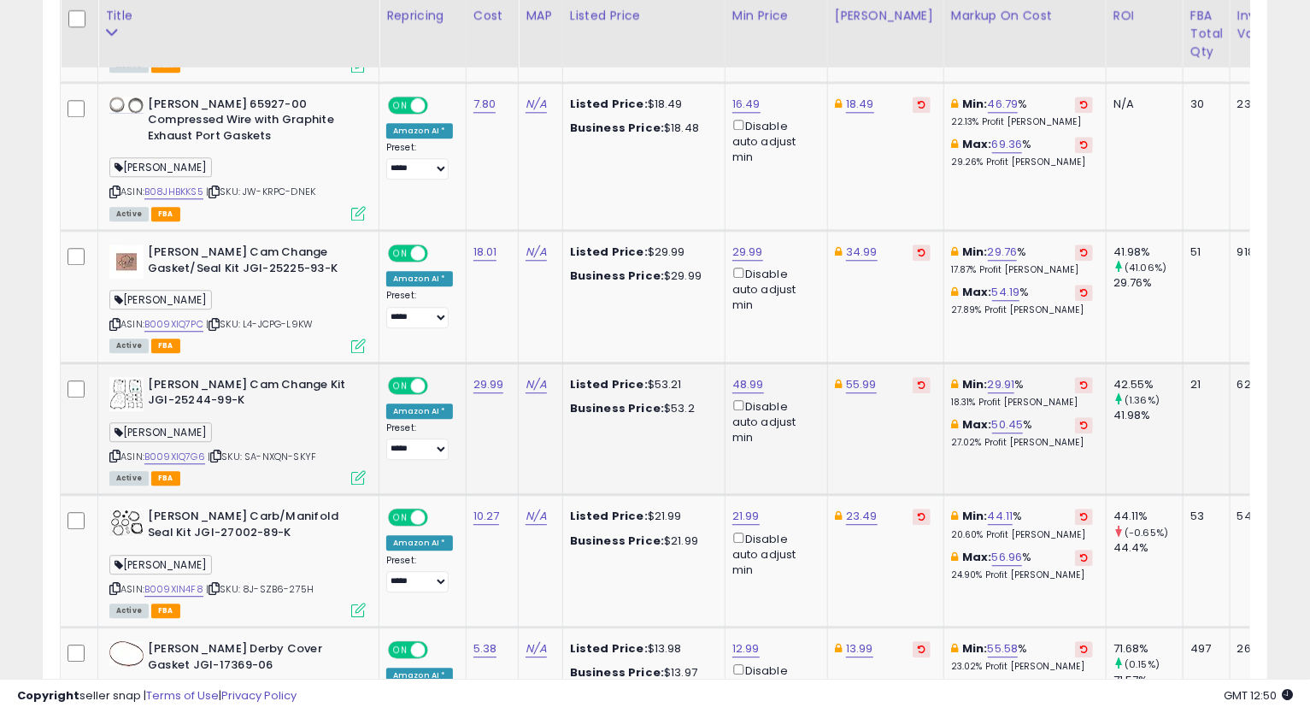
scroll to position [2461, 0]
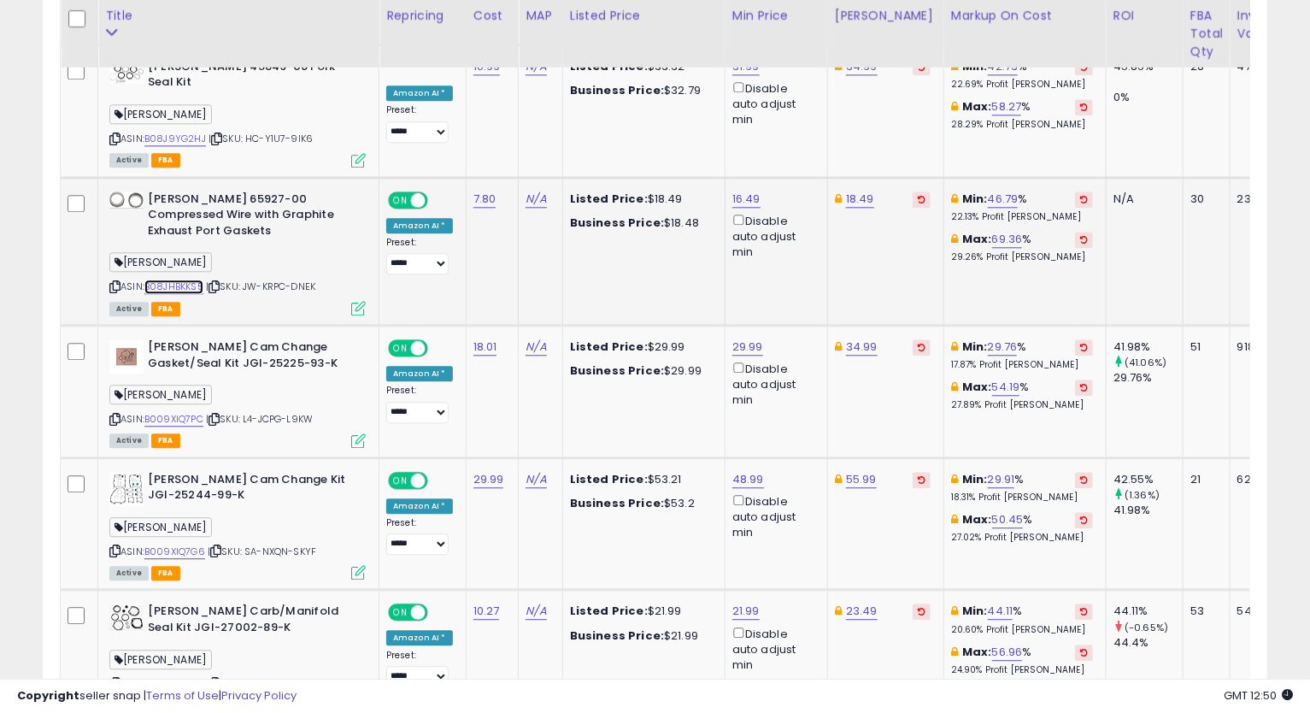
click at [160, 279] on link "B08JHBKKS5" at bounding box center [173, 286] width 59 height 15
click at [856, 191] on link "18.49" at bounding box center [860, 199] width 28 height 17
type input "*****"
click button "submit" at bounding box center [902, 108] width 29 height 26
click at [732, 191] on link "16.49" at bounding box center [746, 199] width 28 height 17
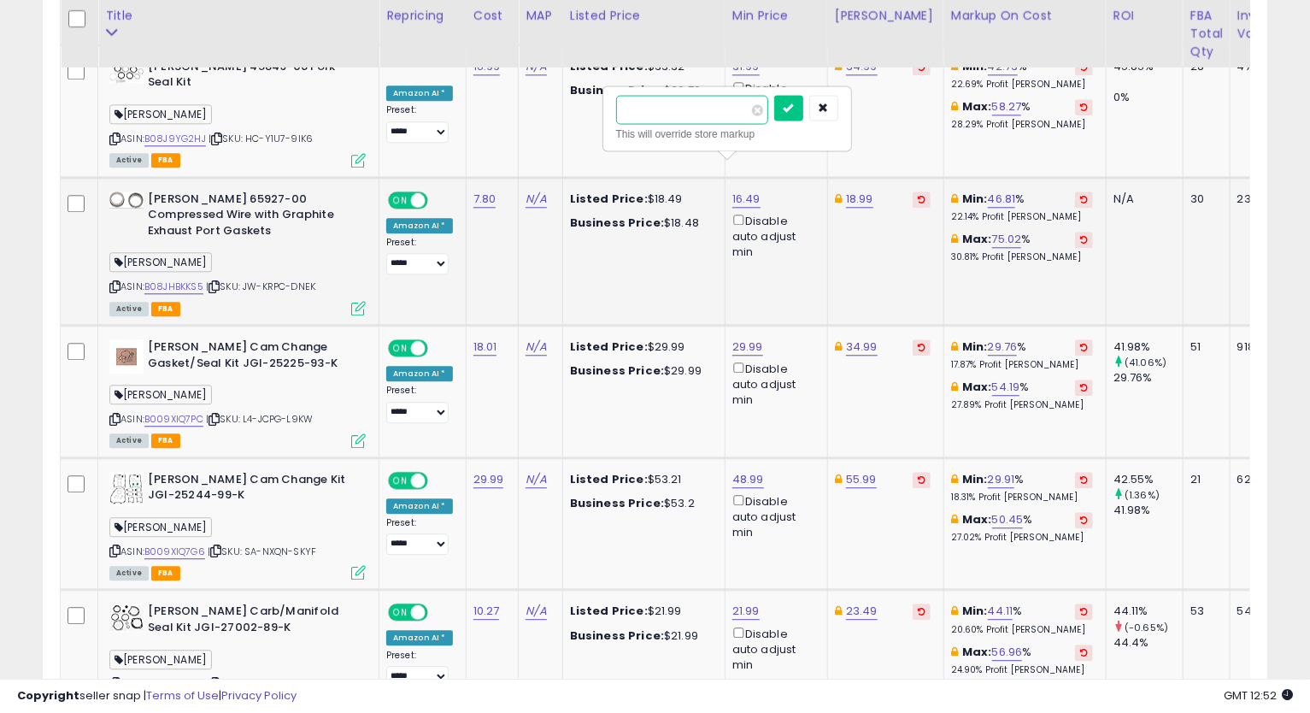
type input "*****"
click button "submit" at bounding box center [788, 108] width 29 height 26
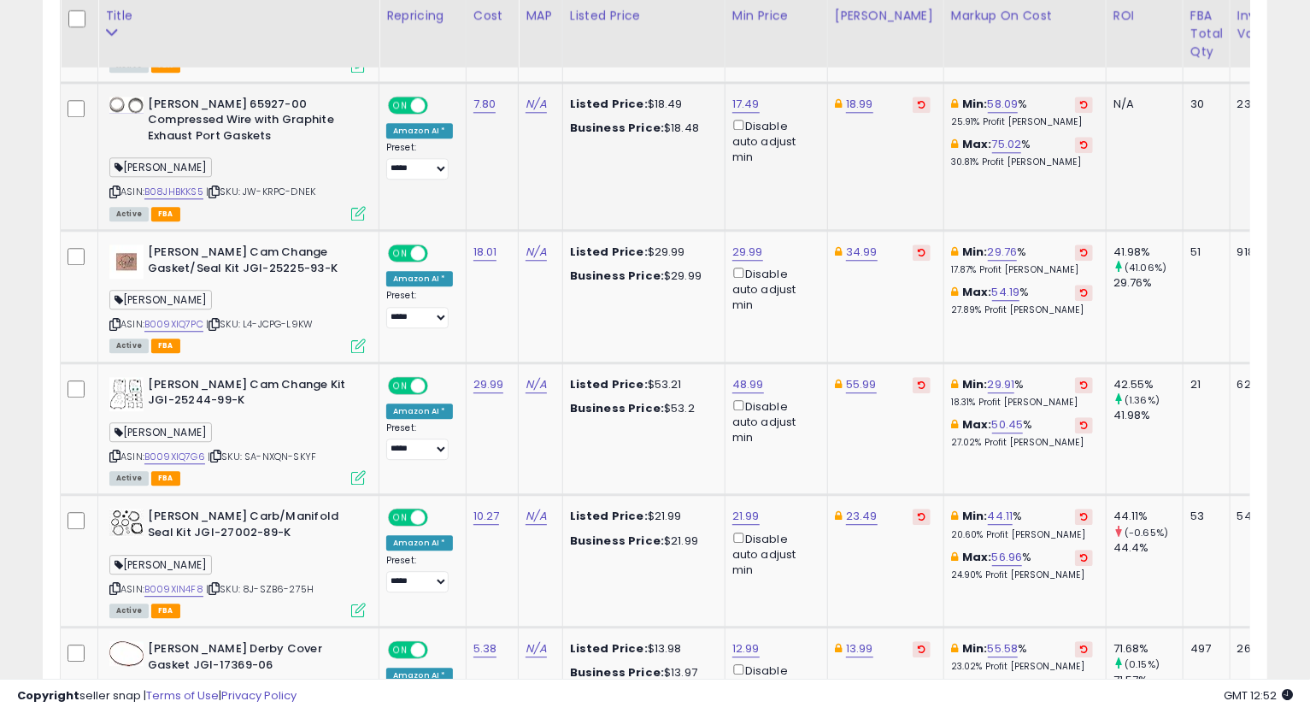
scroll to position [2651, 0]
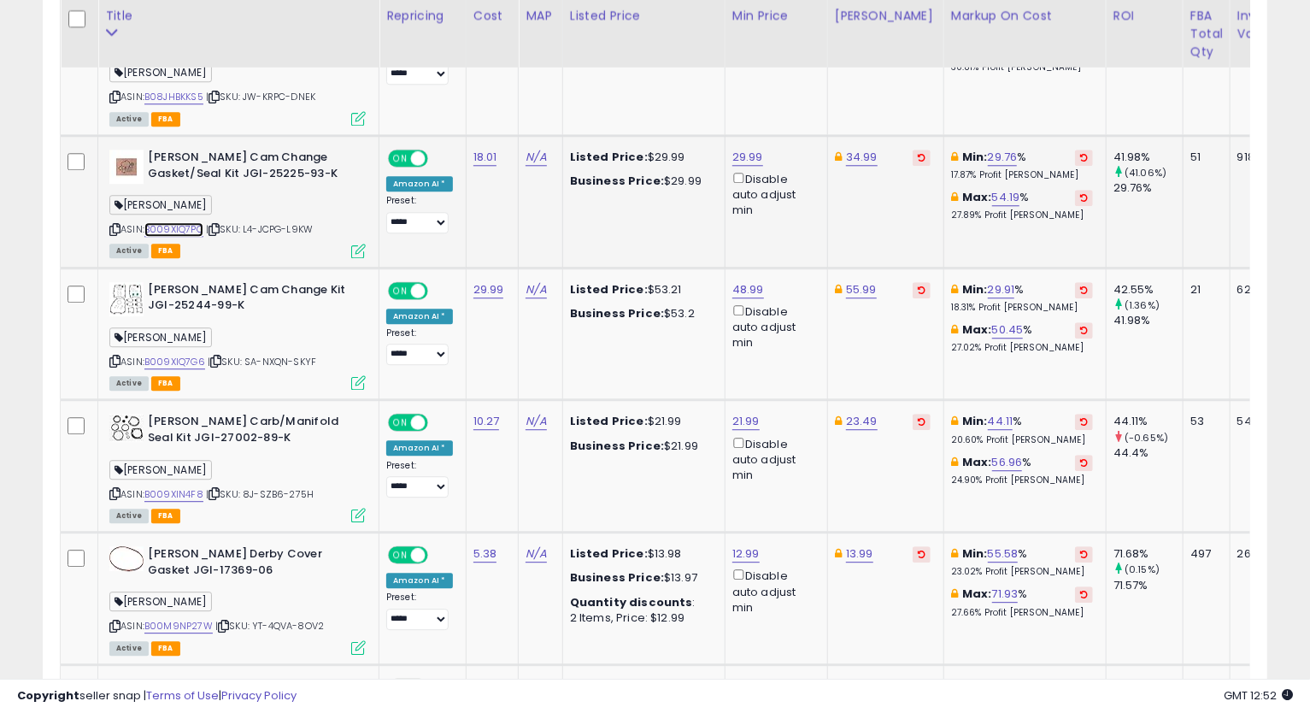
click at [165, 222] on link "B009XIQ7PC" at bounding box center [173, 229] width 59 height 15
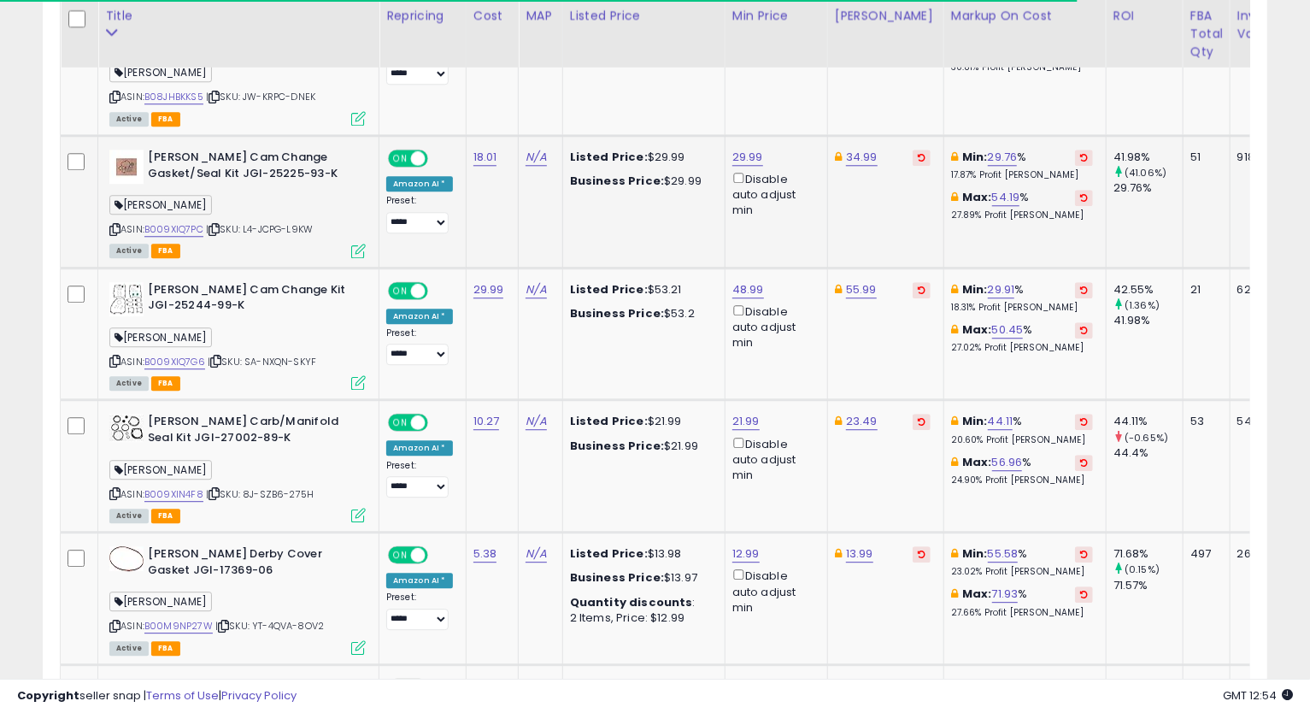
click at [114, 225] on icon at bounding box center [114, 229] width 11 height 9
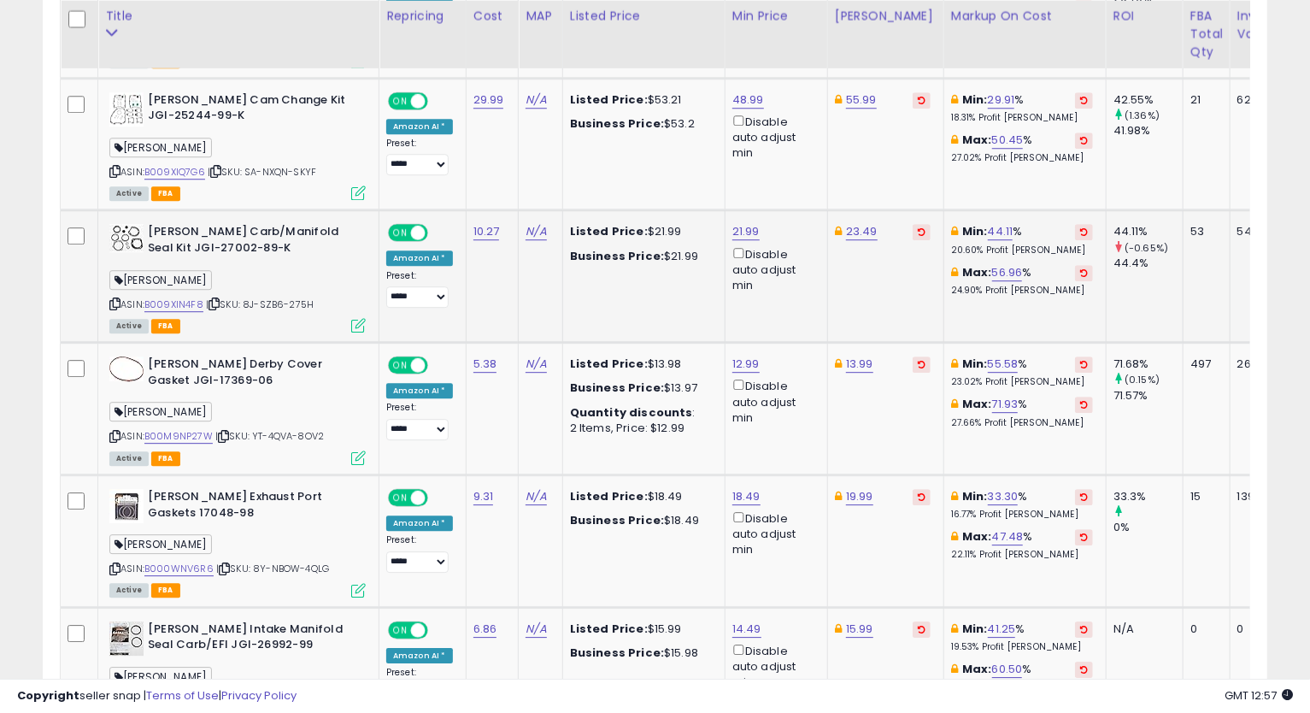
scroll to position [2745, 0]
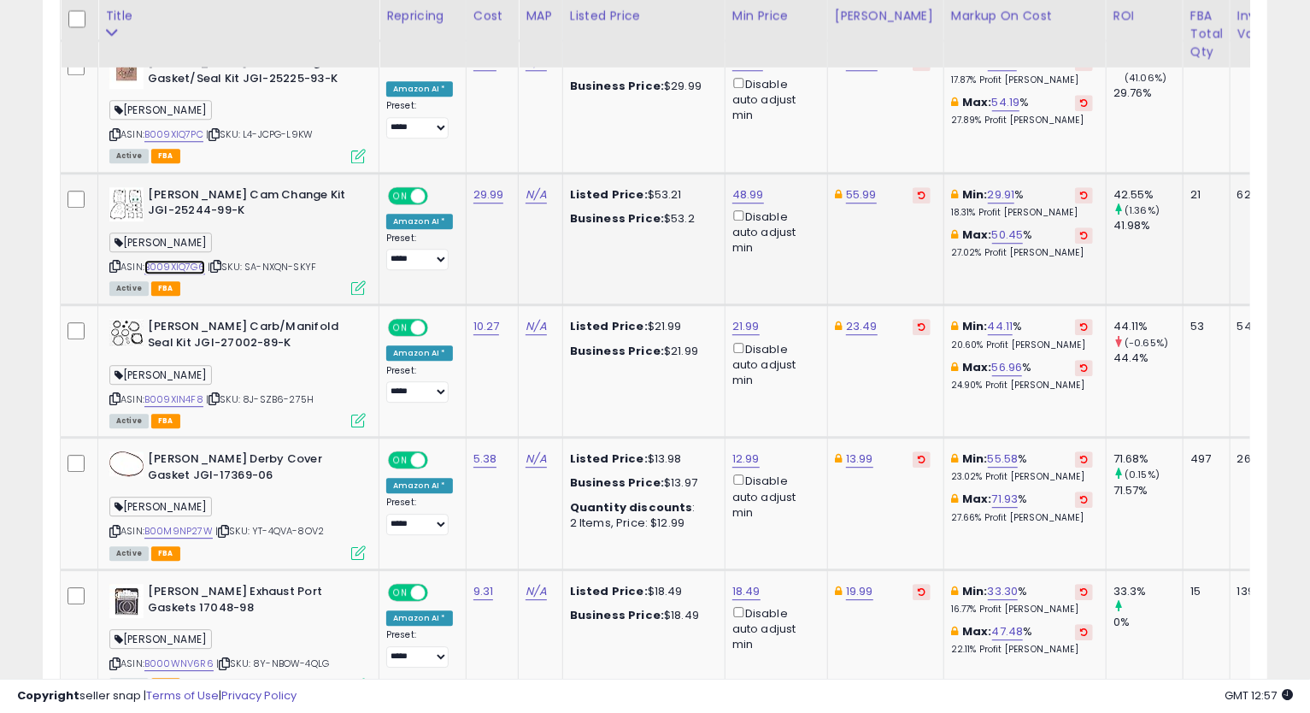
click at [159, 260] on link "B009XIQ7G6" at bounding box center [174, 267] width 61 height 15
click at [752, 186] on link "48.99" at bounding box center [748, 194] width 32 height 17
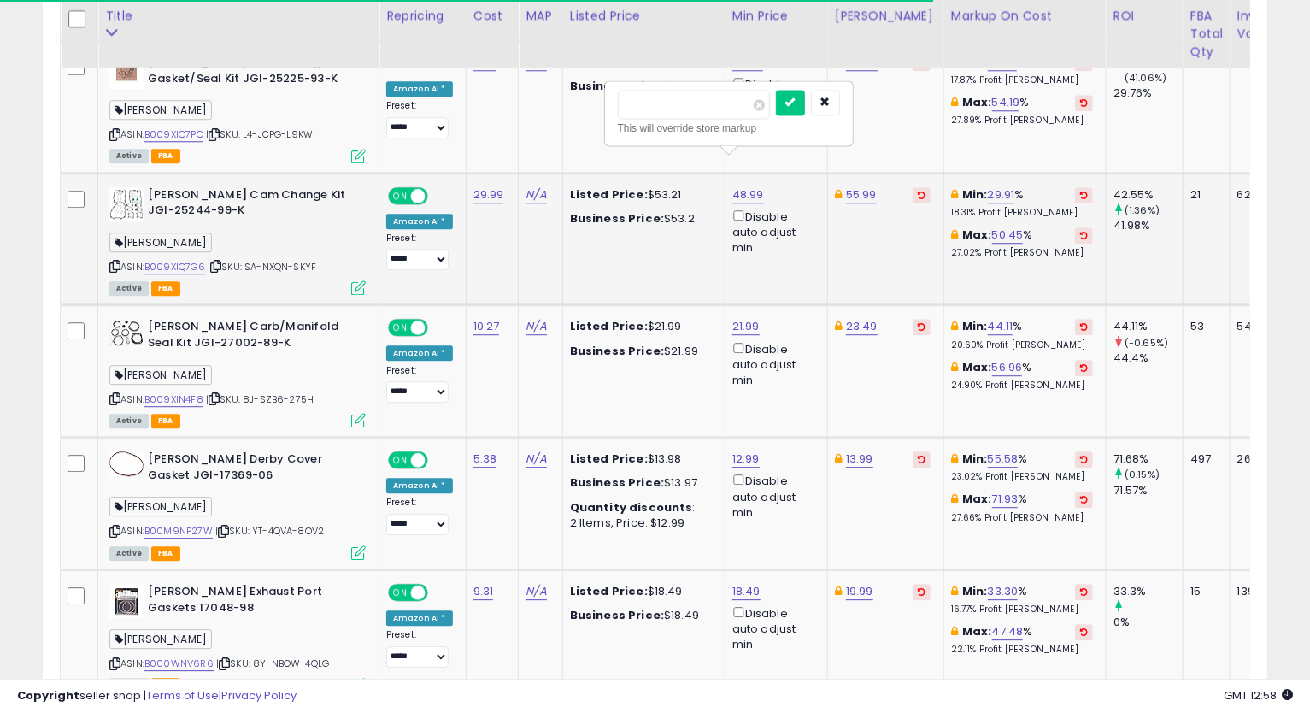
type input "*"
type input "*****"
click button "submit" at bounding box center [790, 103] width 29 height 26
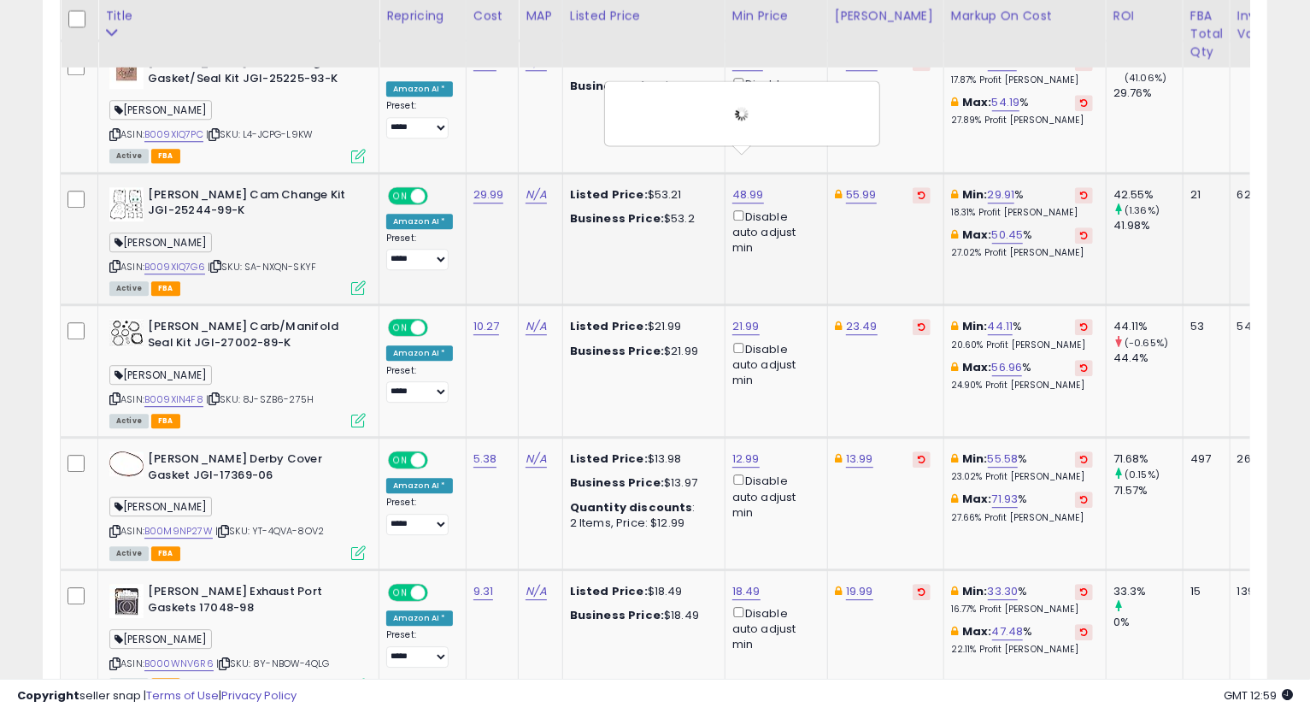
click at [820, 205] on td "48.99 ***** This will override store markup Disable auto adjust min" at bounding box center [776, 239] width 103 height 132
click at [854, 187] on div "55.99" at bounding box center [883, 194] width 96 height 15
click at [858, 186] on link "55.99" at bounding box center [861, 194] width 31 height 17
click at [752, 101] on input "*****" at bounding box center [807, 104] width 152 height 29
type input "*****"
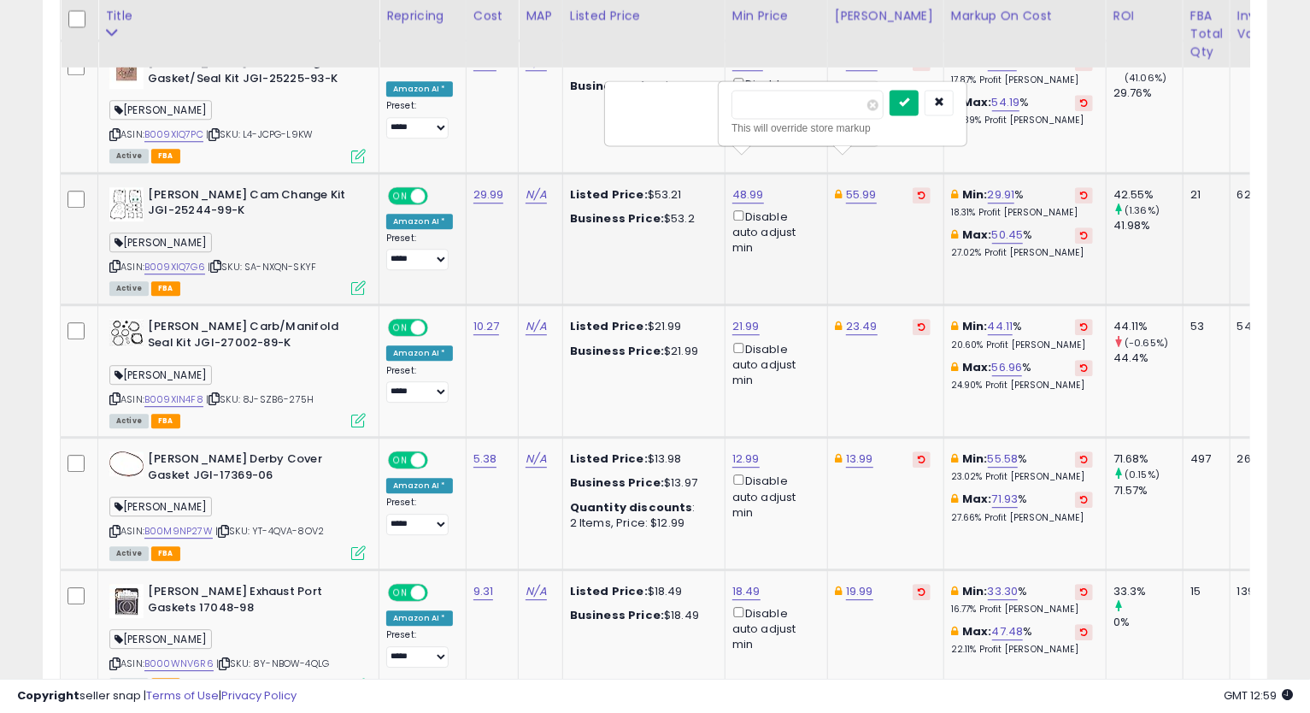
click at [909, 100] on icon "submit" at bounding box center [904, 102] width 10 height 10
click at [745, 186] on link "48.99" at bounding box center [748, 194] width 32 height 17
drag, startPoint x: 684, startPoint y: 102, endPoint x: 627, endPoint y: 105, distance: 56.5
click at [627, 105] on input "*****" at bounding box center [694, 104] width 152 height 29
click at [173, 260] on link "B009XIQ7G6" at bounding box center [174, 267] width 61 height 15
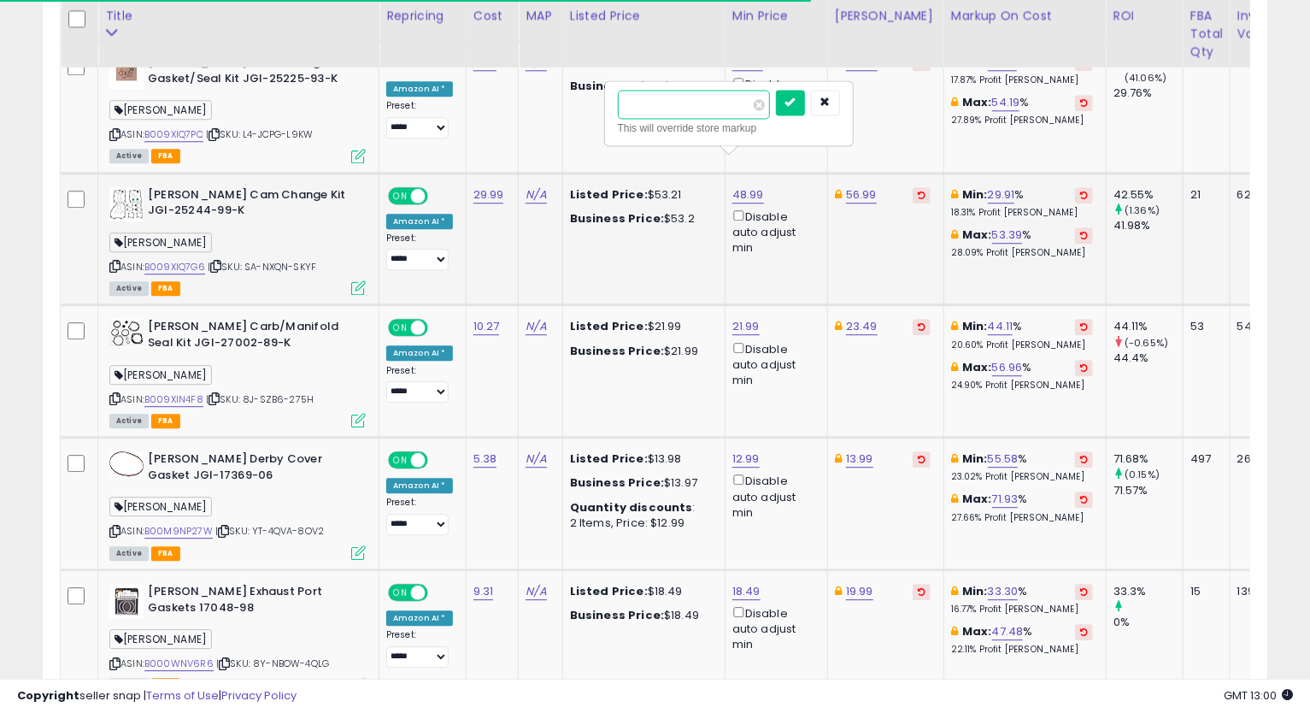
click at [668, 100] on input "*****" at bounding box center [694, 104] width 152 height 29
type input "*****"
click button "submit" at bounding box center [790, 103] width 29 height 26
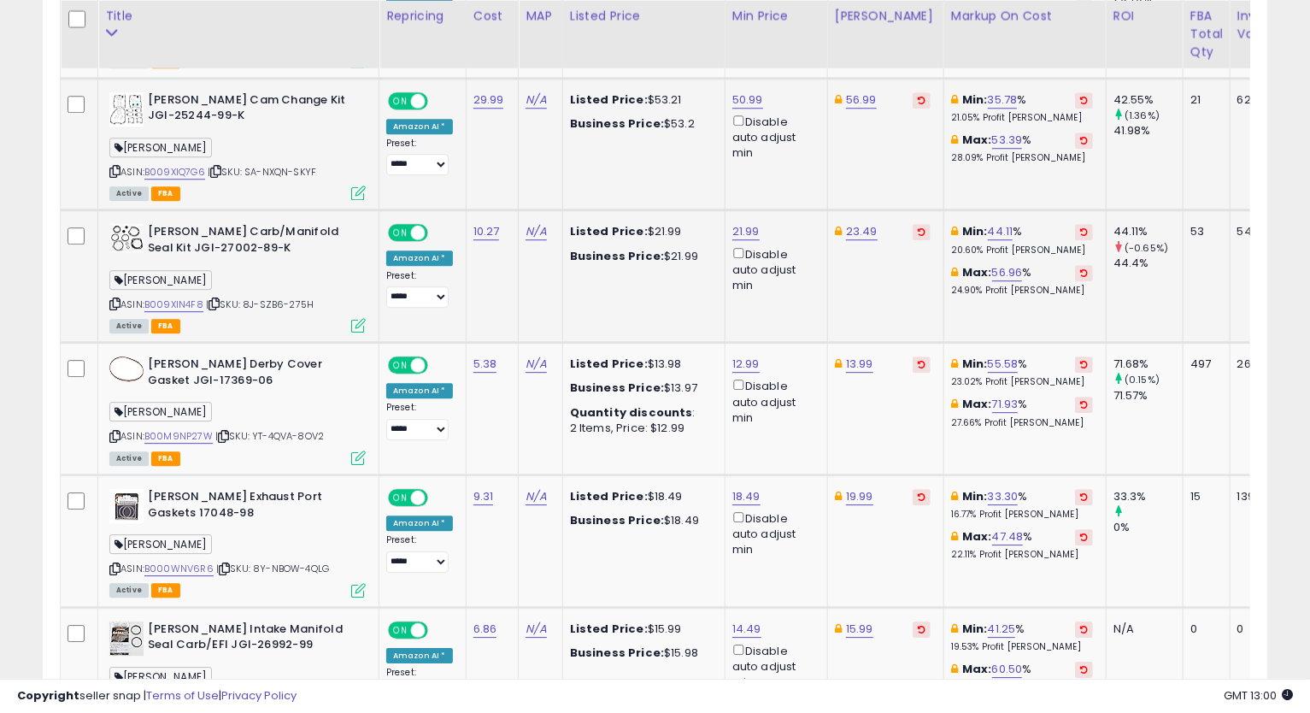
scroll to position [2935, 0]
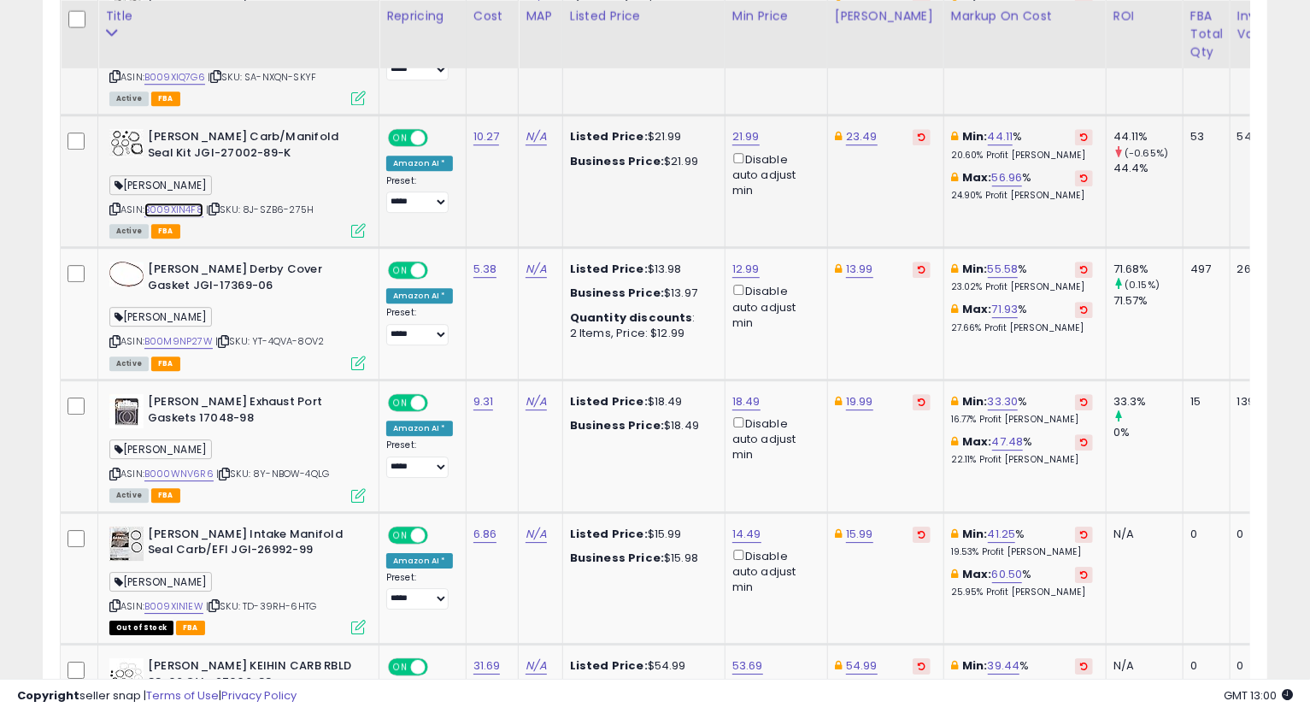
click at [173, 203] on link "B009XIN4F8" at bounding box center [173, 210] width 59 height 15
click at [114, 204] on icon at bounding box center [114, 208] width 11 height 9
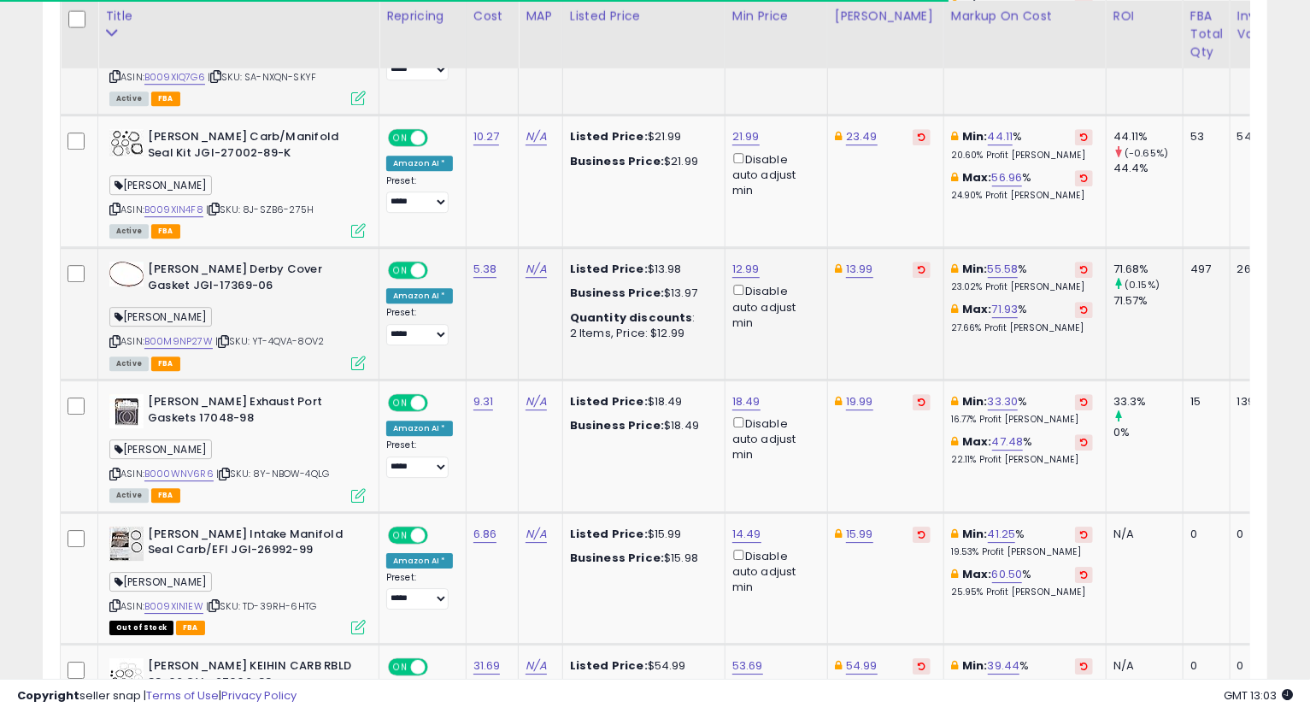
scroll to position [3030, 0]
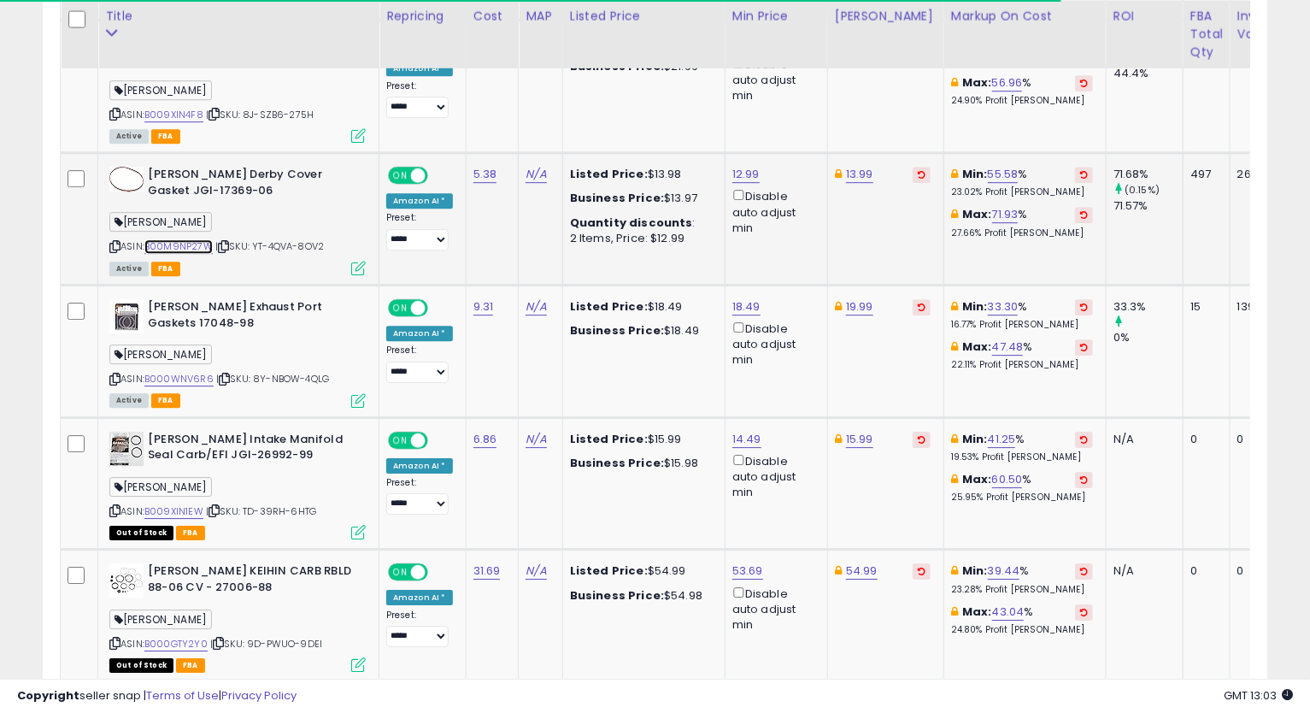
click at [186, 239] on link "B00M9NP27W" at bounding box center [178, 246] width 68 height 15
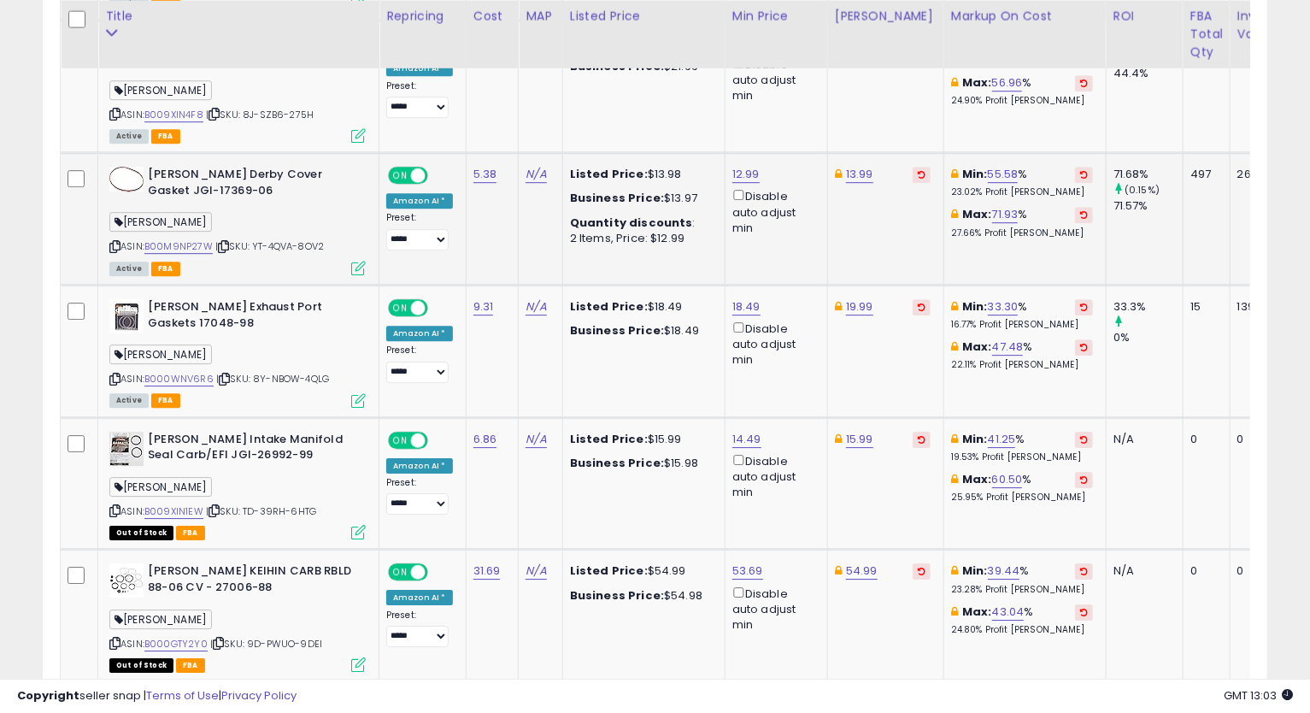
click at [116, 242] on icon at bounding box center [114, 246] width 11 height 9
click at [860, 166] on link "13.99" at bounding box center [859, 174] width 27 height 17
type input "*****"
click button "submit" at bounding box center [902, 82] width 29 height 26
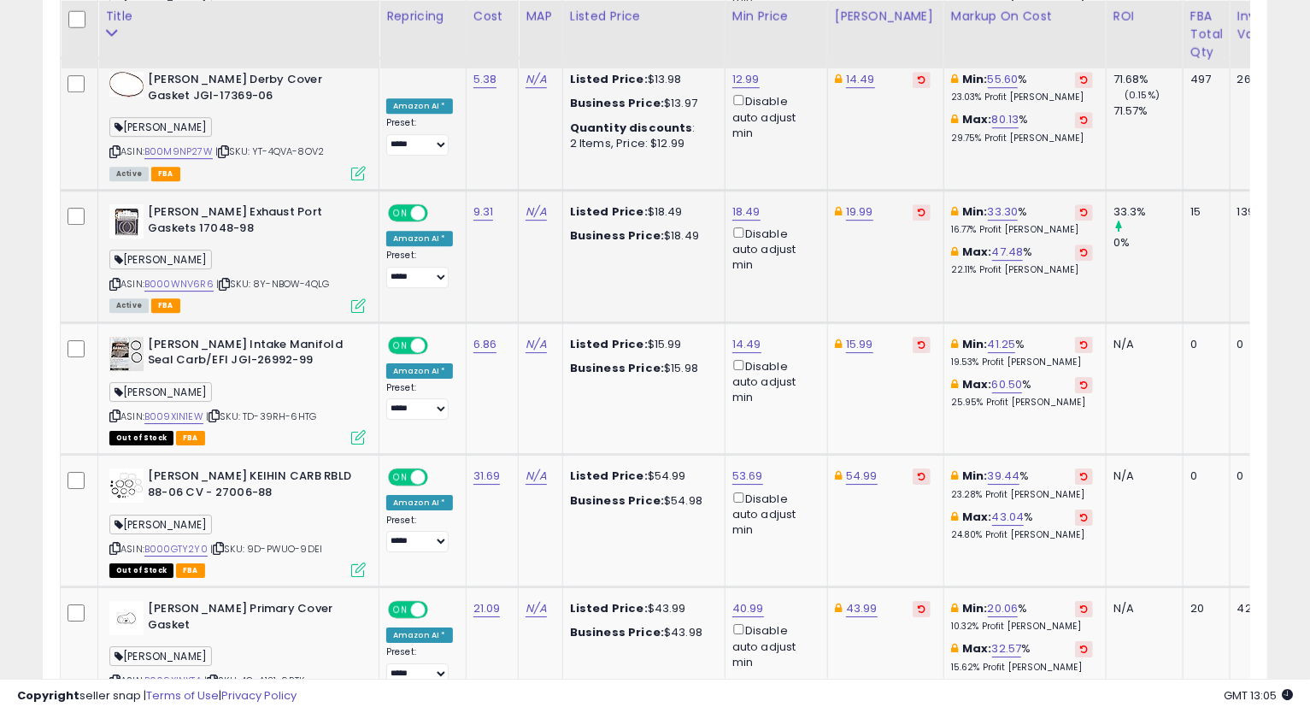
scroll to position [3220, 0]
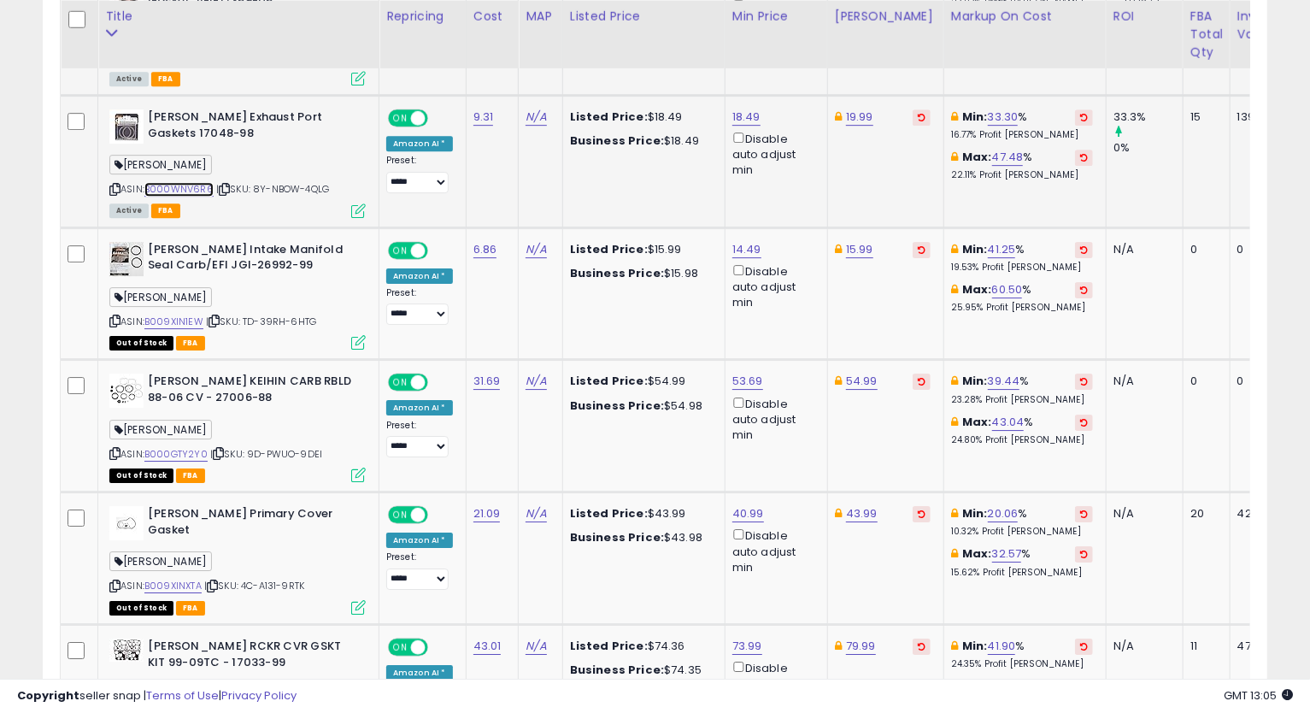
click at [200, 182] on link "B000WNV6R6" at bounding box center [178, 189] width 69 height 15
click at [114, 185] on icon at bounding box center [114, 189] width 11 height 9
click at [746, 109] on link "18.49" at bounding box center [746, 117] width 28 height 17
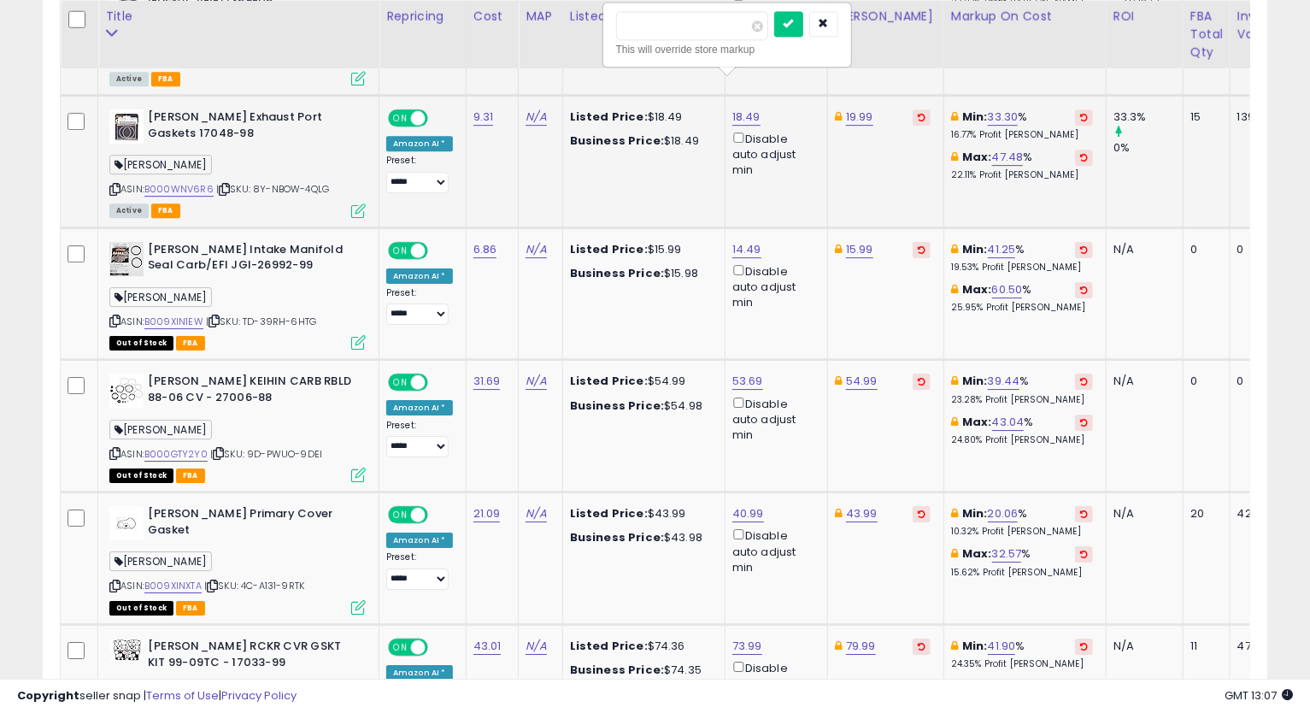
type input "*****"
click button "submit" at bounding box center [788, 24] width 29 height 26
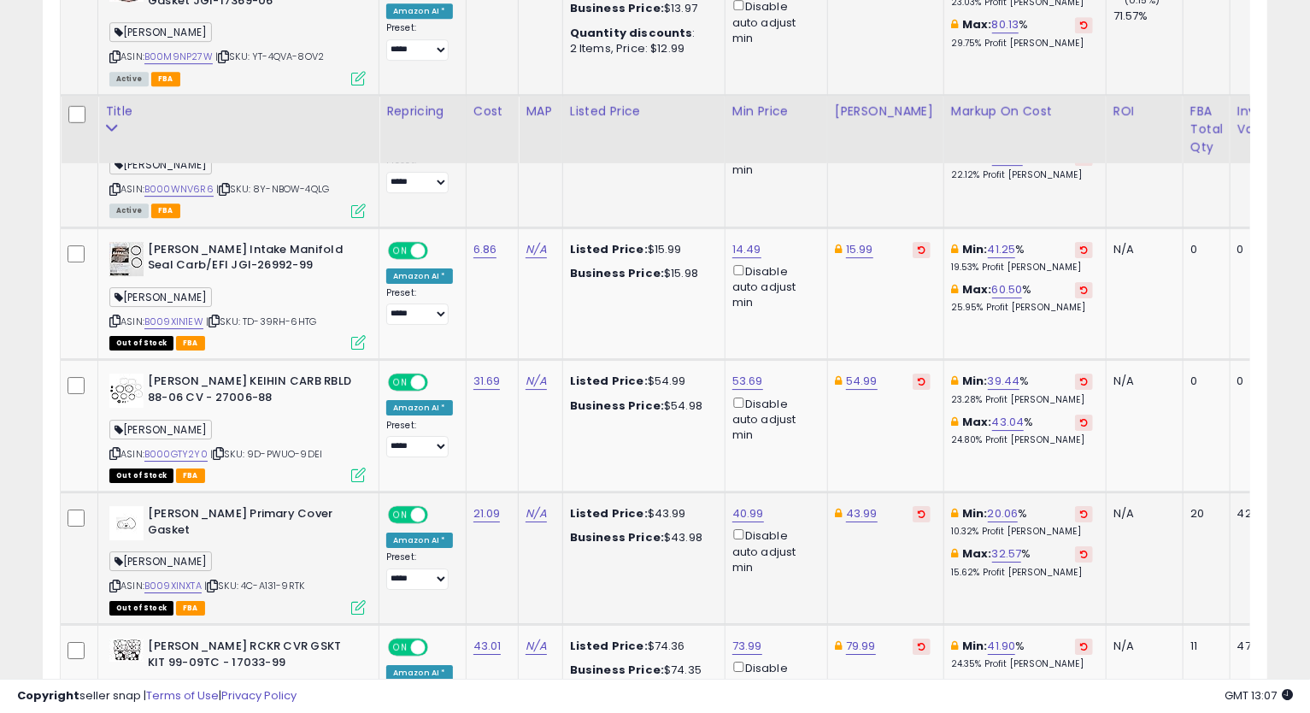
scroll to position [3315, 0]
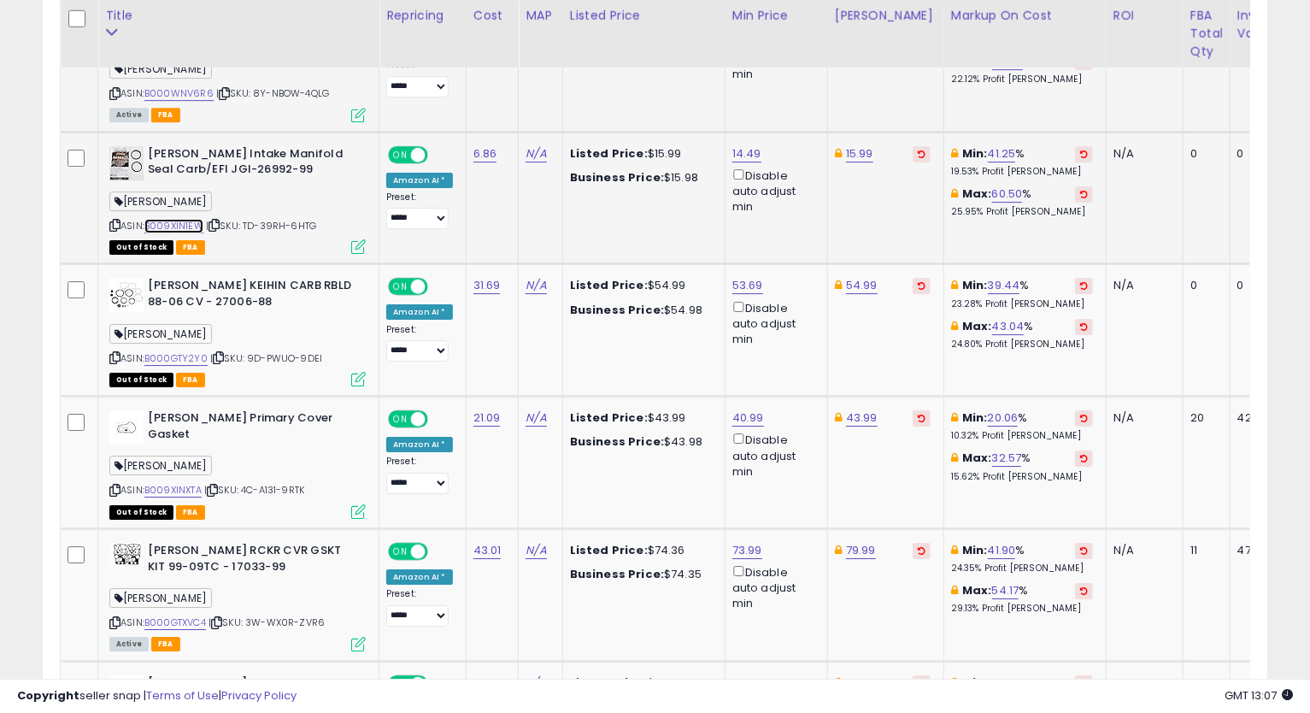
click at [180, 219] on link "B009XIN1EW" at bounding box center [173, 226] width 59 height 15
click at [846, 145] on link "15.99" at bounding box center [859, 153] width 27 height 17
type input "*****"
click button "submit" at bounding box center [902, 61] width 29 height 26
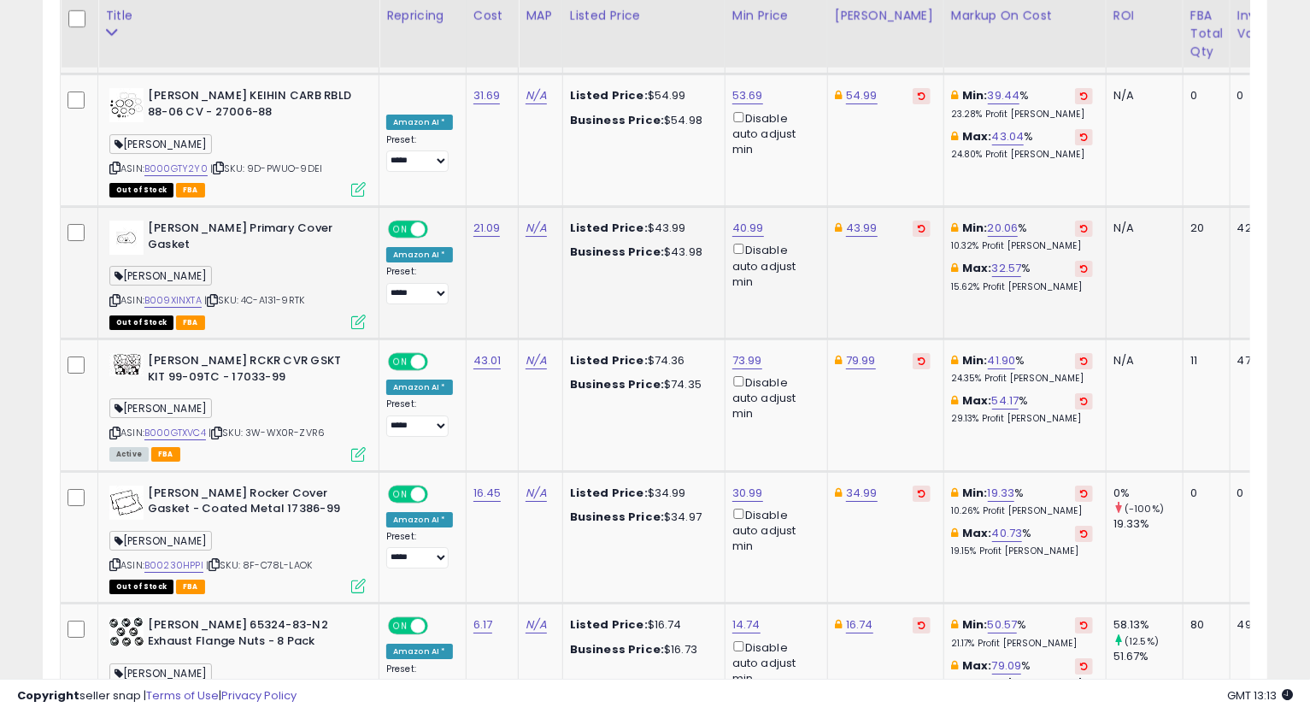
scroll to position [3410, 0]
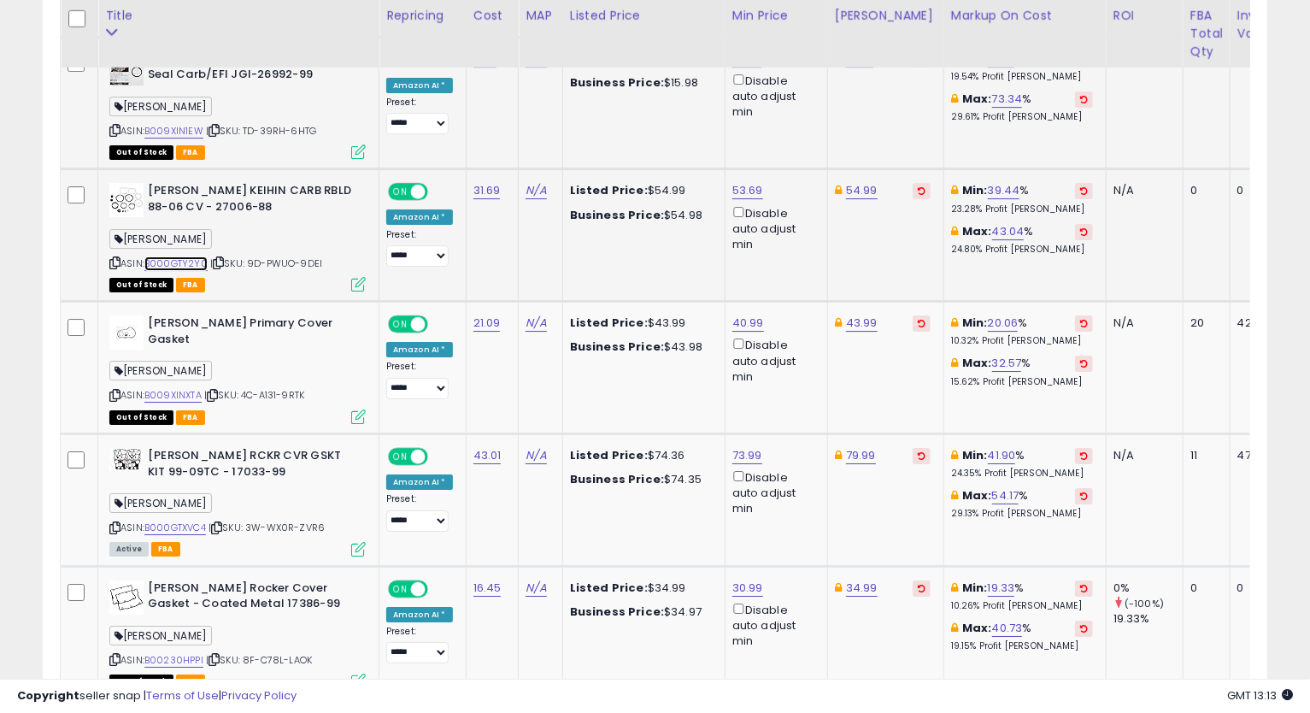
click at [192, 256] on link "B000GTY2Y0" at bounding box center [175, 263] width 63 height 15
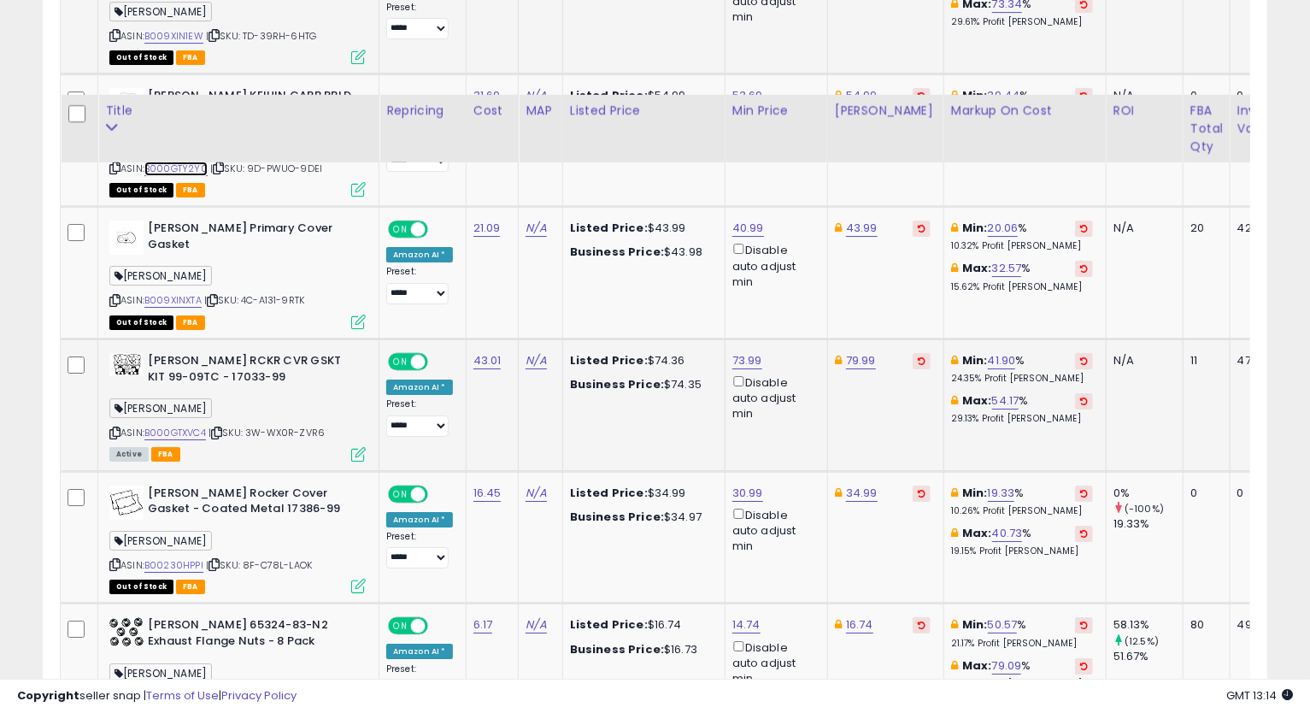
scroll to position [3600, 0]
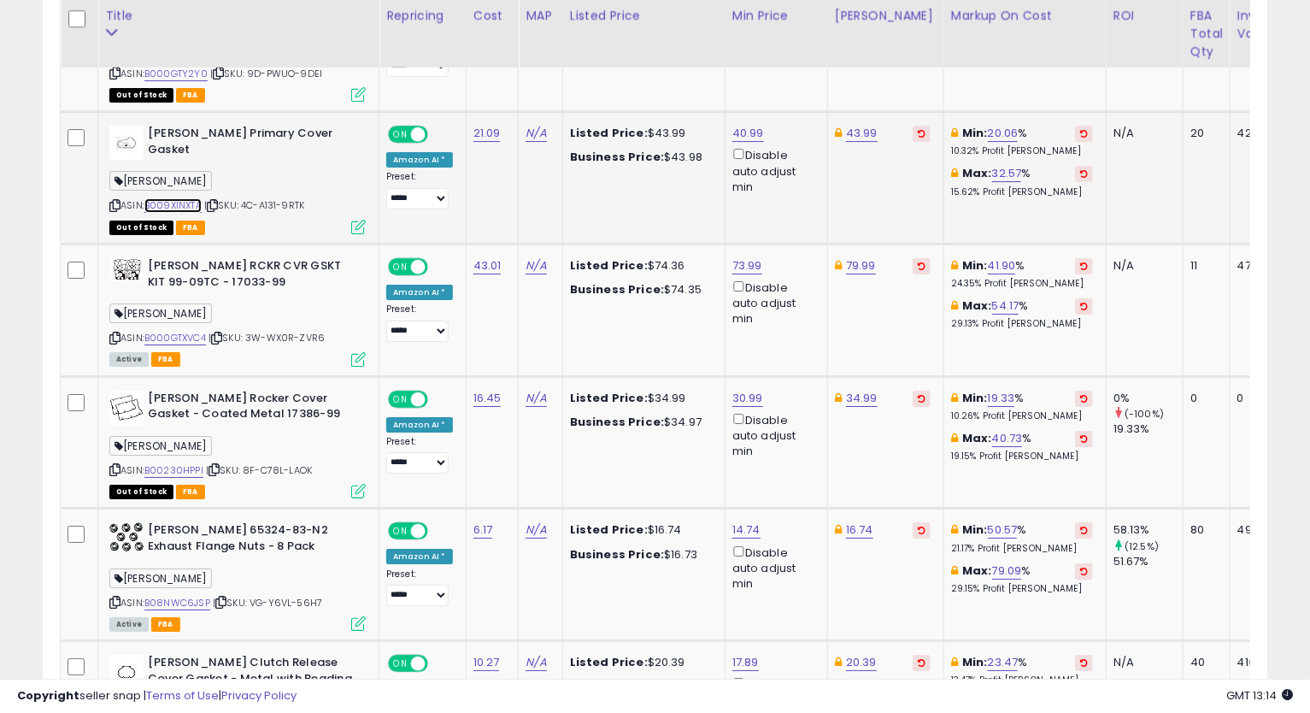
click at [175, 198] on link "B009XINXTA" at bounding box center [172, 205] width 57 height 15
click at [119, 164] on div "ASIN: B009XINXTA | SKU: 4C-A131-9RTK Out of Stock FBA" at bounding box center [237, 179] width 256 height 107
click at [113, 201] on icon at bounding box center [114, 205] width 11 height 9
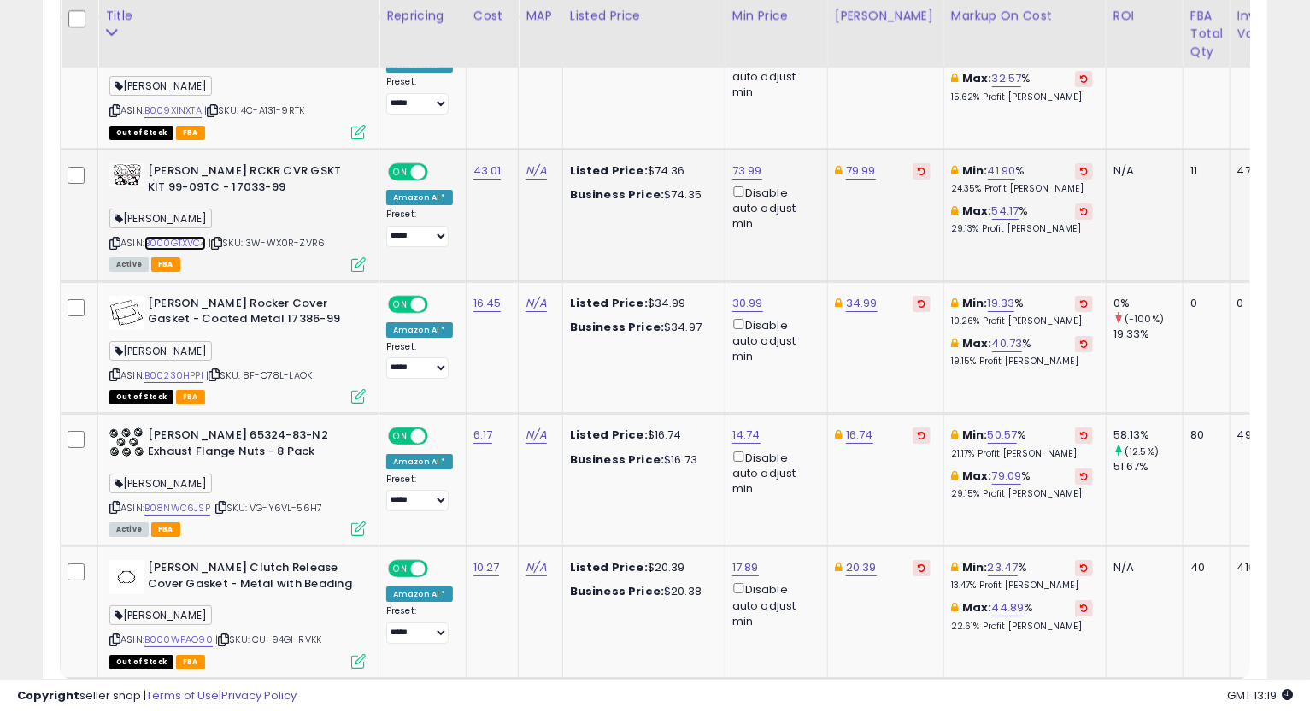
click at [193, 236] on link "B000GTXVC4" at bounding box center [175, 243] width 62 height 15
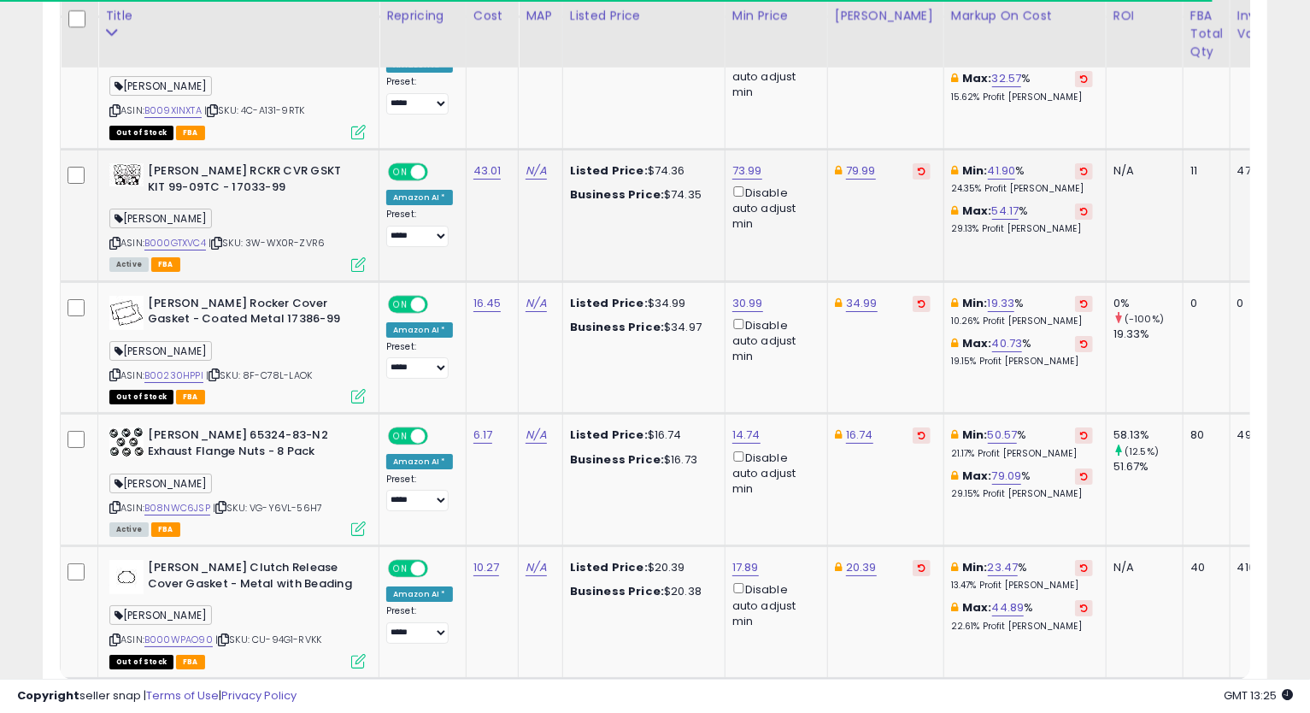
click at [114, 202] on div "ASIN: B000GTXVC4 | SKU: 3W-WX0R-ZVR6 Active FBA" at bounding box center [237, 216] width 256 height 107
click at [112, 238] on icon at bounding box center [114, 242] width 11 height 9
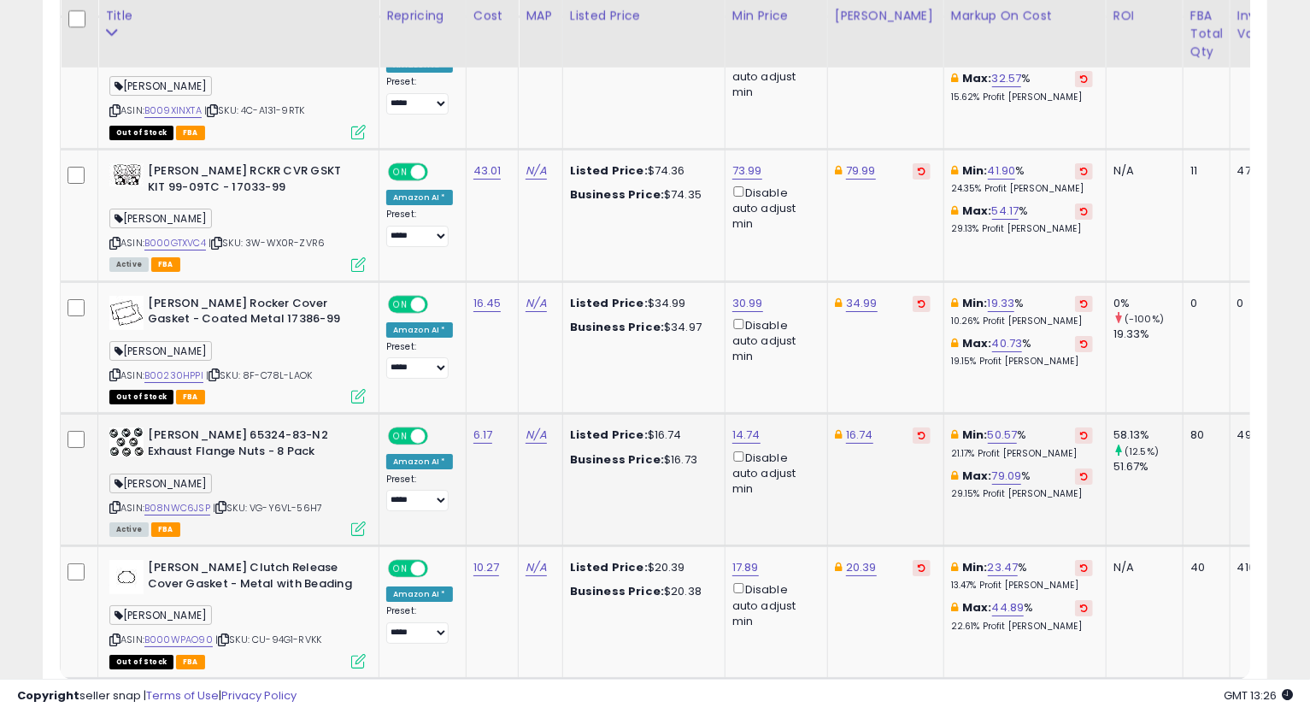
scroll to position [3790, 0]
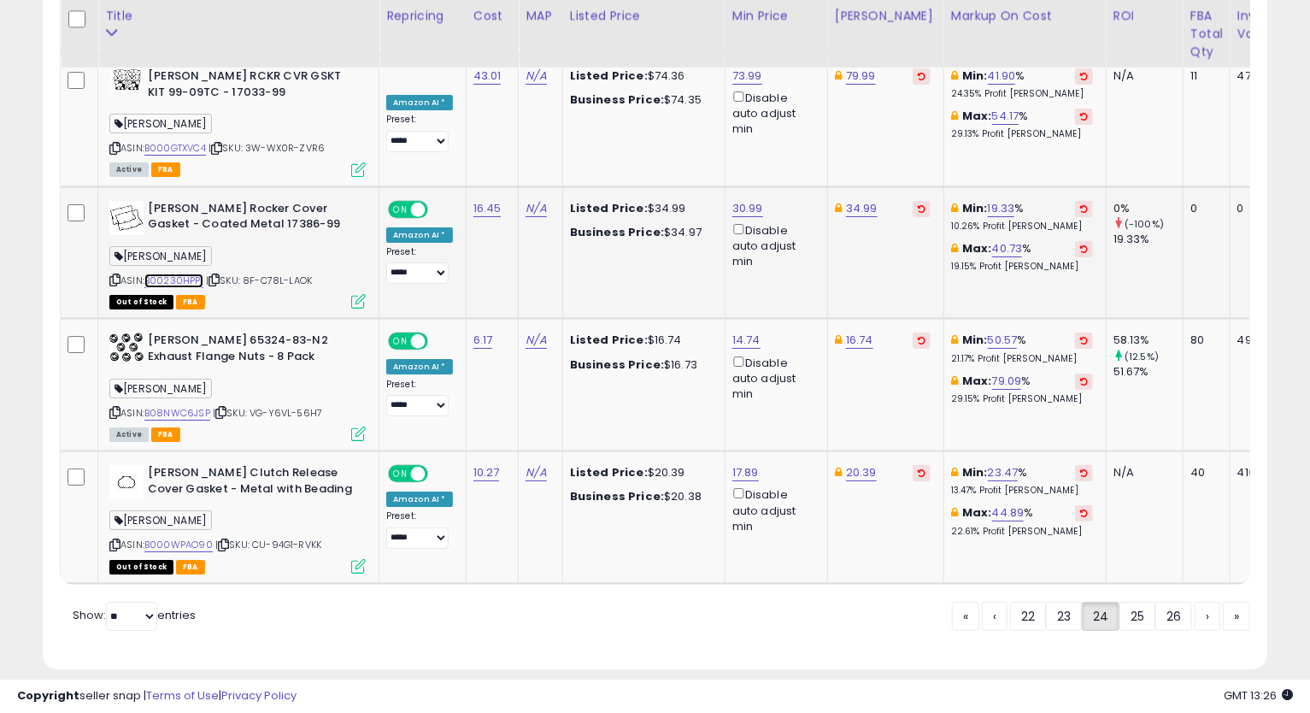
click at [190, 273] on link "B00230HPPI" at bounding box center [173, 280] width 59 height 15
click at [733, 200] on link "30.99" at bounding box center [747, 208] width 31 height 17
click at [639, 113] on input "*****" at bounding box center [693, 116] width 152 height 29
type input "*****"
click button "submit" at bounding box center [789, 115] width 29 height 26
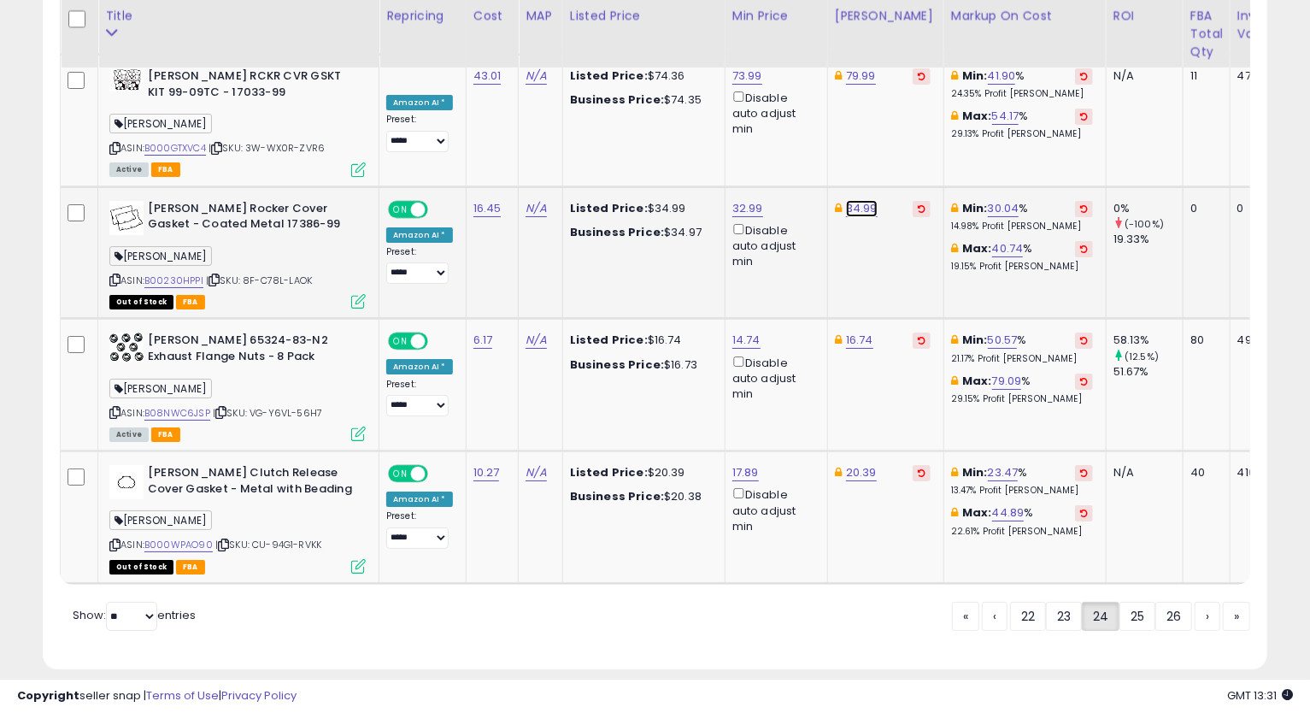
click at [852, 200] on link "34.99" at bounding box center [862, 208] width 32 height 17
click at [751, 111] on input "*****" at bounding box center [807, 116] width 152 height 29
type input "*****"
click button "submit" at bounding box center [903, 115] width 29 height 26
click at [178, 406] on link "B08NWC6JSP" at bounding box center [177, 413] width 66 height 15
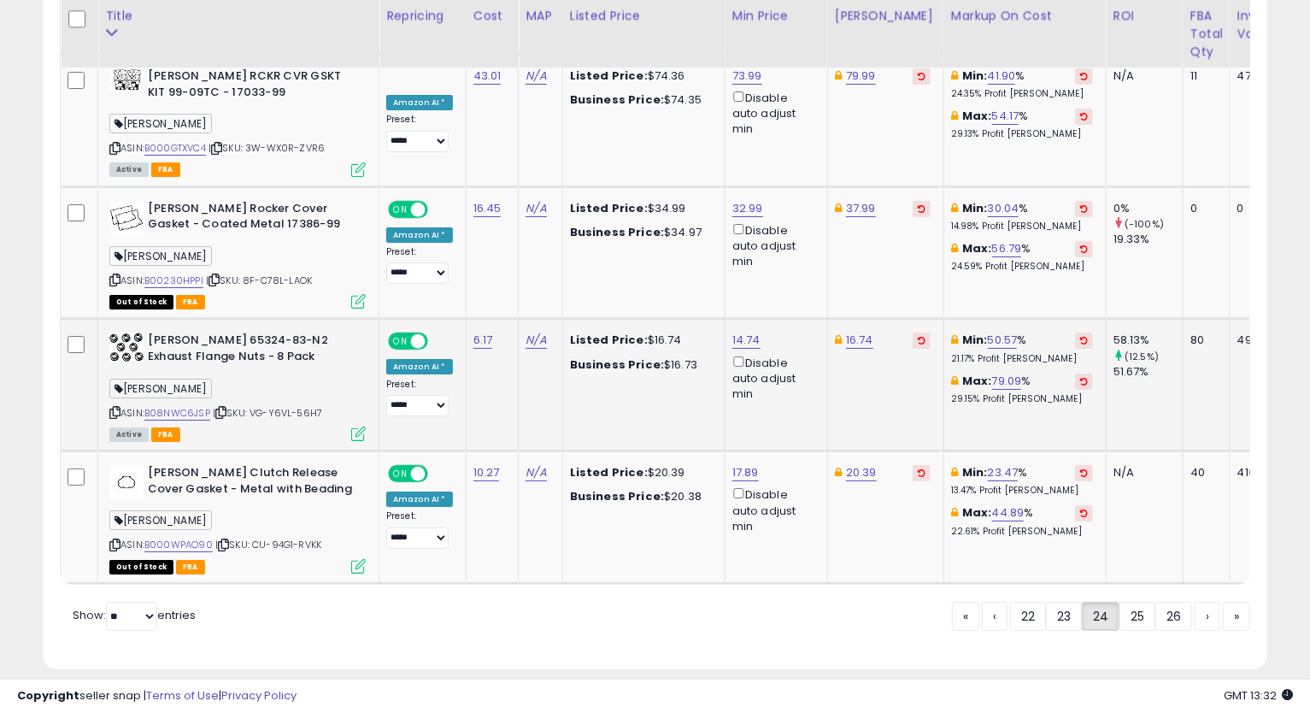
click at [120, 378] on div "ASIN: B08NWC6JSP | SKU: VG-Y6VL-56H7 Active FBA" at bounding box center [237, 385] width 256 height 107
click at [113, 408] on icon at bounding box center [114, 412] width 11 height 9
click at [744, 332] on link "14.74" at bounding box center [746, 340] width 28 height 17
type input "*****"
click button "submit" at bounding box center [787, 246] width 29 height 26
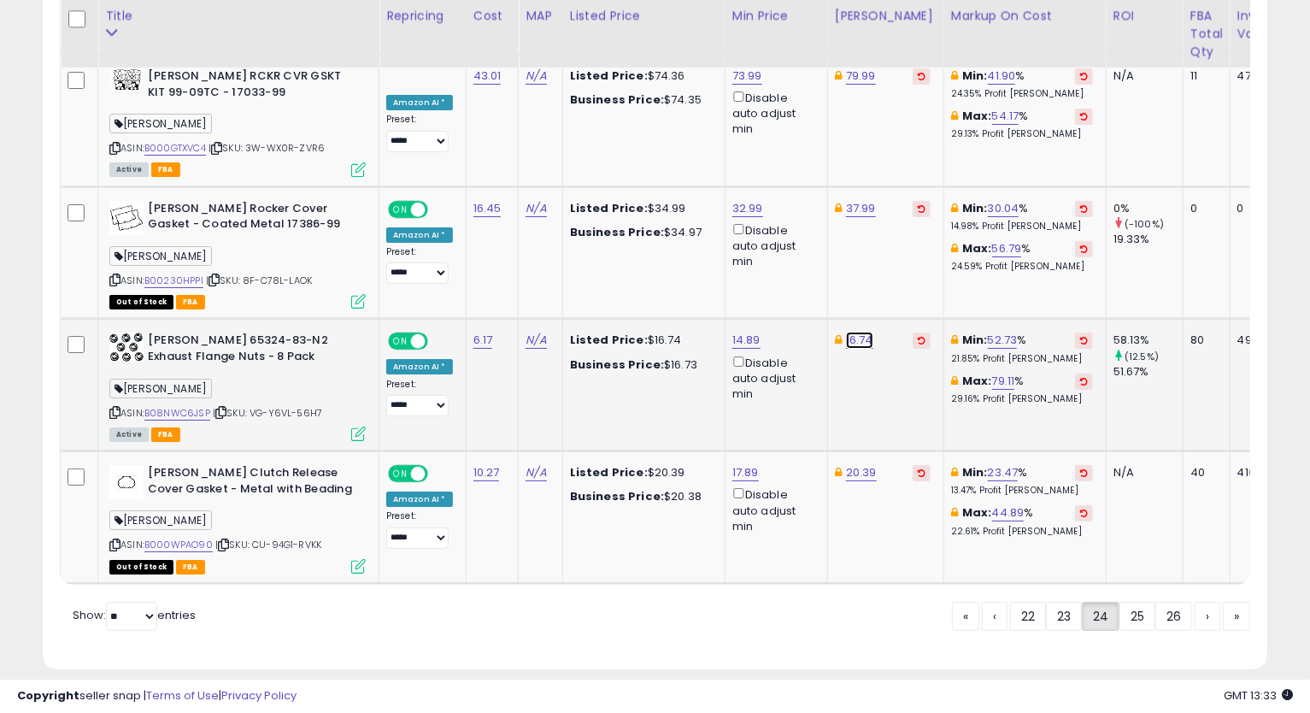
click at [852, 332] on link "16.74" at bounding box center [859, 340] width 27 height 17
type input "*****"
click button "submit" at bounding box center [902, 246] width 29 height 26
click at [198, 537] on link "B000WPAO90" at bounding box center [178, 544] width 68 height 15
click at [116, 540] on icon at bounding box center [114, 544] width 11 height 9
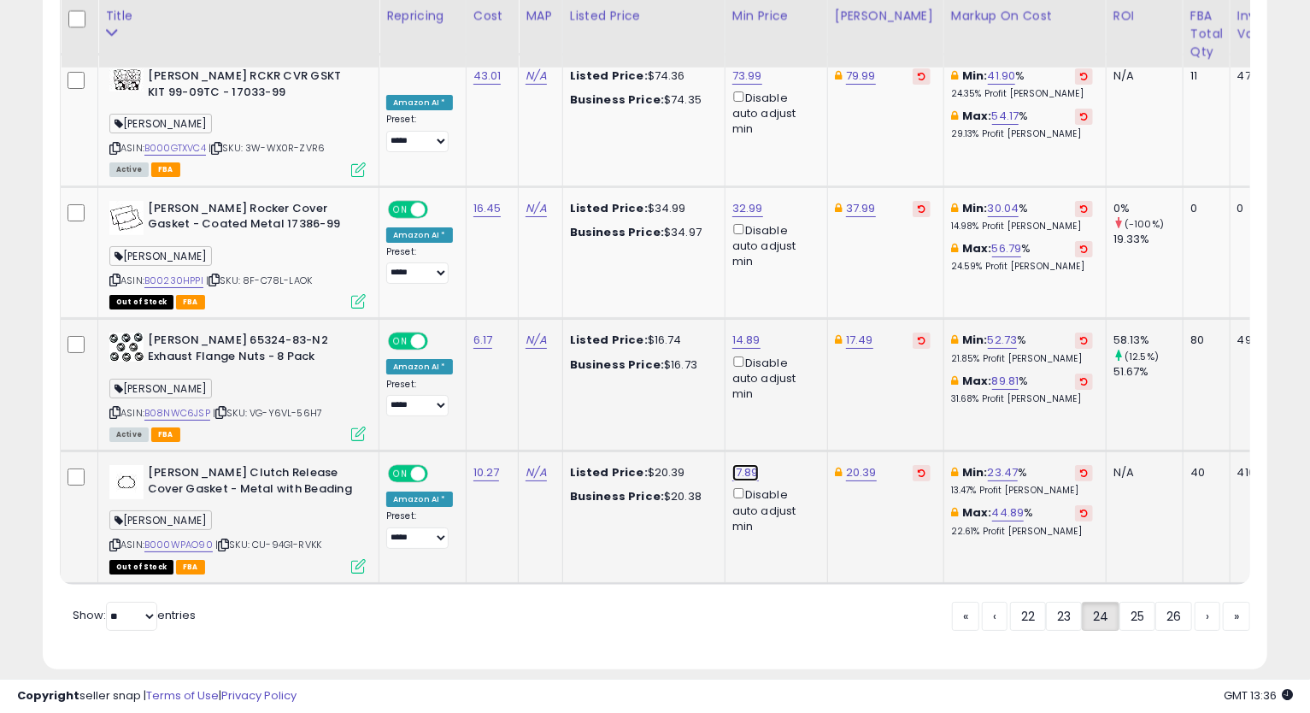
click at [741, 464] on link "17.89" at bounding box center [745, 472] width 26 height 17
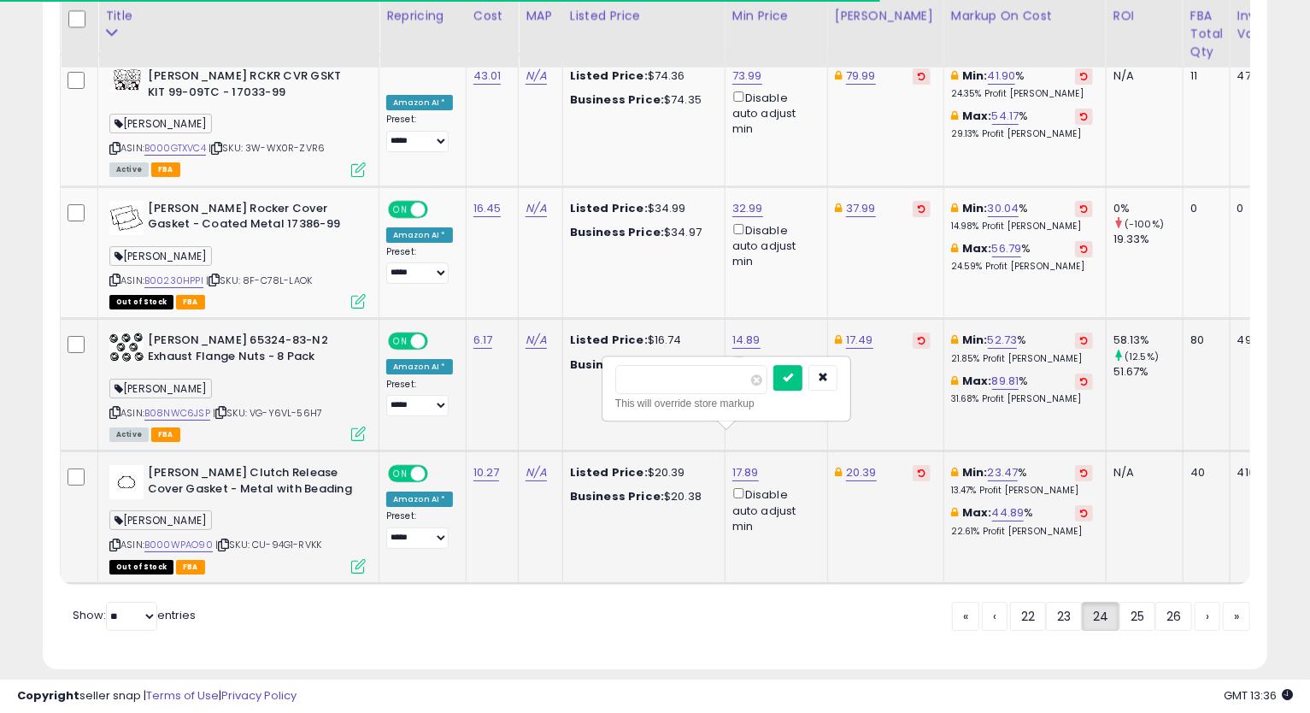
type input "*****"
click button "submit" at bounding box center [787, 378] width 29 height 26
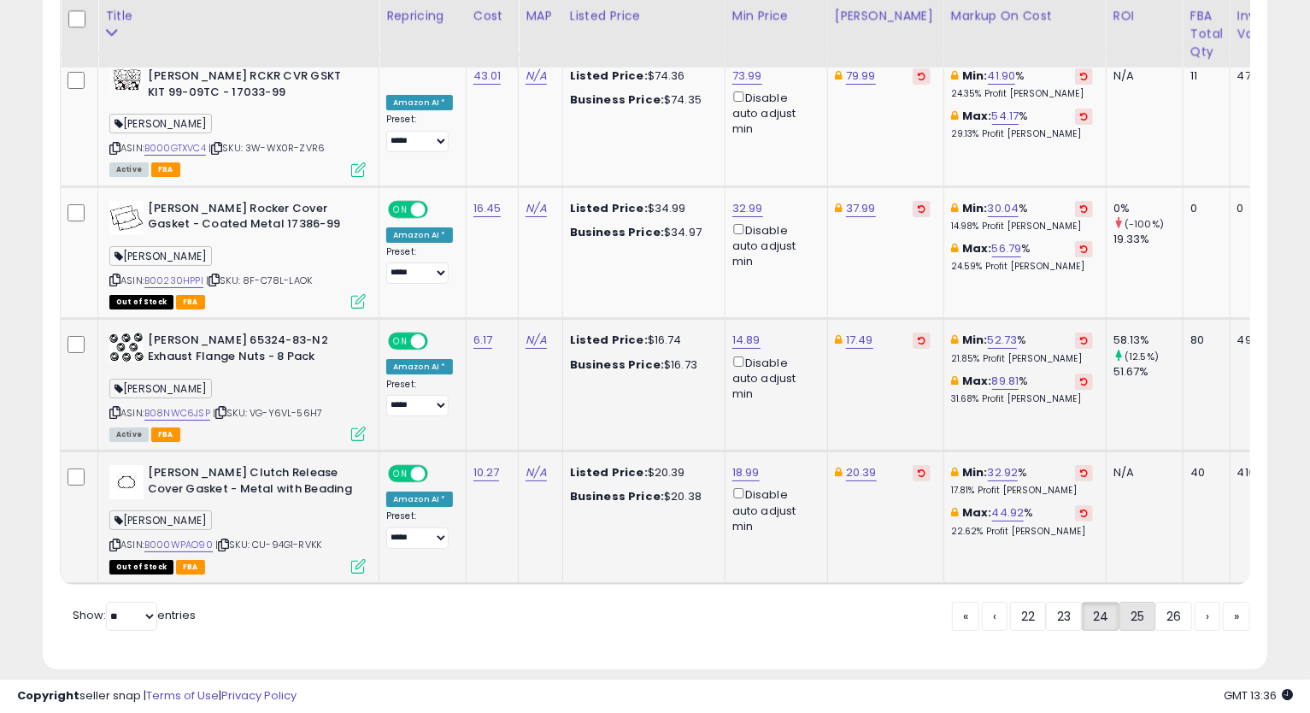
click at [1135, 602] on link "25" at bounding box center [1137, 616] width 36 height 29
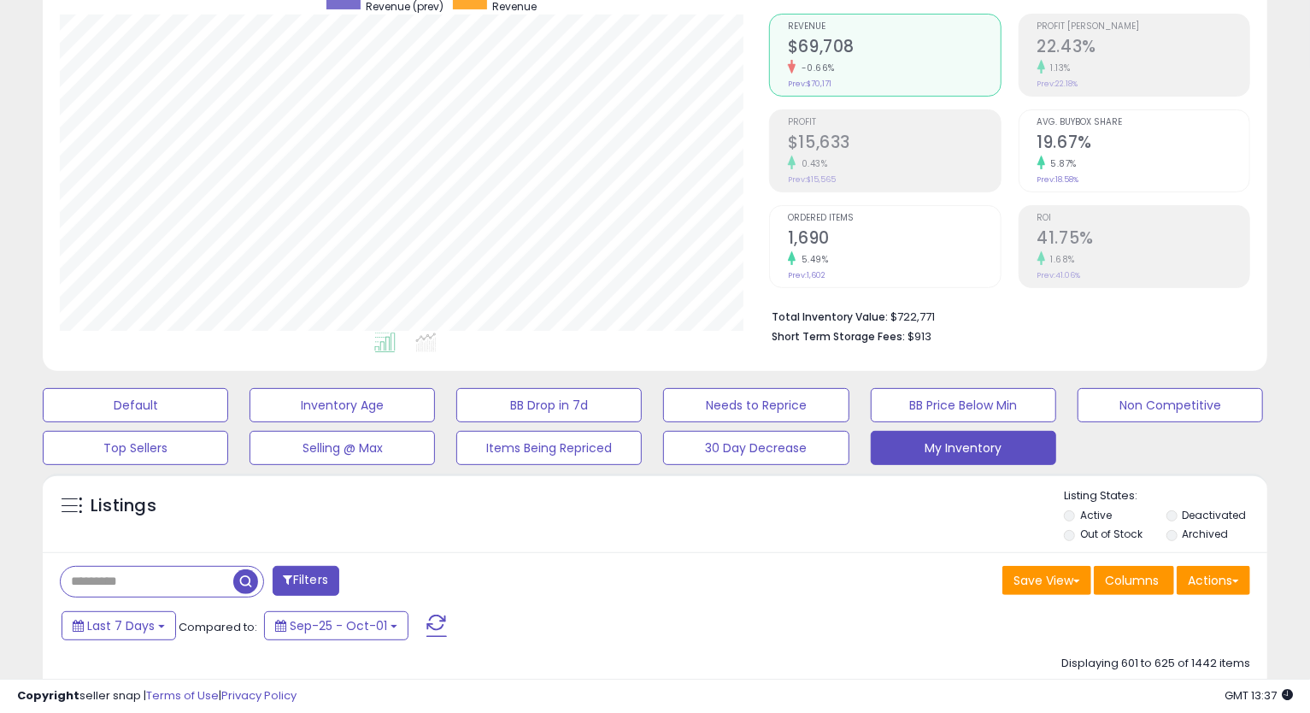
scroll to position [531, 0]
